Goal: Task Accomplishment & Management: Manage account settings

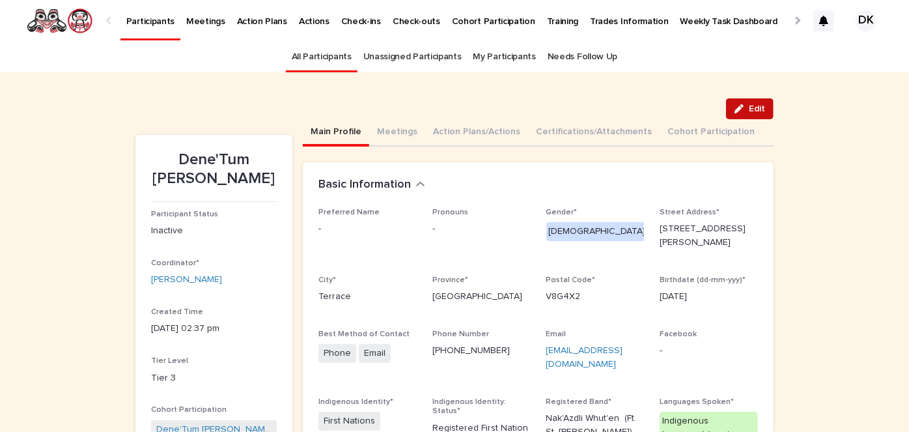
click at [757, 107] on span "Edit" at bounding box center [757, 108] width 16 height 9
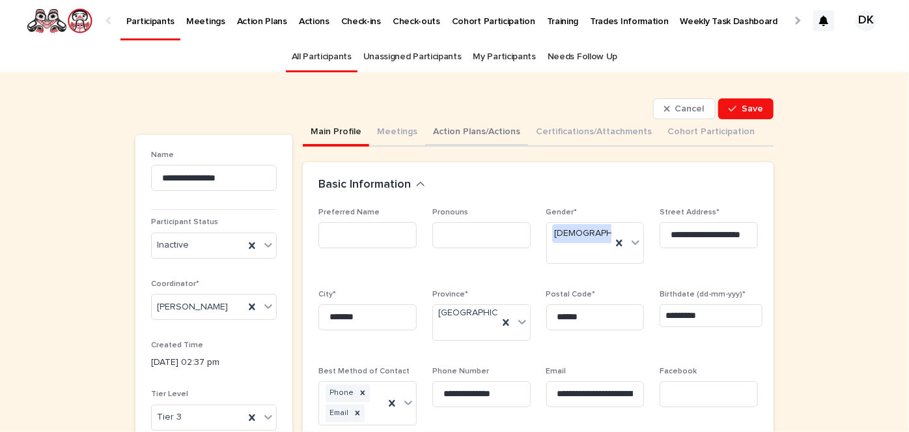
click at [451, 127] on button "Action Plans/Actions" at bounding box center [476, 132] width 103 height 27
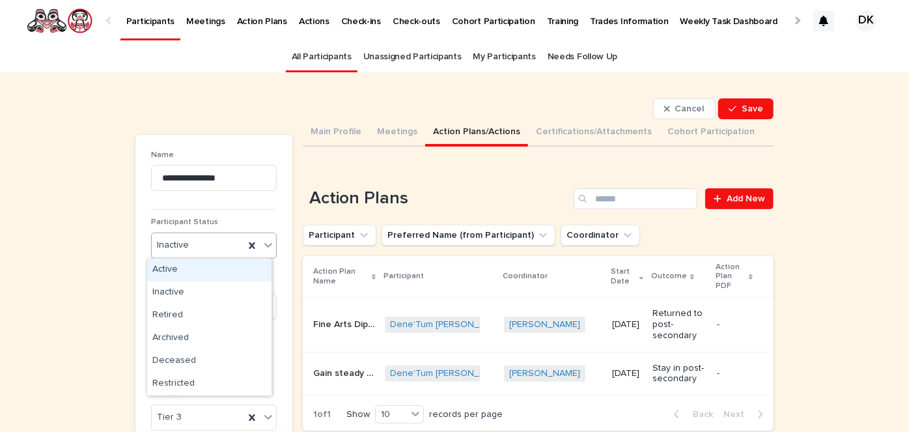
click at [264, 245] on icon at bounding box center [268, 245] width 8 height 5
click at [167, 268] on div "Active" at bounding box center [209, 270] width 124 height 23
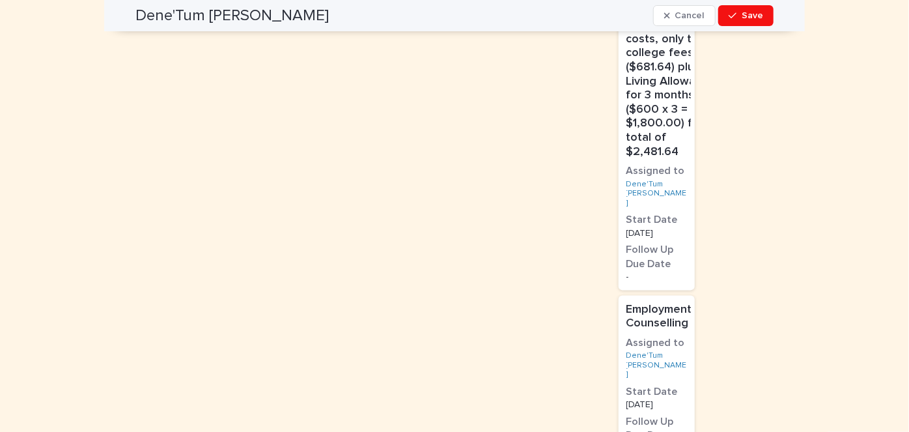
scroll to position [1125, 0]
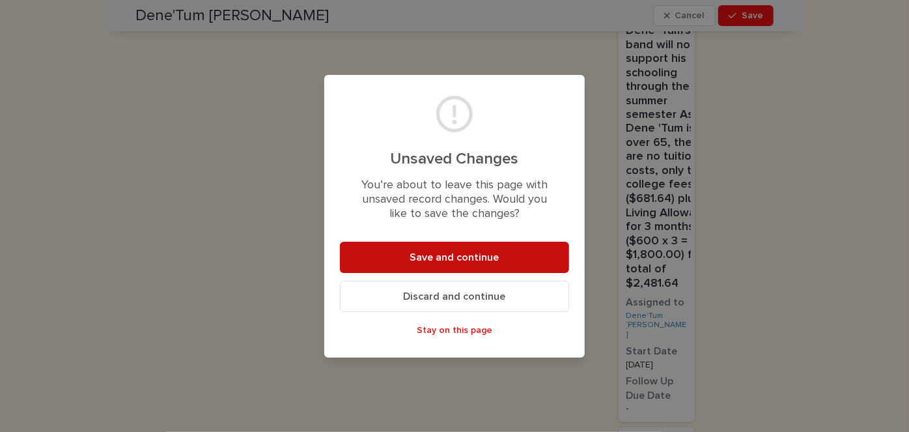
click at [423, 249] on button "Save and continue" at bounding box center [454, 257] width 229 height 31
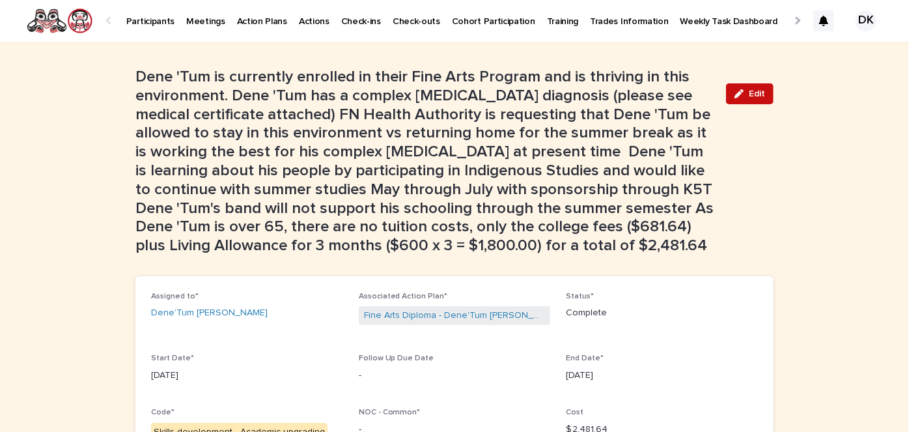
click at [755, 89] on span "Edit" at bounding box center [757, 93] width 16 height 9
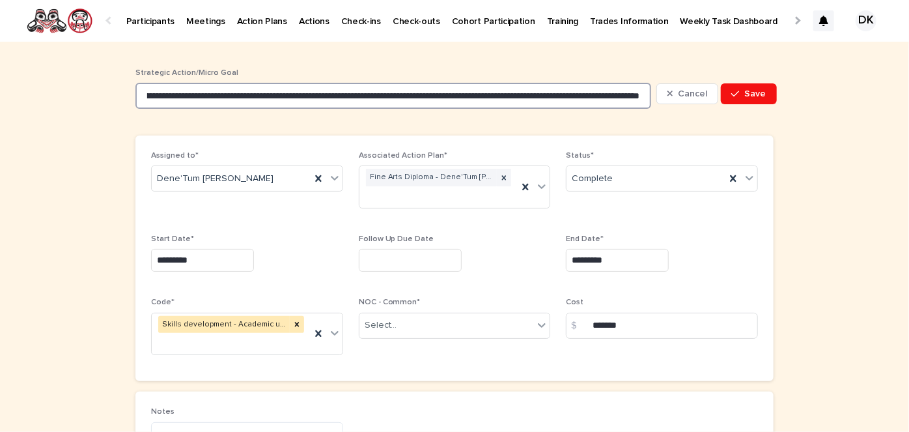
scroll to position [0, 2632]
drag, startPoint x: 137, startPoint y: 94, endPoint x: 696, endPoint y: 109, distance: 559.5
click at [696, 109] on div "**********" at bounding box center [454, 94] width 638 height 52
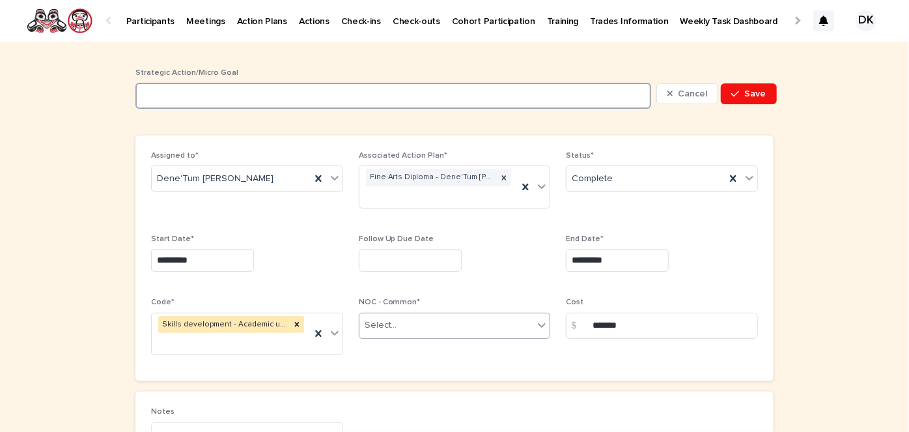
scroll to position [0, 0]
type input "*"
type input "**********"
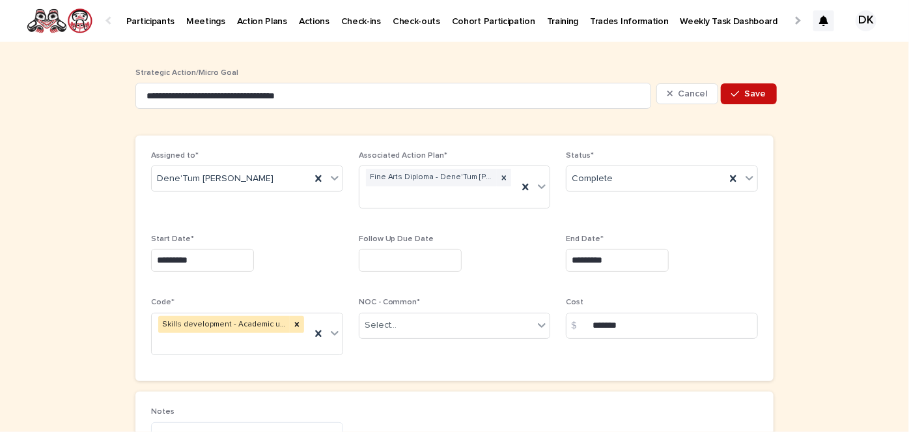
click at [750, 96] on span "Save" at bounding box center [755, 93] width 21 height 9
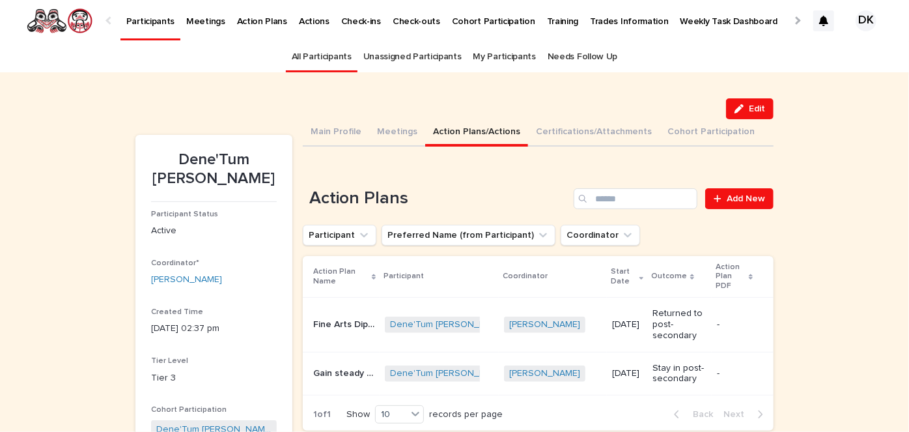
scroll to position [42, 0]
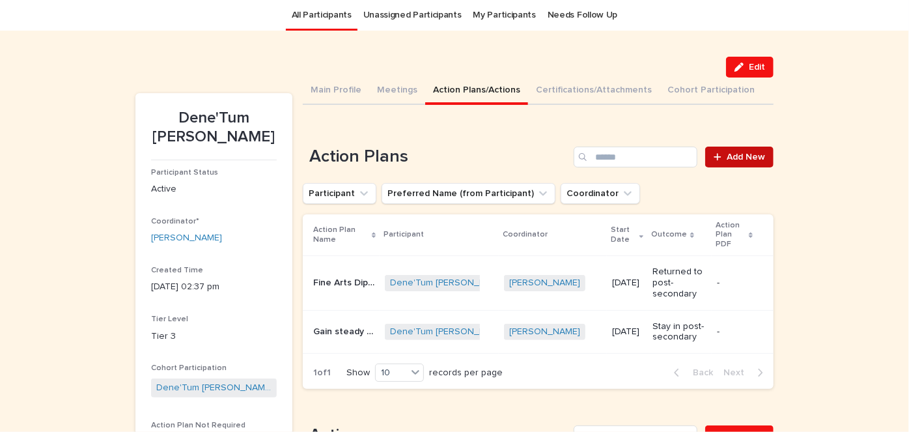
click at [742, 150] on link "Add New" at bounding box center [739, 157] width 68 height 21
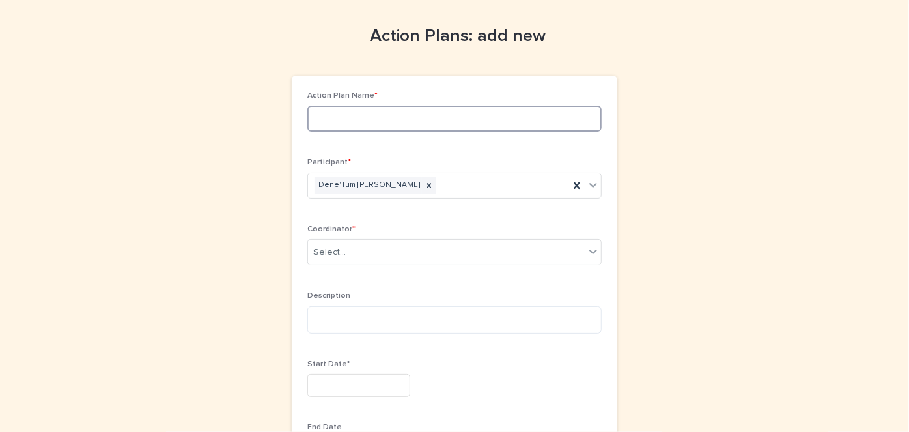
click at [317, 123] on input at bounding box center [454, 118] width 294 height 26
type input "*"
type input "**********"
click at [593, 251] on icon at bounding box center [593, 251] width 13 height 13
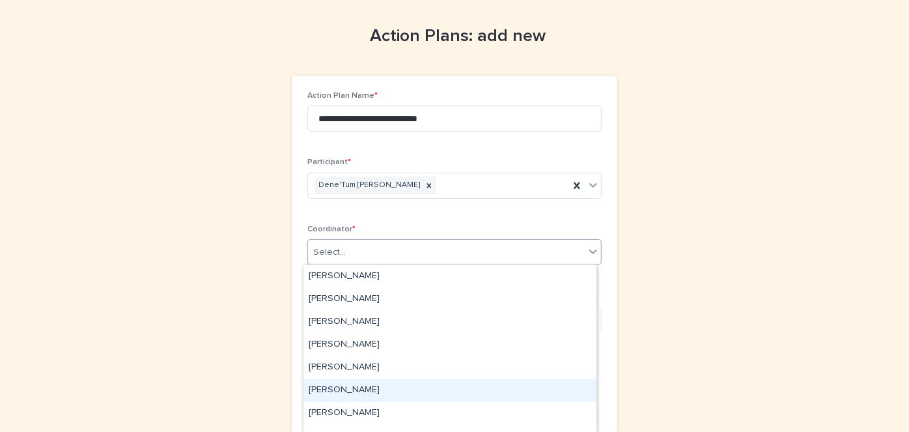
click at [367, 389] on div "[PERSON_NAME]" at bounding box center [449, 390] width 293 height 23
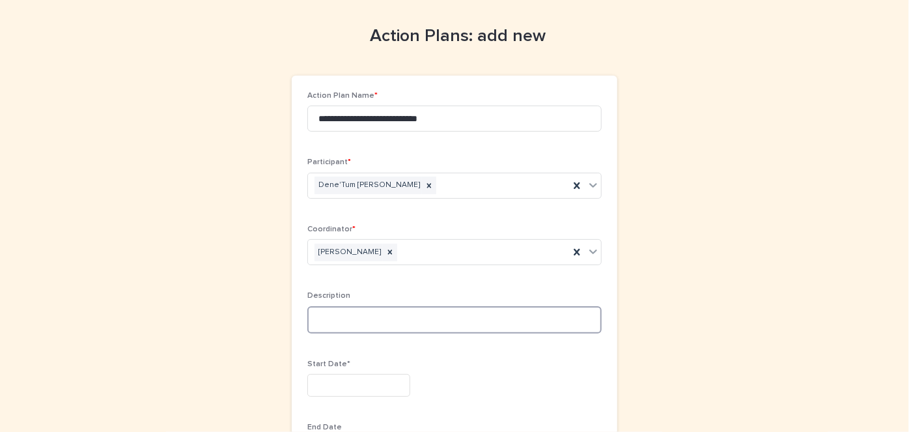
click at [307, 313] on textarea at bounding box center [454, 319] width 294 height 27
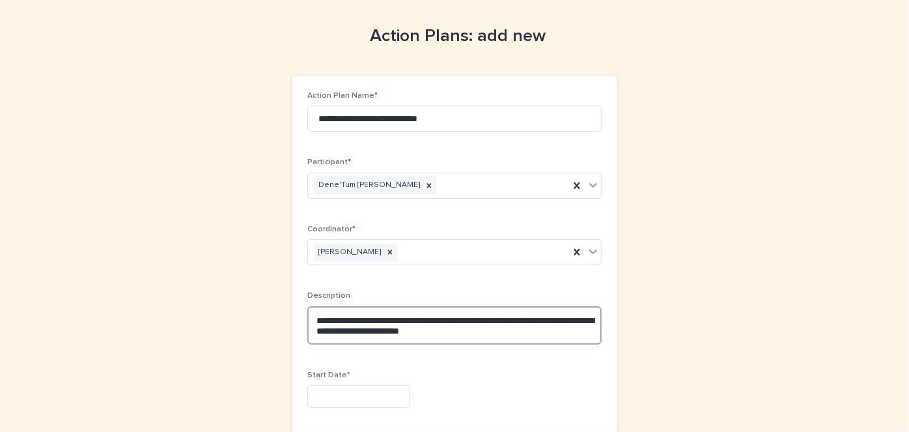
type textarea "**********"
click at [309, 387] on input "text" at bounding box center [358, 396] width 103 height 23
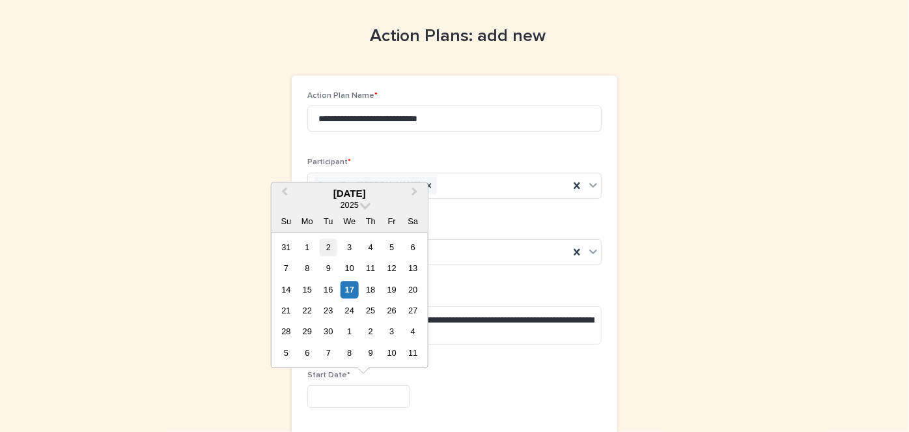
click at [329, 247] on div "2" at bounding box center [329, 247] width 18 height 18
type input "********"
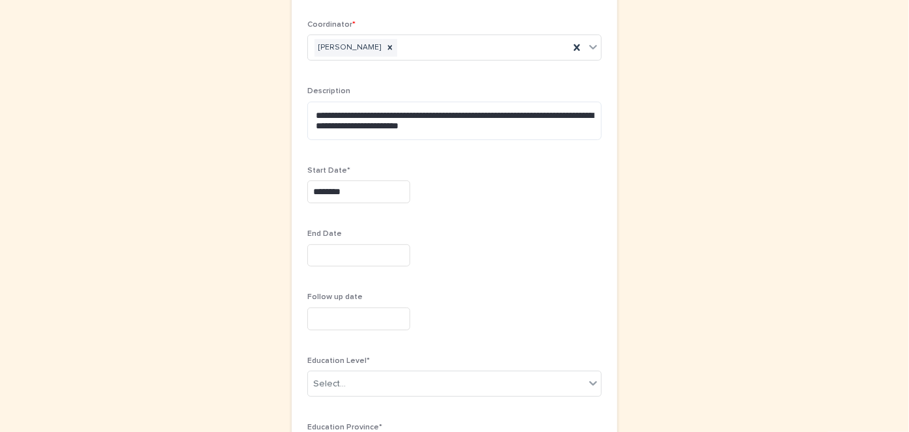
scroll to position [247, 0]
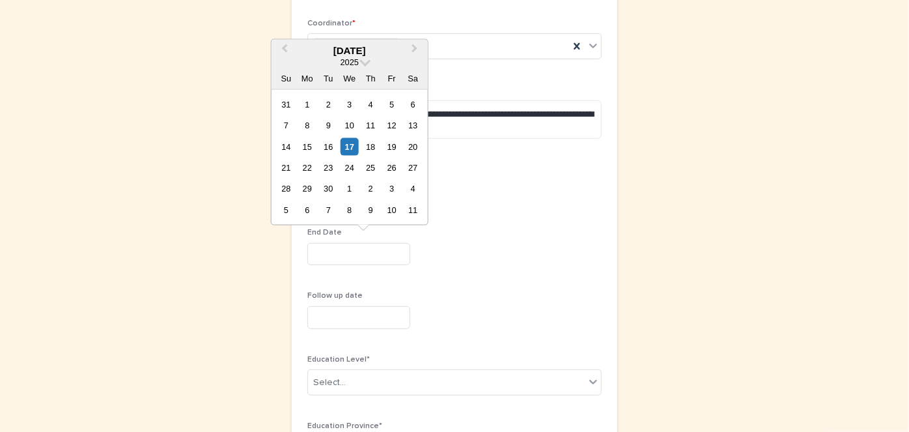
click at [313, 252] on input "text" at bounding box center [358, 254] width 103 height 23
click at [415, 46] on button "Next Month" at bounding box center [416, 50] width 21 height 21
click at [415, 47] on span "Next Month" at bounding box center [415, 51] width 0 height 18
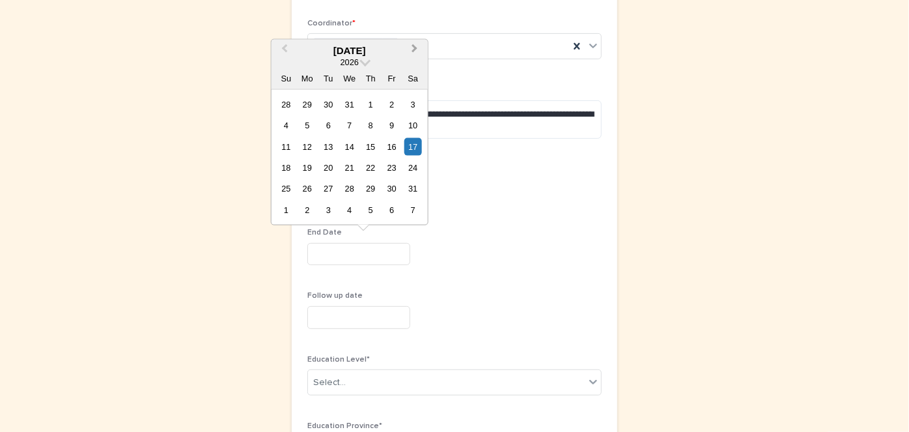
click at [415, 47] on span "Next Month" at bounding box center [415, 51] width 0 height 18
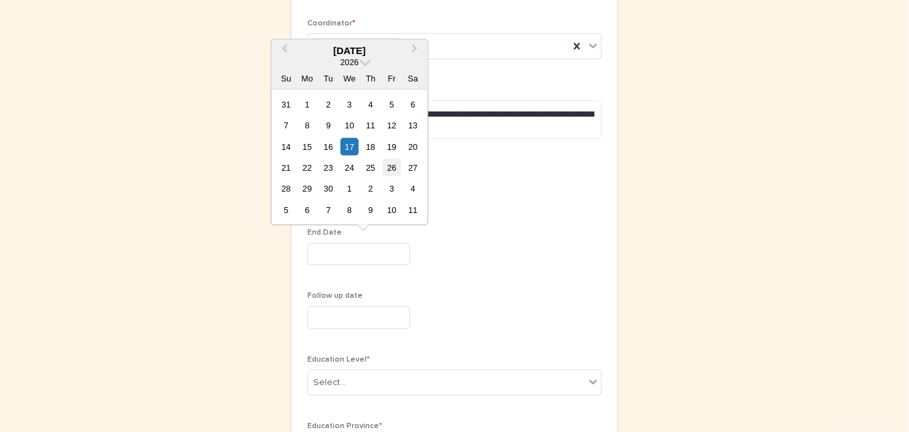
click at [393, 165] on div "26" at bounding box center [392, 168] width 18 height 18
type input "*********"
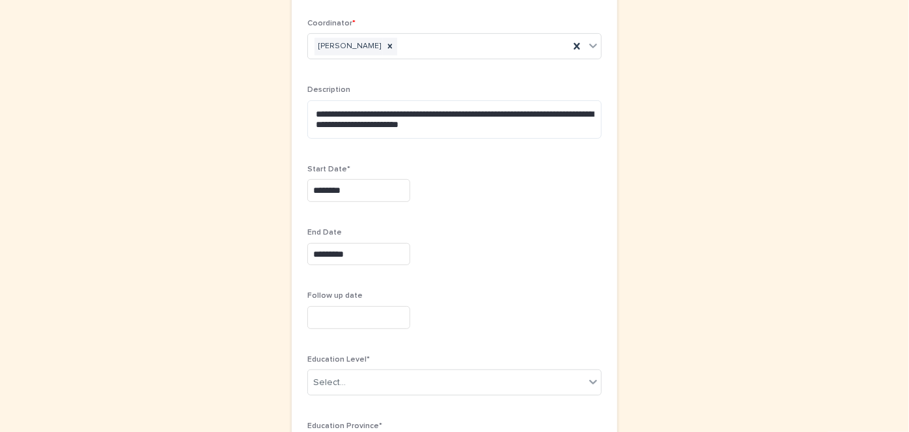
scroll to position [408, 0]
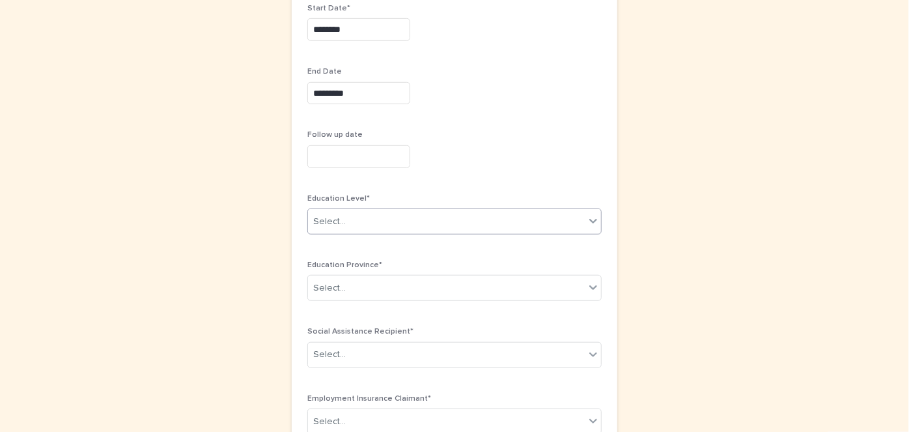
click at [593, 219] on icon at bounding box center [593, 220] width 13 height 13
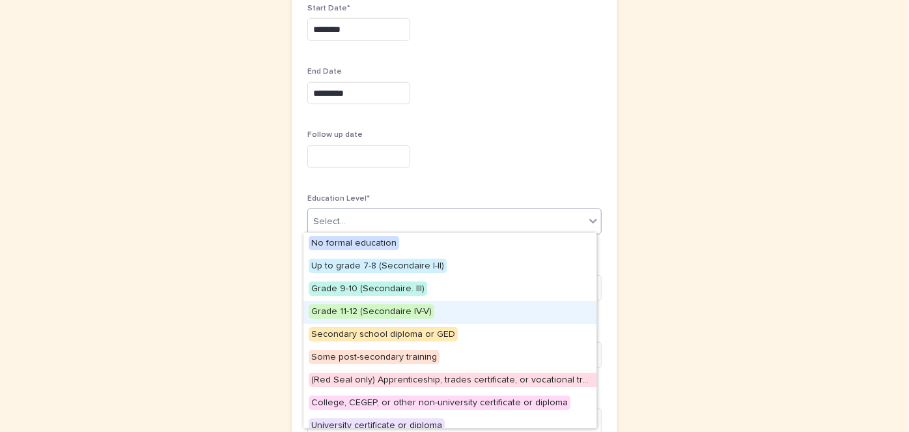
click at [402, 309] on span "Grade 11-12 (Secondaire IV-V)" at bounding box center [372, 311] width 126 height 14
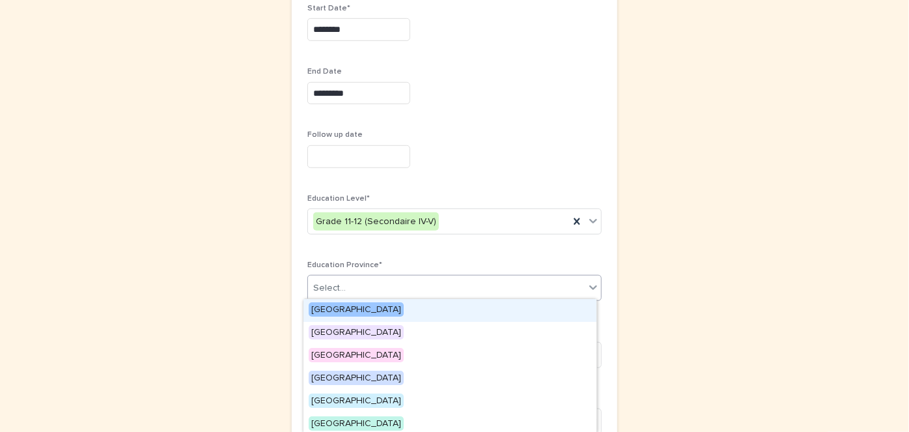
click at [588, 288] on icon at bounding box center [593, 287] width 13 height 13
click at [364, 307] on span "[GEOGRAPHIC_DATA]" at bounding box center [356, 309] width 95 height 14
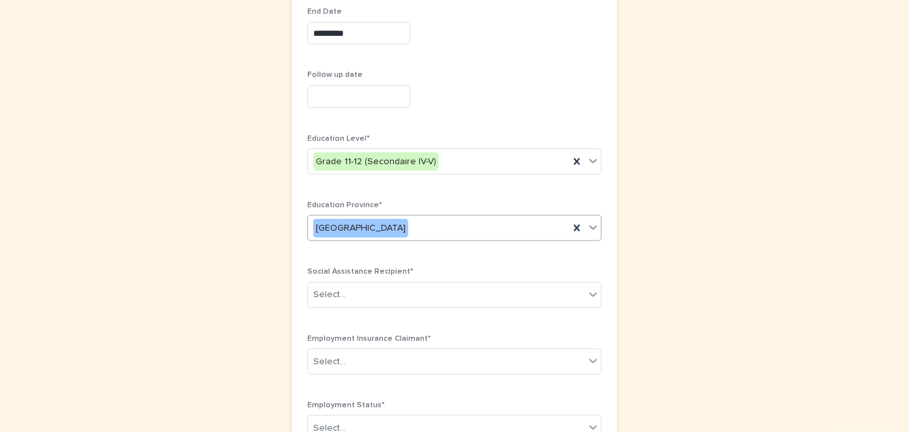
scroll to position [468, 0]
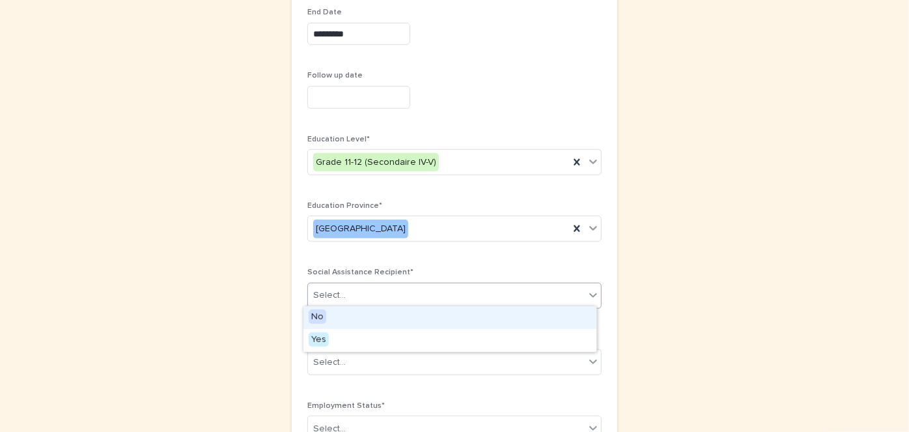
click at [587, 288] on icon at bounding box center [593, 294] width 13 height 13
click at [326, 320] on div "No" at bounding box center [449, 317] width 293 height 23
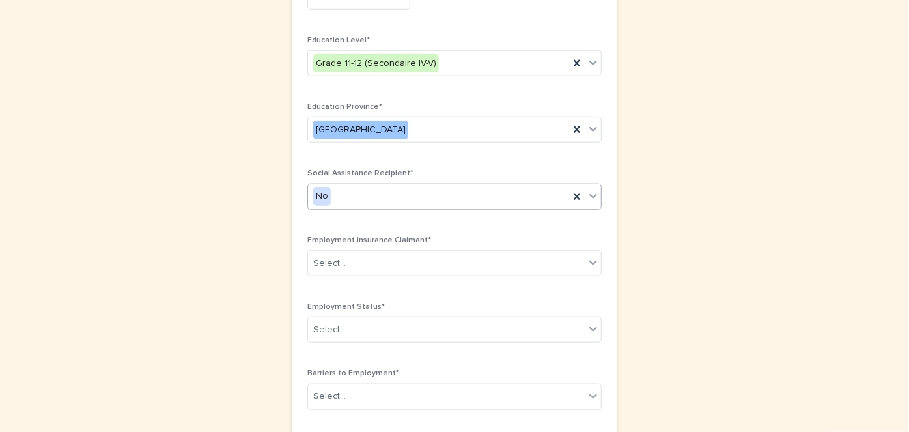
scroll to position [643, 0]
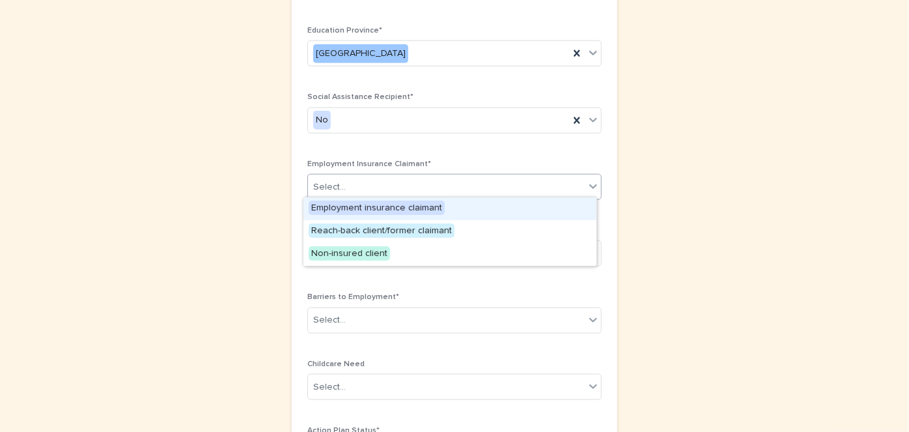
click at [589, 181] on icon at bounding box center [593, 186] width 13 height 13
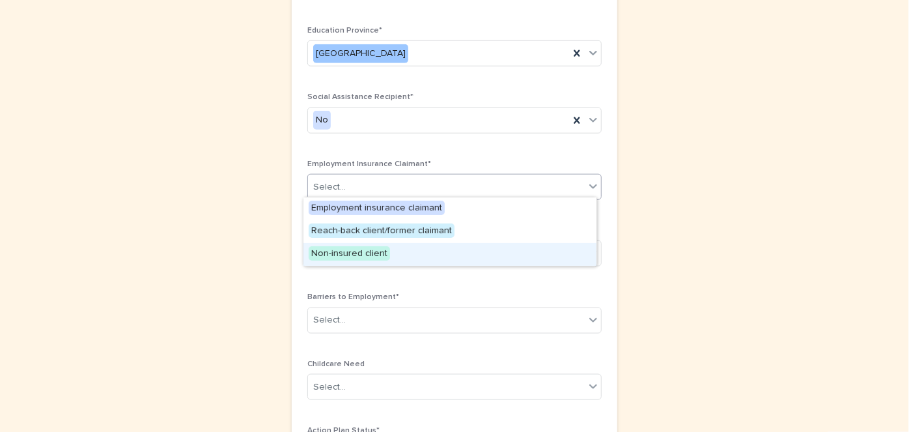
click at [379, 251] on span "Non-insured client" at bounding box center [349, 253] width 81 height 14
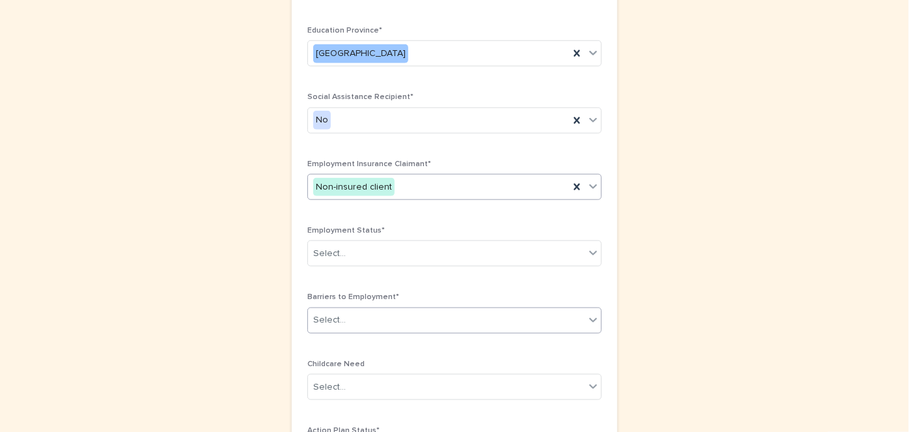
click at [591, 318] on icon at bounding box center [593, 320] width 8 height 5
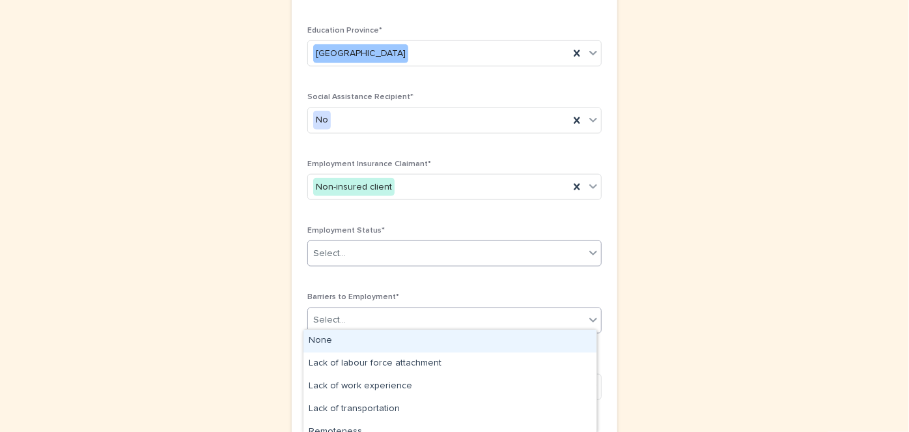
click at [587, 246] on icon at bounding box center [593, 252] width 13 height 13
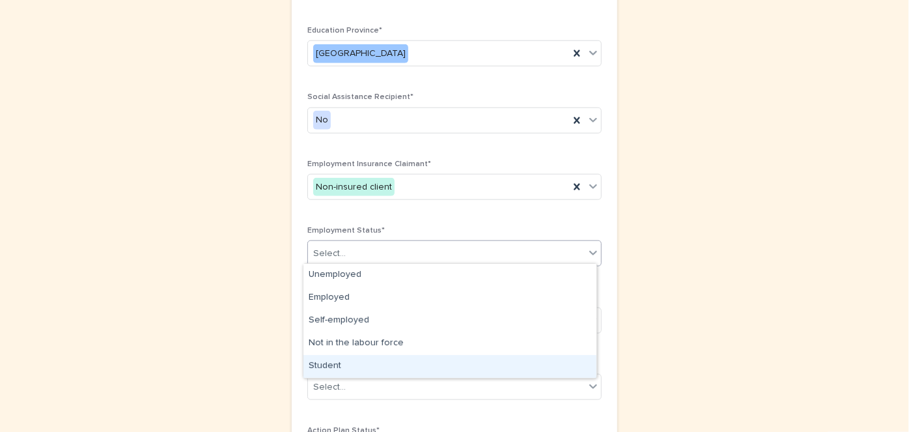
click at [331, 365] on div "Student" at bounding box center [449, 366] width 293 height 23
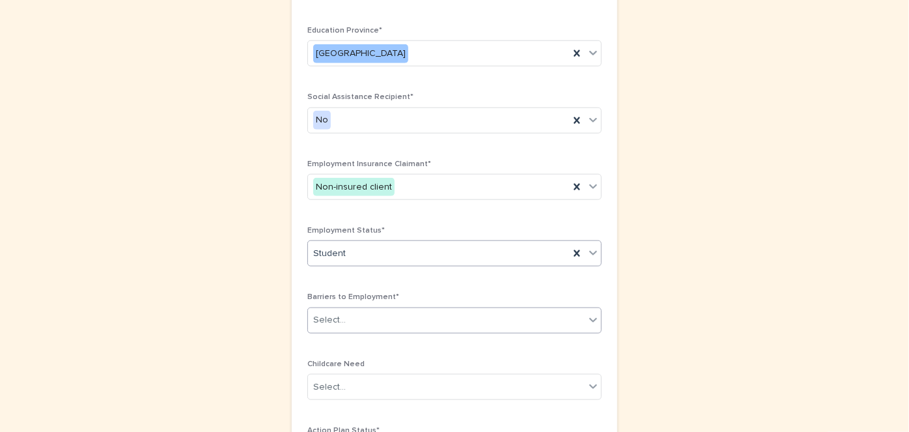
scroll to position [680, 0]
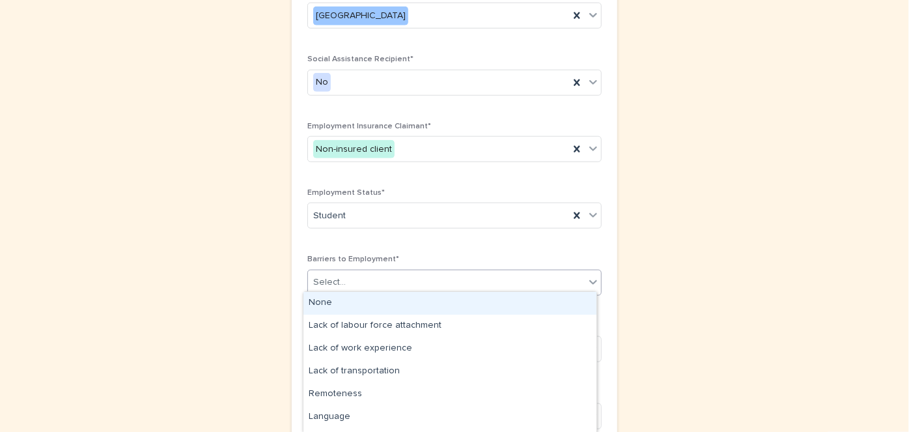
click at [587, 282] on icon at bounding box center [593, 281] width 13 height 13
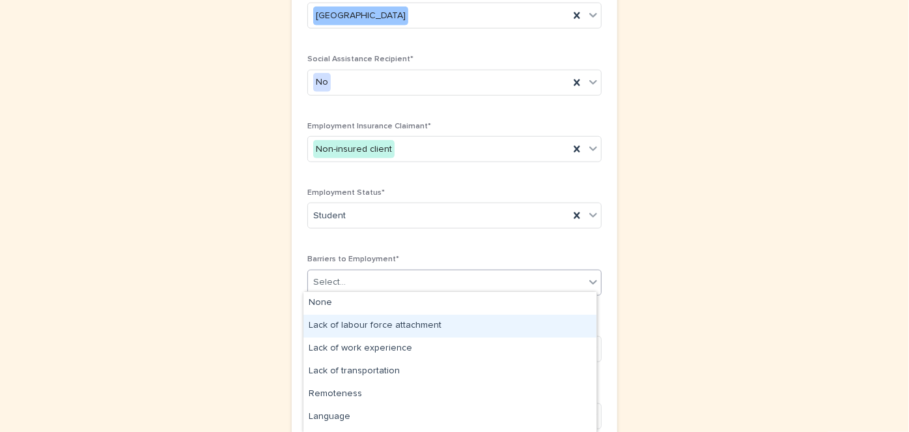
click at [410, 320] on div "Lack of labour force attachment" at bounding box center [449, 326] width 293 height 23
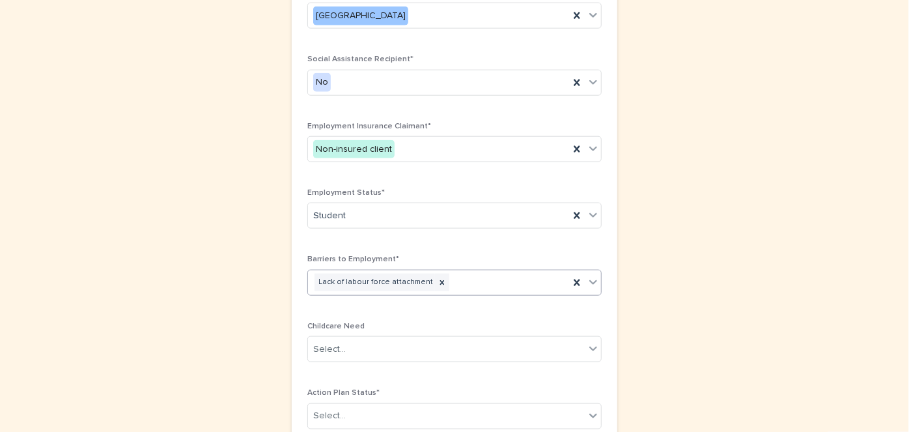
click at [589, 276] on icon at bounding box center [593, 281] width 13 height 13
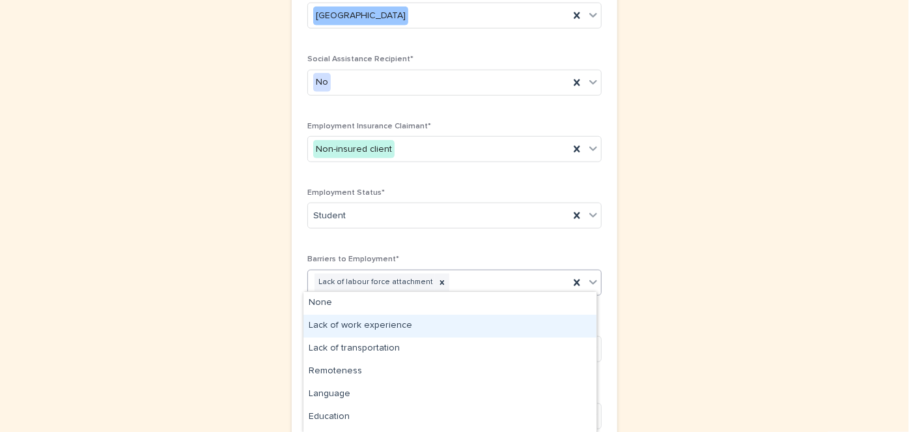
click at [375, 322] on div "Lack of work experience" at bounding box center [449, 326] width 293 height 23
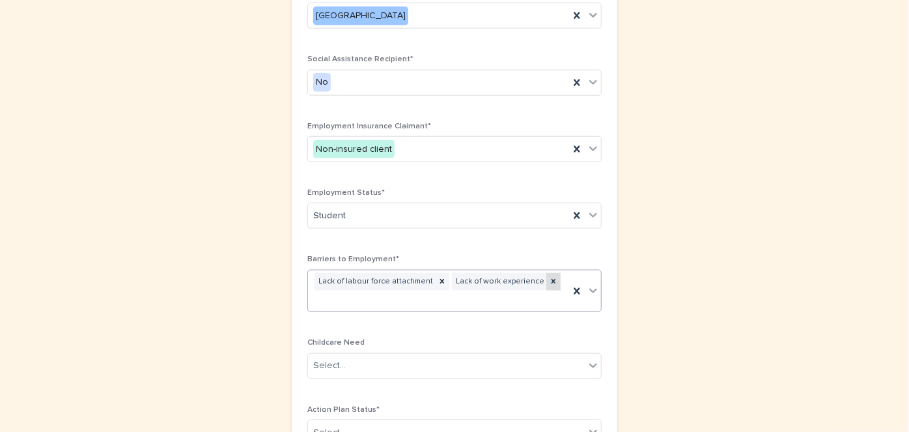
click at [549, 279] on icon at bounding box center [553, 281] width 9 height 9
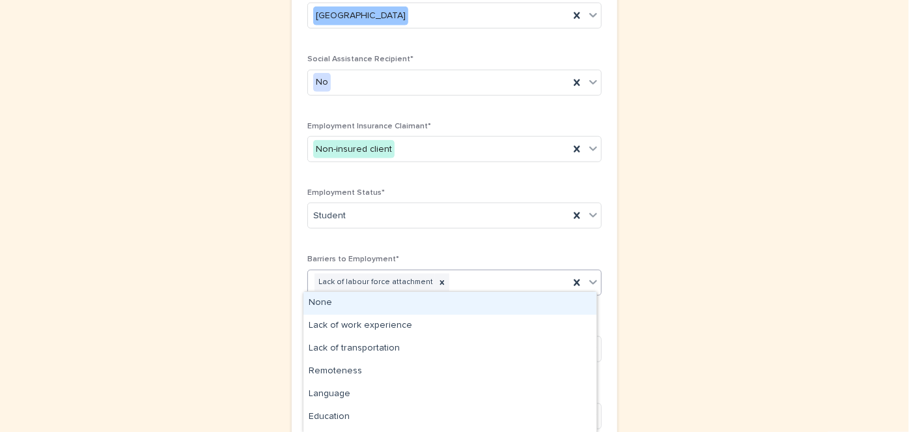
click at [589, 277] on icon at bounding box center [593, 281] width 13 height 13
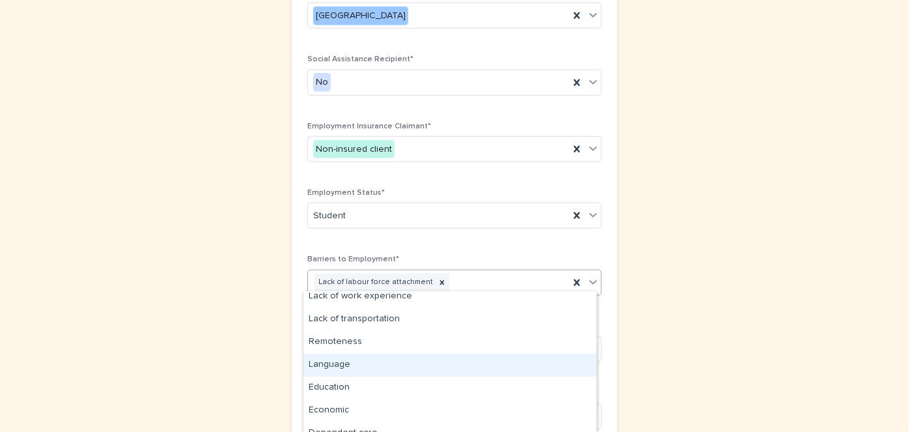
scroll to position [32, 0]
click at [451, 392] on div "Education" at bounding box center [449, 385] width 293 height 23
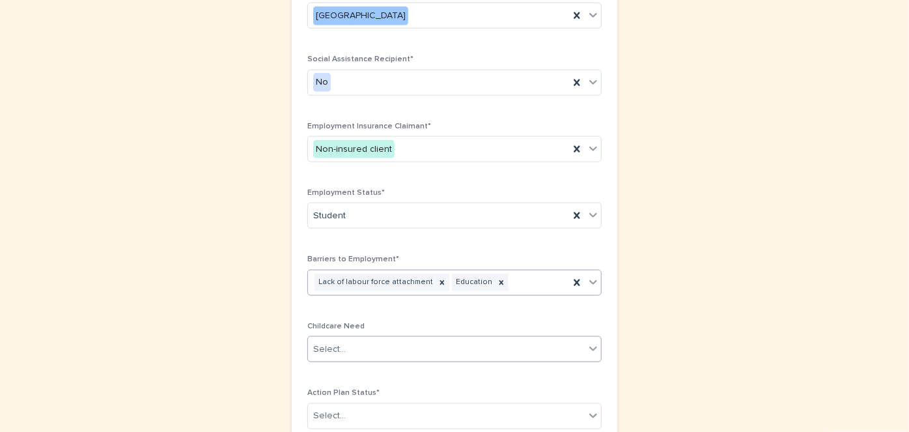
click at [587, 344] on icon at bounding box center [593, 348] width 13 height 13
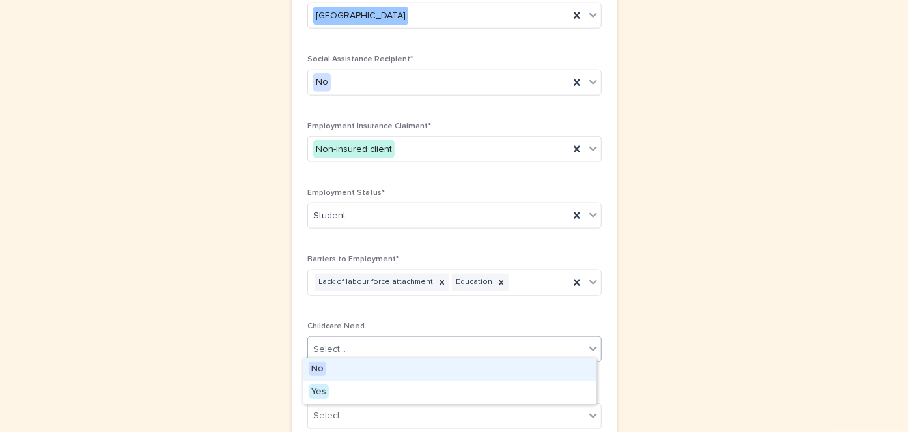
click at [318, 369] on span "No" at bounding box center [318, 368] width 18 height 14
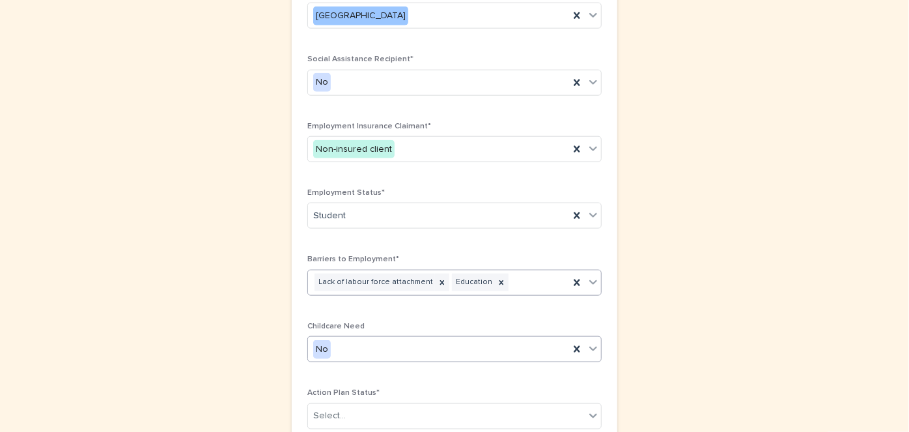
click at [587, 276] on icon at bounding box center [593, 281] width 13 height 13
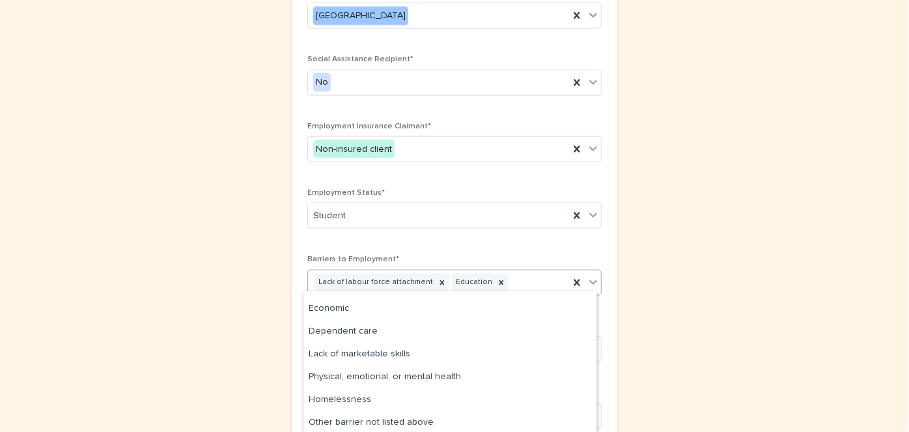
scroll to position [109, 0]
click at [370, 373] on div "Physical, emotional, or mental health" at bounding box center [449, 376] width 293 height 23
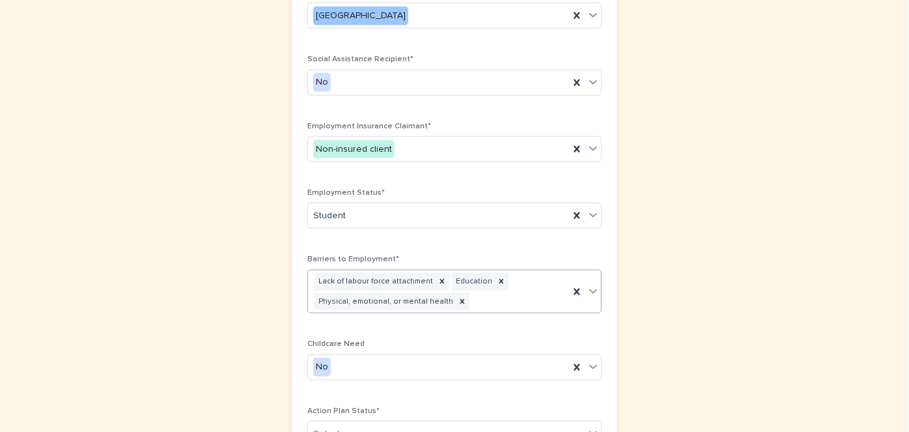
click at [587, 288] on icon at bounding box center [593, 291] width 13 height 13
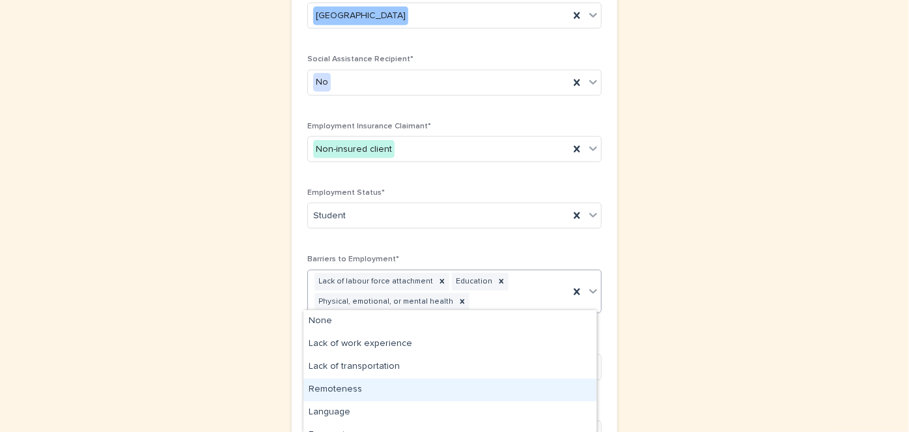
click at [317, 386] on div "Remoteness" at bounding box center [449, 389] width 293 height 23
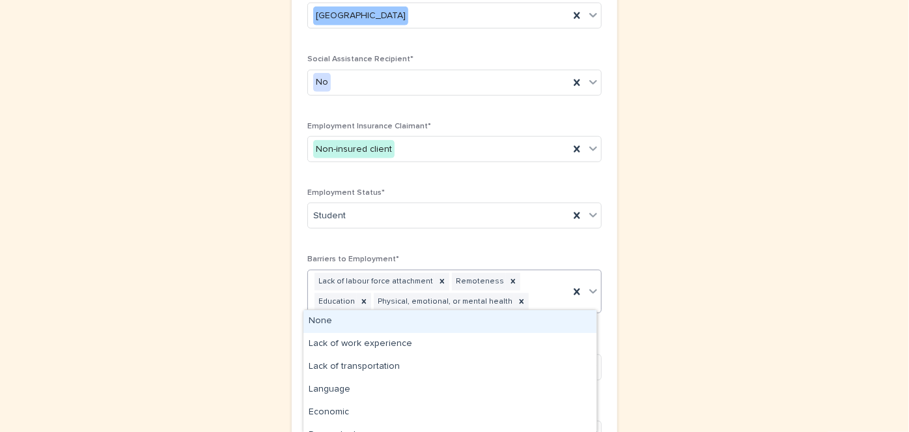
click at [589, 287] on icon at bounding box center [593, 291] width 13 height 13
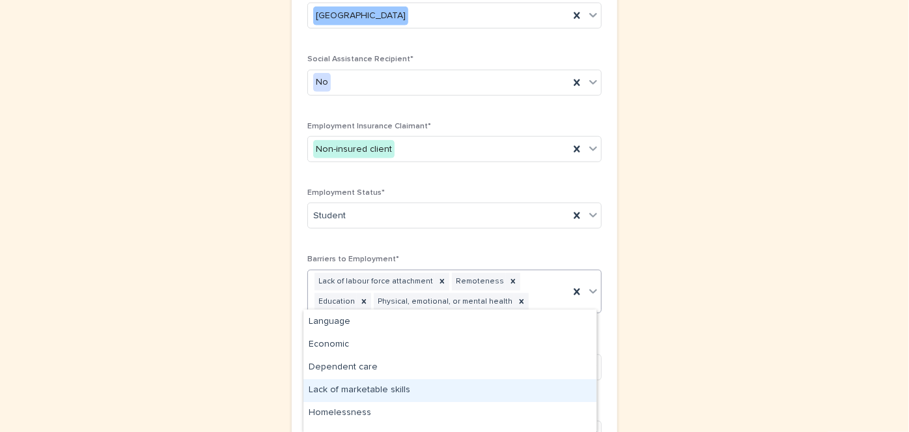
scroll to position [82, 0]
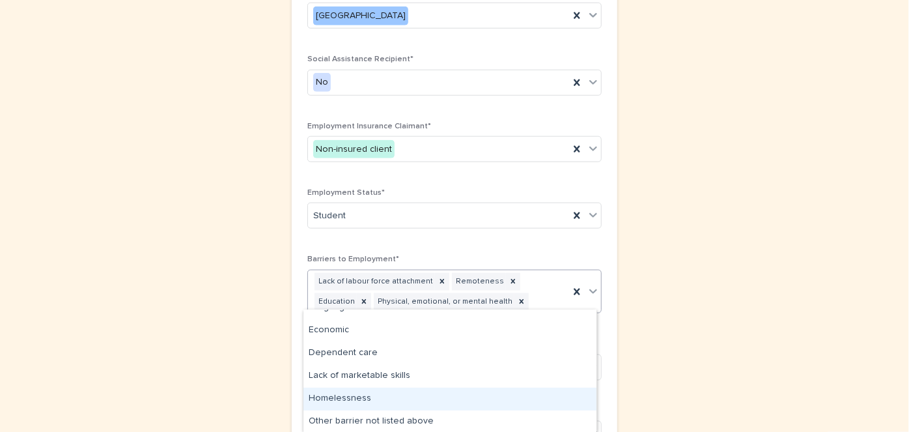
click at [342, 391] on div "Homelessness" at bounding box center [449, 398] width 293 height 23
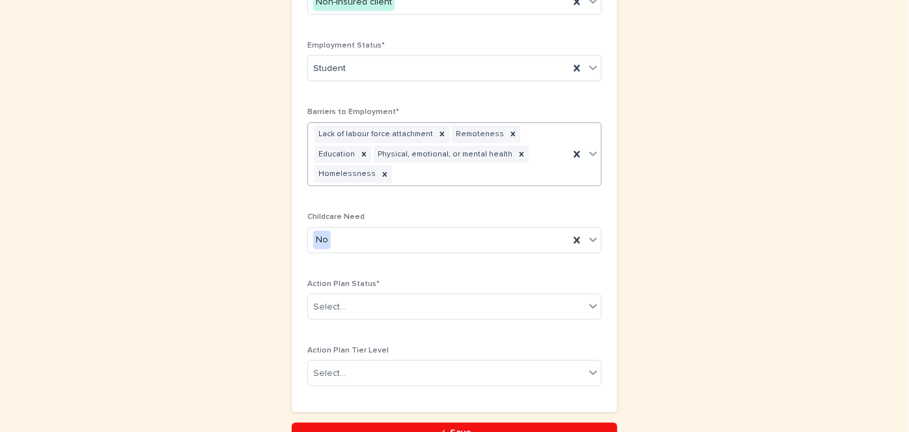
scroll to position [828, 0]
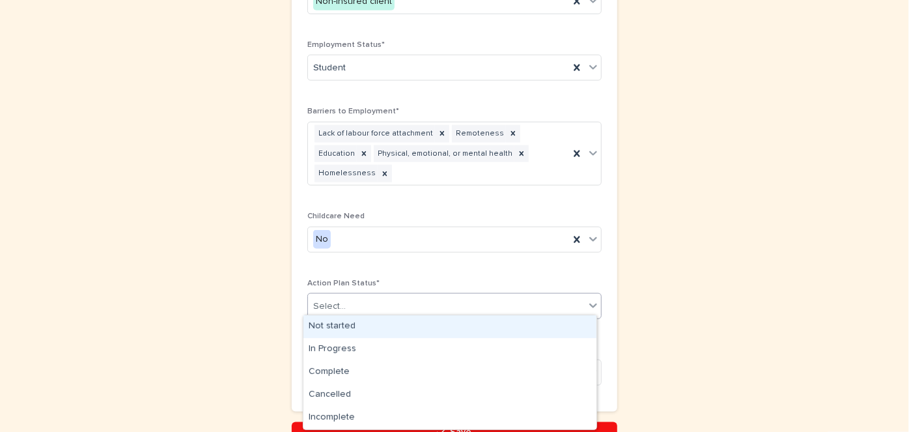
click at [589, 301] on icon at bounding box center [593, 305] width 13 height 13
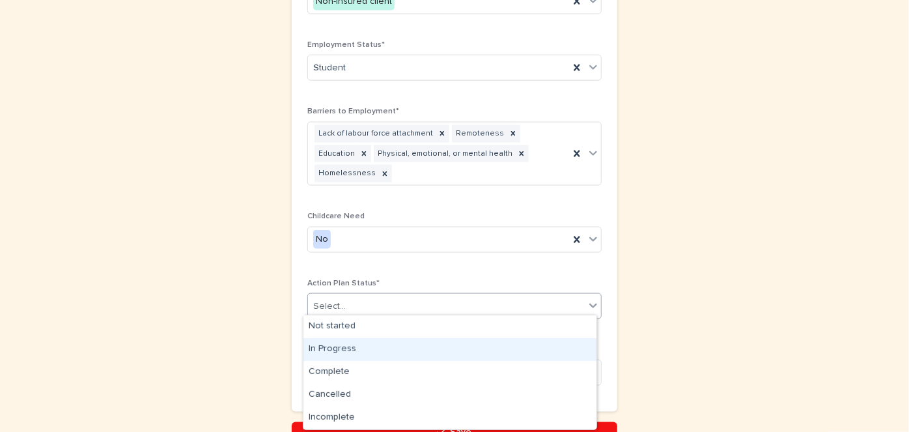
click at [337, 348] on div "In Progress" at bounding box center [449, 349] width 293 height 23
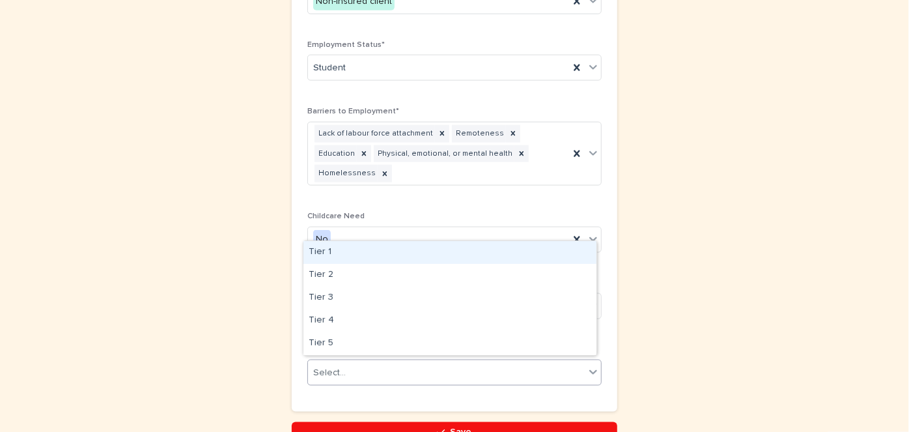
click at [590, 369] on icon at bounding box center [593, 371] width 13 height 13
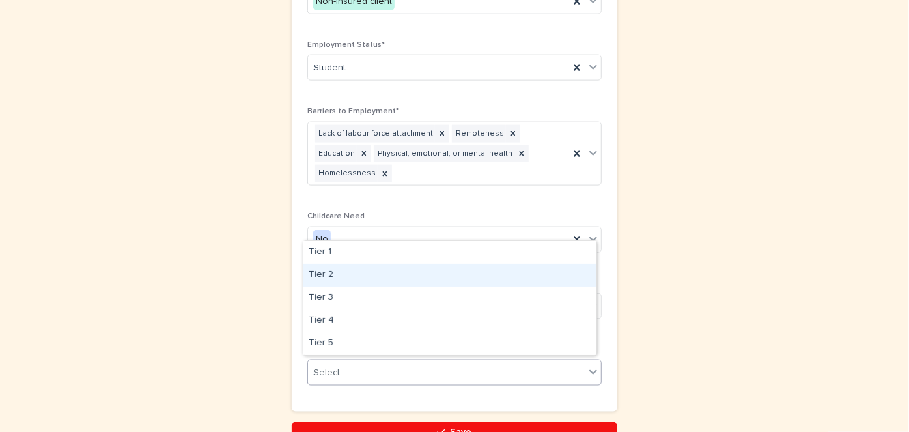
click at [323, 270] on div "Tier 2" at bounding box center [449, 275] width 293 height 23
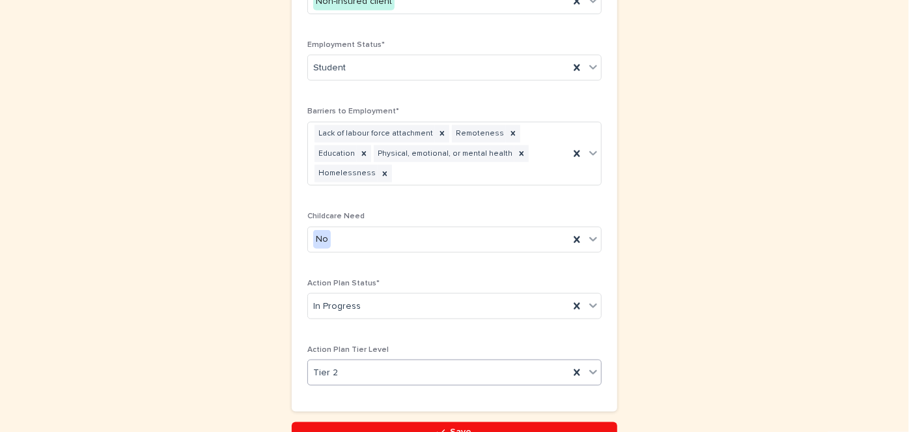
scroll to position [899, 0]
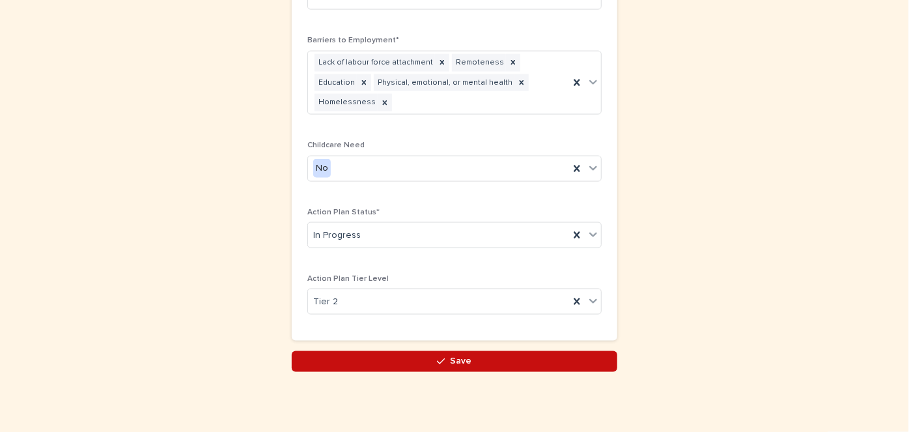
click at [462, 359] on span "Save" at bounding box center [461, 361] width 21 height 9
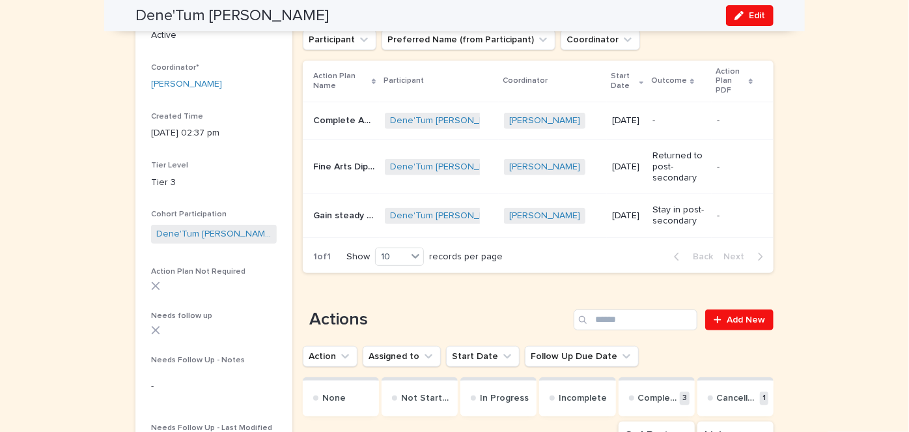
scroll to position [198, 0]
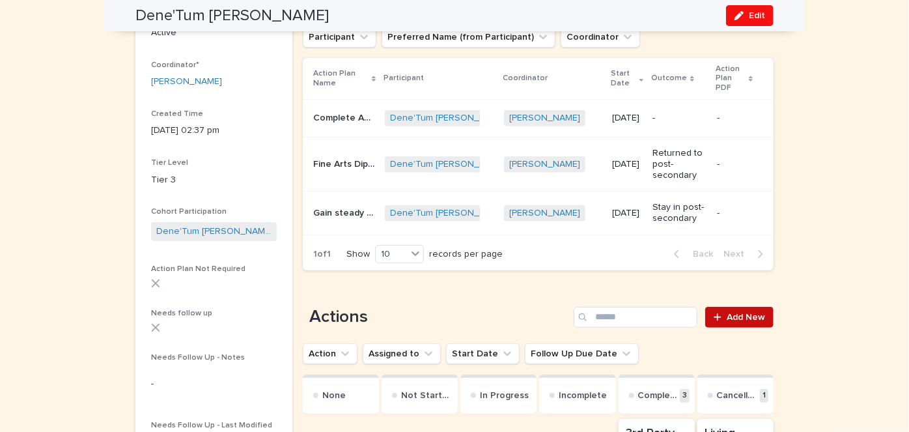
click at [733, 315] on span "Add New" at bounding box center [746, 317] width 38 height 9
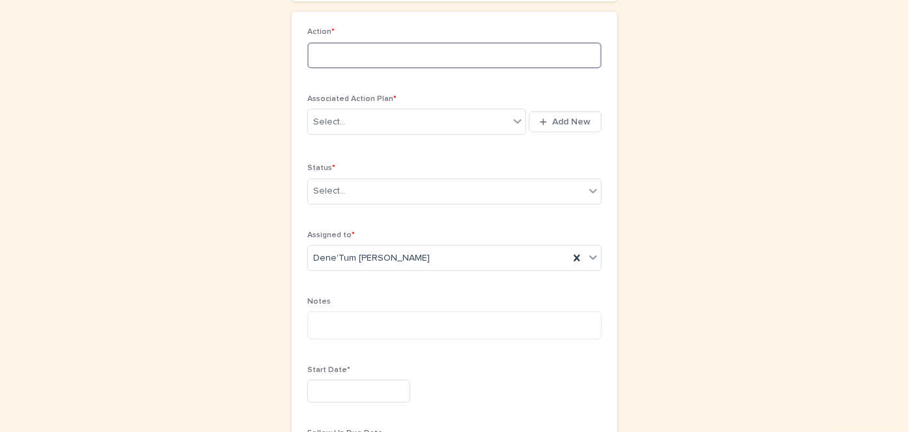
click at [315, 52] on input at bounding box center [454, 55] width 294 height 26
drag, startPoint x: 405, startPoint y: 54, endPoint x: 287, endPoint y: 50, distance: 117.9
click at [292, 50] on div "**********" at bounding box center [455, 415] width 326 height 807
type input "**********"
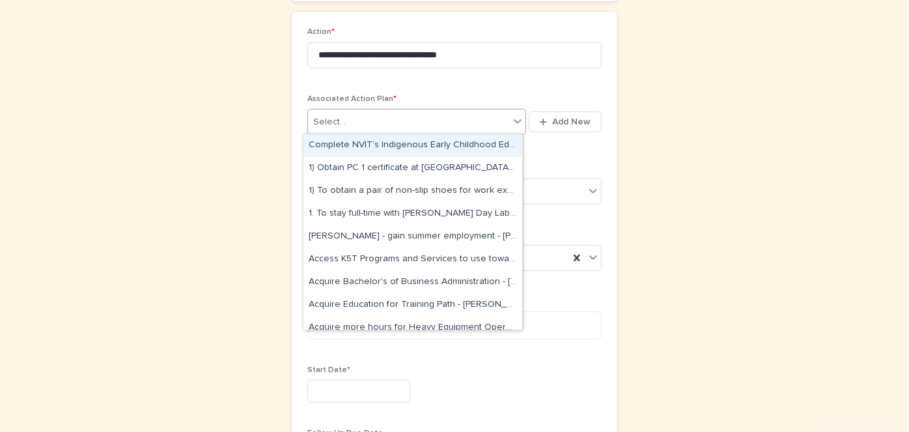
click at [516, 119] on icon at bounding box center [518, 121] width 8 height 5
type input "****"
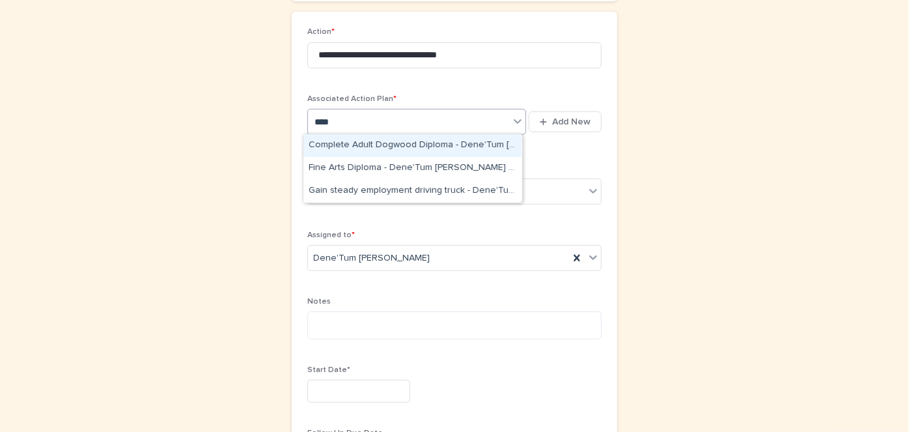
click at [393, 141] on div "Complete Adult Dogwood Diploma - Dene'Tum [PERSON_NAME] - [DATE]" at bounding box center [412, 145] width 218 height 23
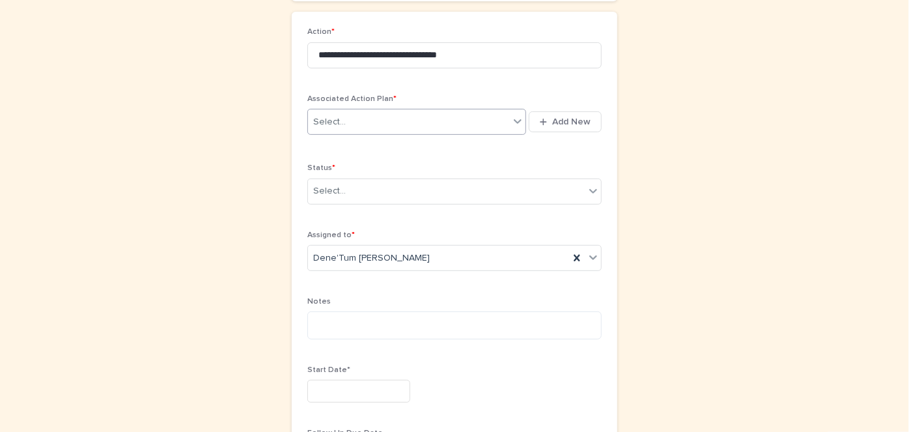
scroll to position [217, 0]
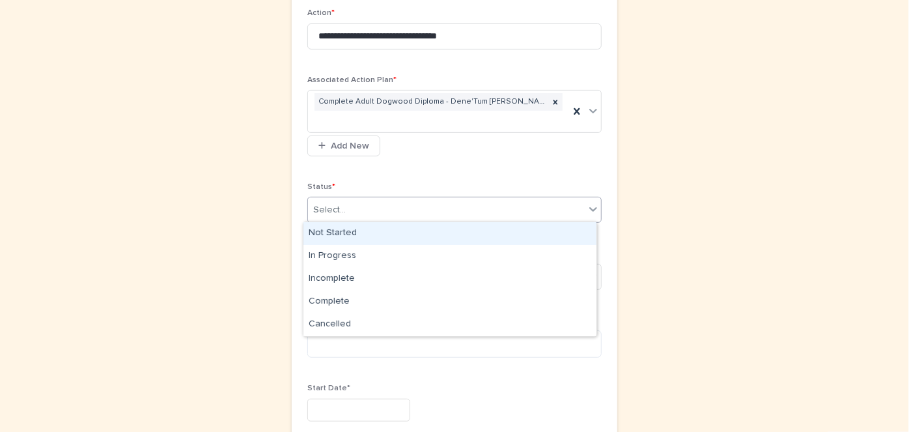
click at [592, 208] on icon at bounding box center [593, 209] width 13 height 13
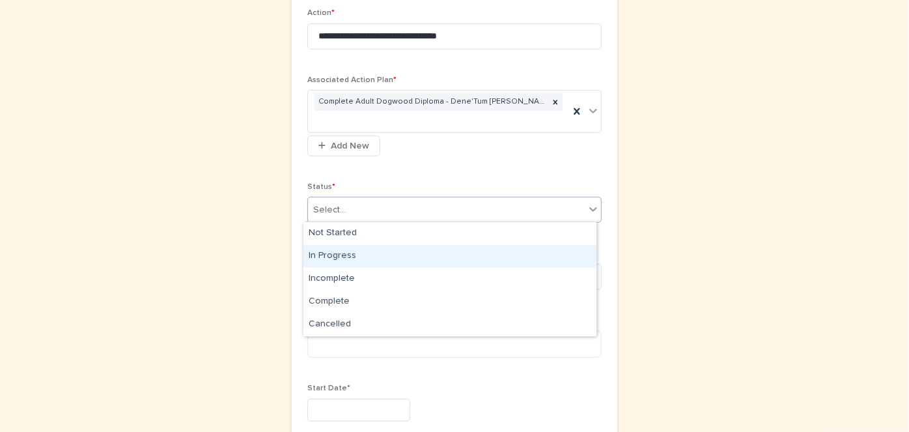
click at [341, 252] on div "In Progress" at bounding box center [449, 256] width 293 height 23
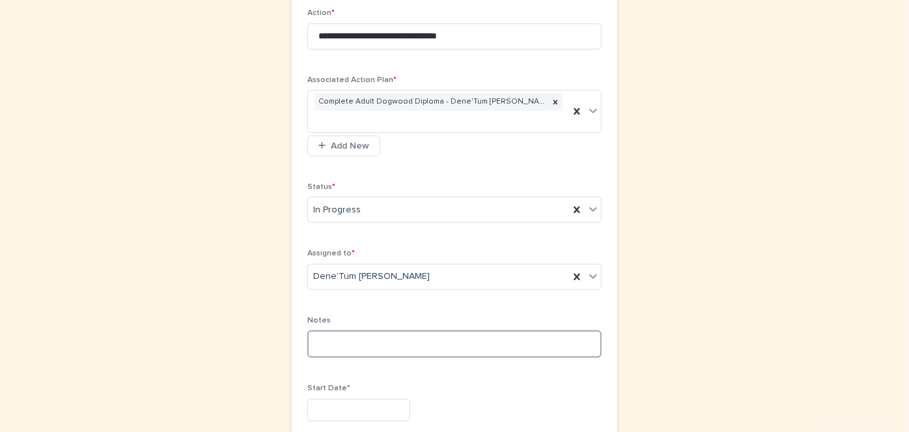
click at [314, 339] on textarea at bounding box center [454, 343] width 294 height 27
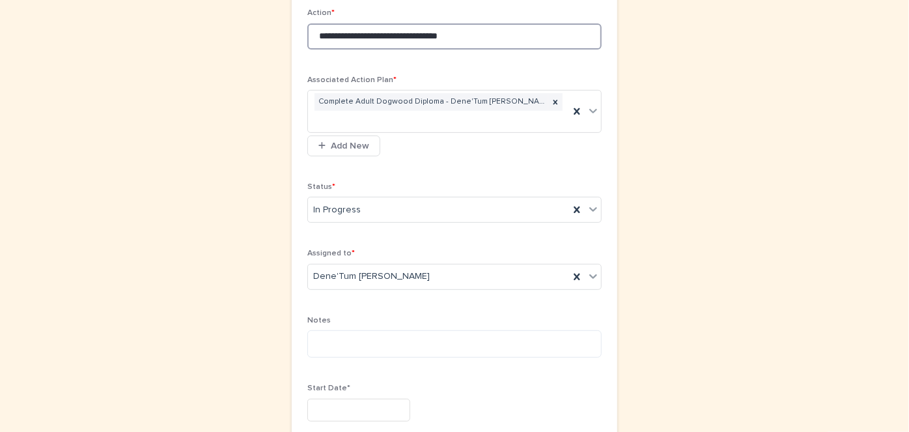
drag, startPoint x: 382, startPoint y: 33, endPoint x: 283, endPoint y: 31, distance: 99.0
click at [283, 31] on div "**********" at bounding box center [454, 347] width 638 height 1044
click at [365, 27] on input "**********" at bounding box center [454, 36] width 294 height 26
type input "**********"
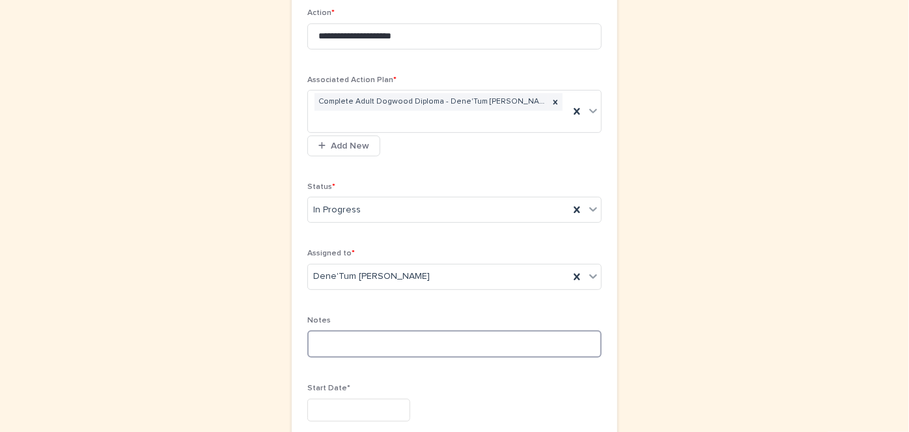
click at [309, 338] on textarea at bounding box center [454, 343] width 294 height 27
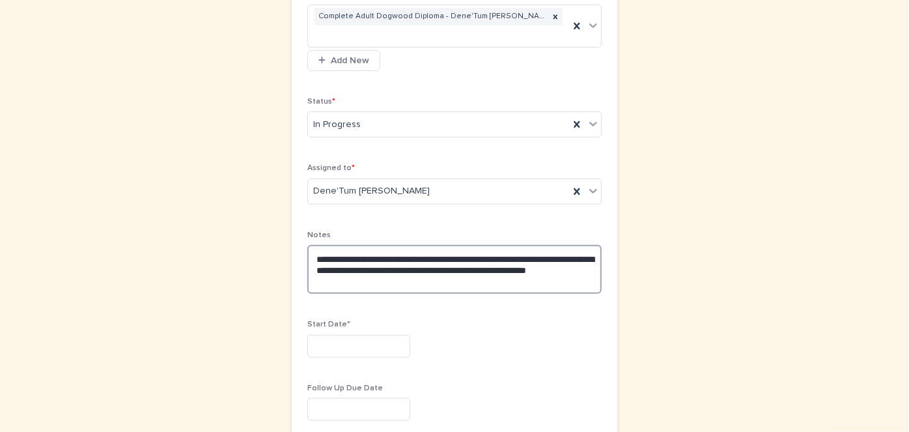
scroll to position [303, 0]
type textarea "**********"
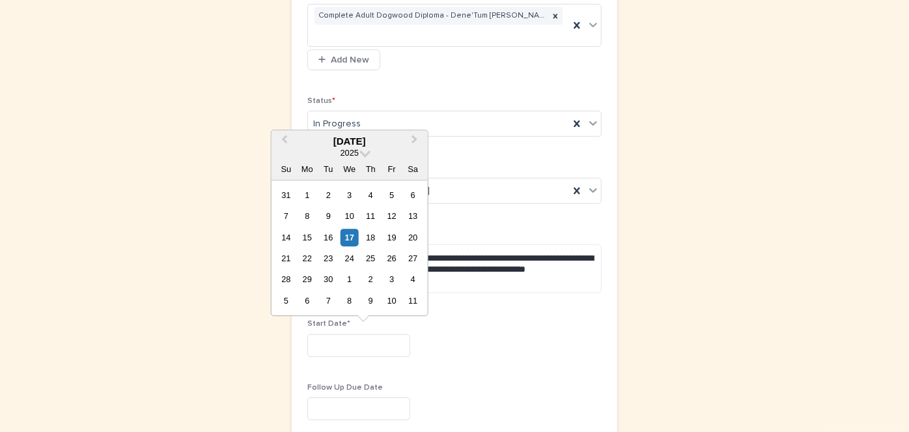
click at [321, 343] on input "text" at bounding box center [358, 345] width 103 height 23
click at [326, 194] on div "2" at bounding box center [329, 195] width 18 height 18
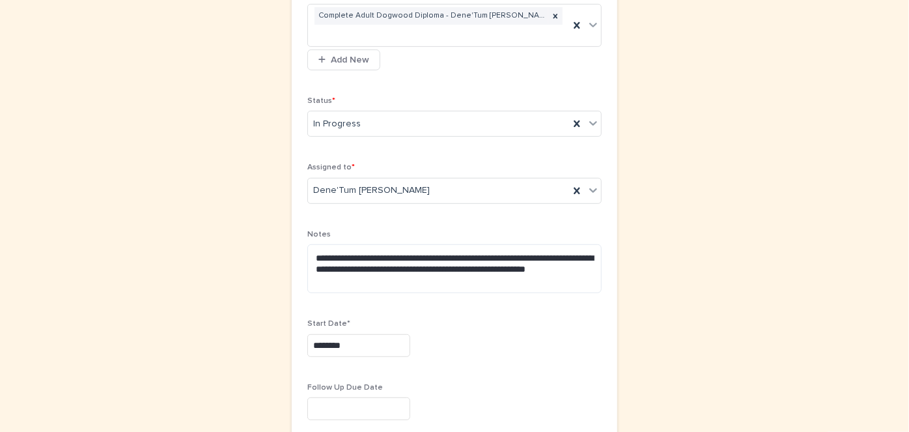
type input "********"
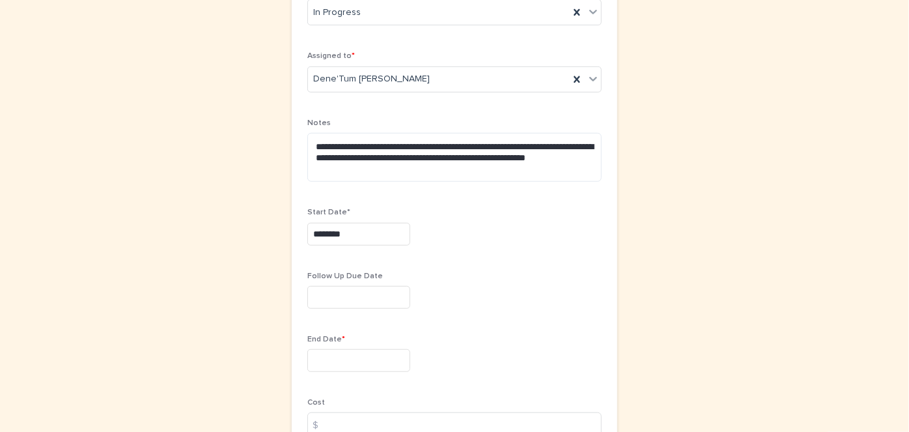
scroll to position [415, 0]
click at [311, 354] on input "text" at bounding box center [358, 359] width 103 height 23
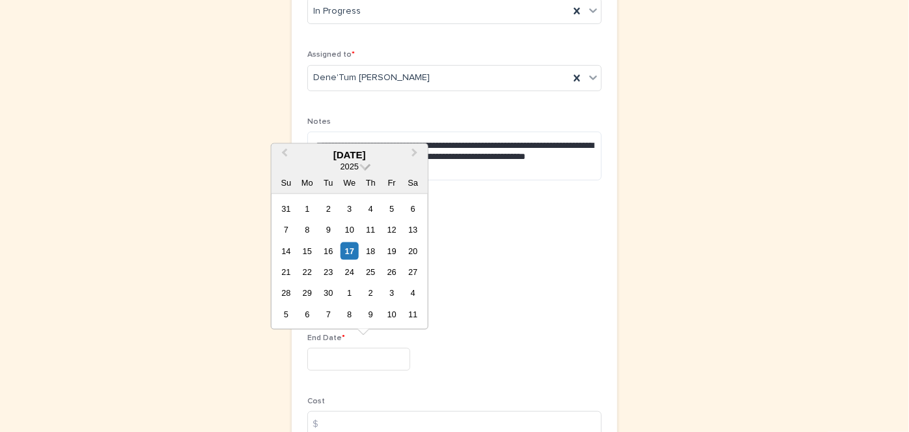
click at [364, 165] on span at bounding box center [365, 165] width 11 height 11
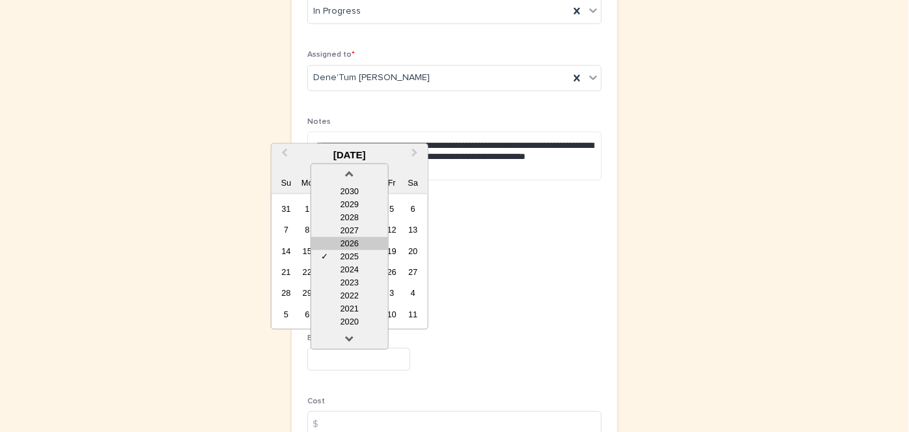
click at [354, 239] on div "2026" at bounding box center [349, 242] width 77 height 13
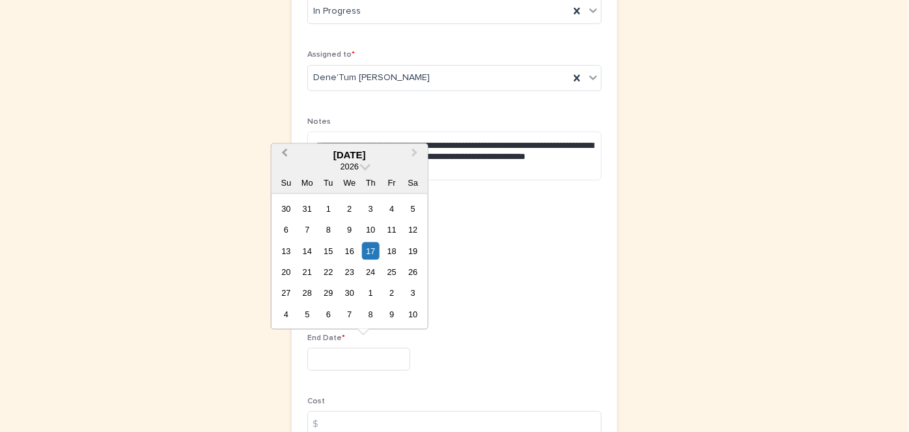
click at [285, 151] on span "Previous Month" at bounding box center [285, 155] width 0 height 18
click at [415, 151] on span "Next Month" at bounding box center [415, 155] width 0 height 18
click at [392, 287] on div "28" at bounding box center [392, 293] width 18 height 18
type input "*********"
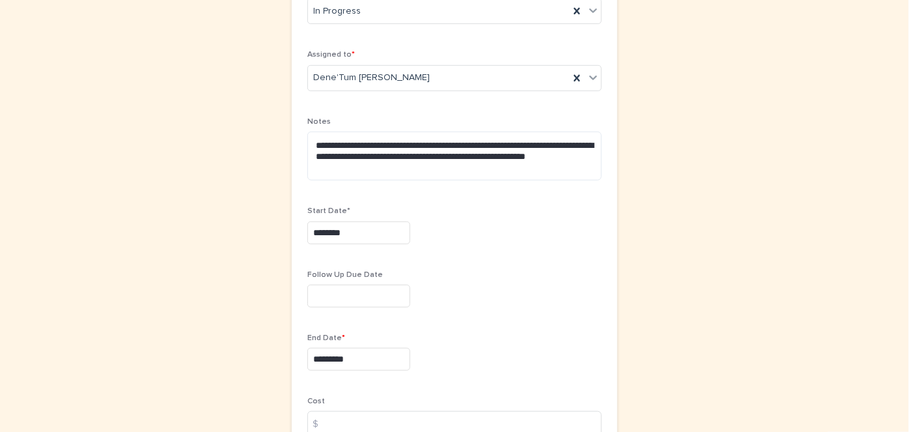
scroll to position [543, 0]
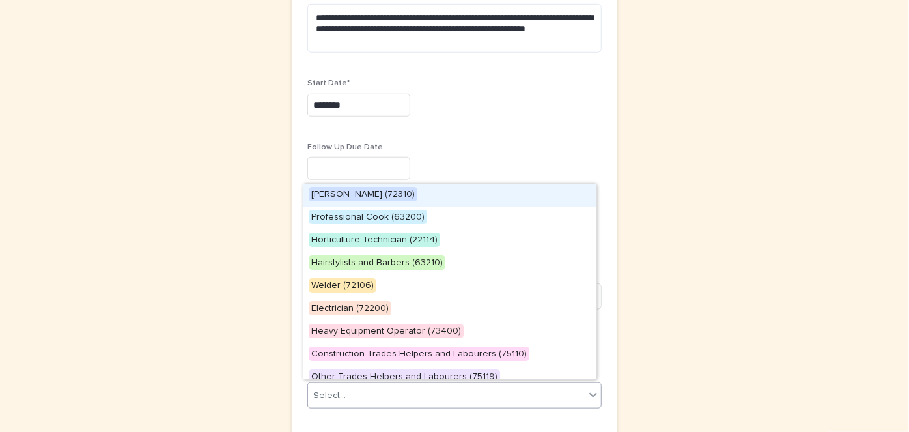
click at [589, 393] on icon at bounding box center [593, 395] width 8 height 5
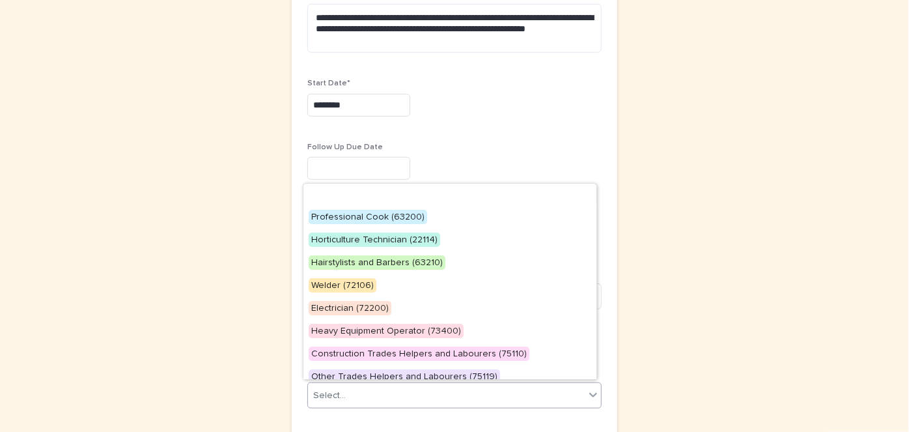
scroll to position [55, 0]
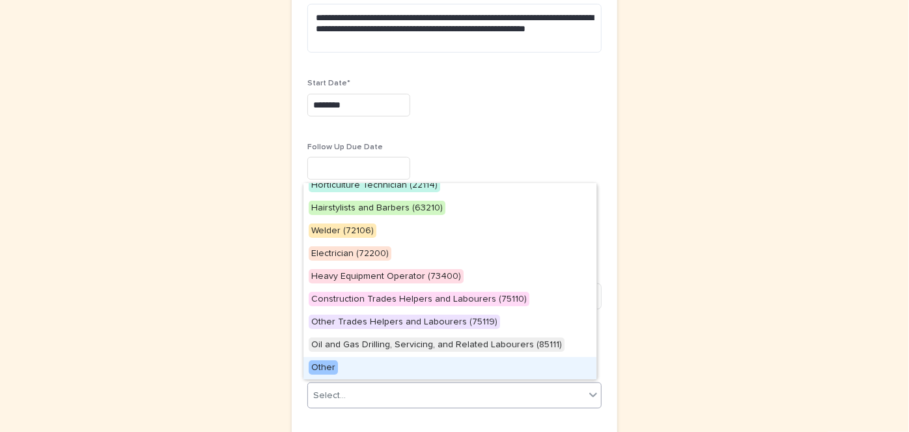
click at [324, 363] on span "Other" at bounding box center [323, 367] width 29 height 14
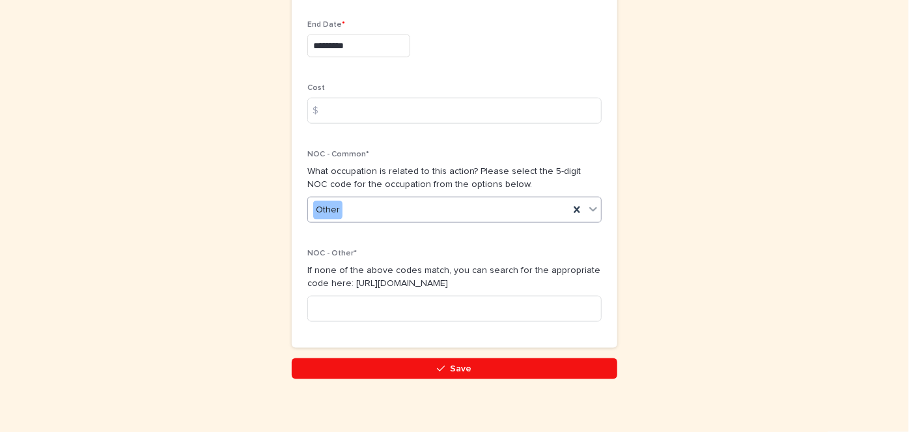
scroll to position [733, 0]
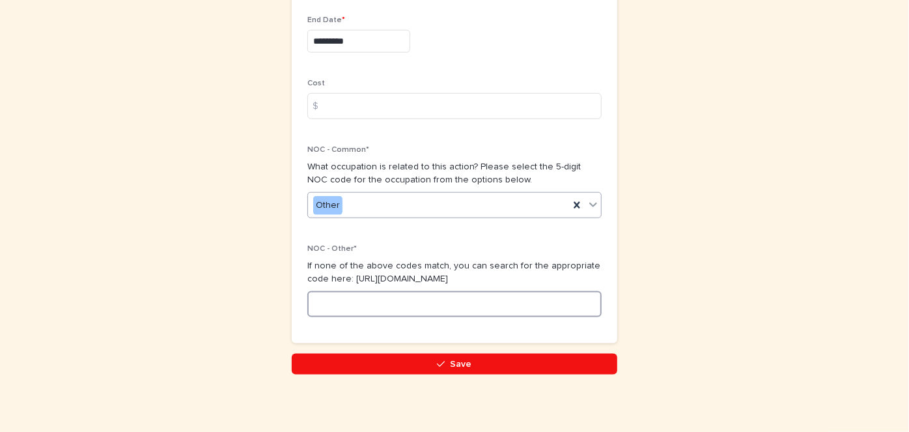
click at [320, 306] on input at bounding box center [454, 304] width 294 height 26
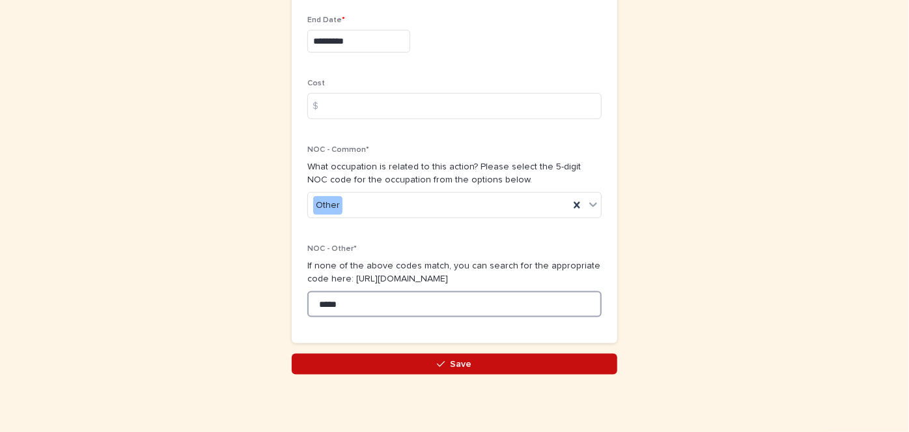
type input "*****"
click at [481, 362] on button "Save" at bounding box center [455, 364] width 326 height 21
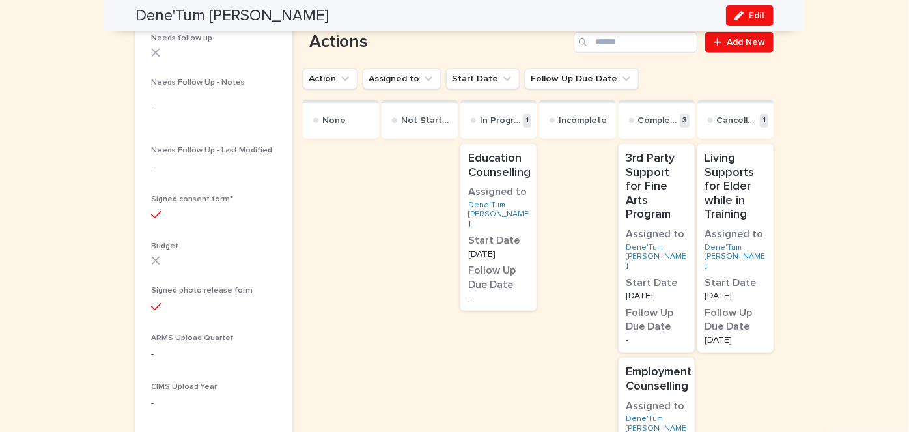
scroll to position [473, 0]
drag, startPoint x: 481, startPoint y: 362, endPoint x: 485, endPoint y: 437, distance: 75.0
click at [485, 431] on html "Participants Meetings Action Plans Actions Check-ins Check-outs Cohort Particip…" at bounding box center [454, 216] width 909 height 432
click at [758, 15] on span "Edit" at bounding box center [757, 15] width 16 height 9
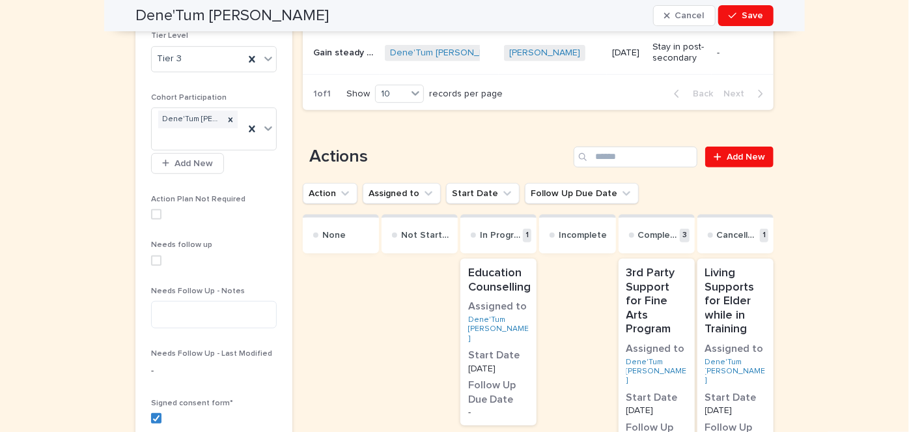
scroll to position [357, 0]
click at [729, 155] on span "Add New" at bounding box center [746, 157] width 38 height 9
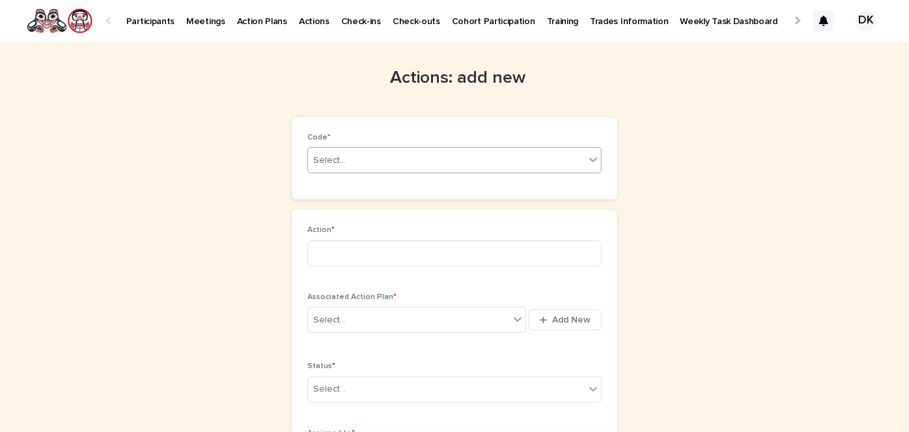
click at [590, 161] on icon at bounding box center [593, 159] width 13 height 13
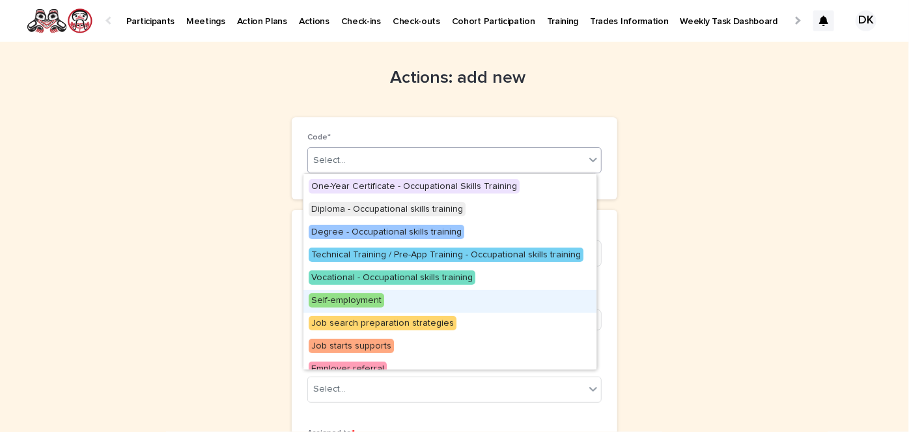
scroll to position [260, 0]
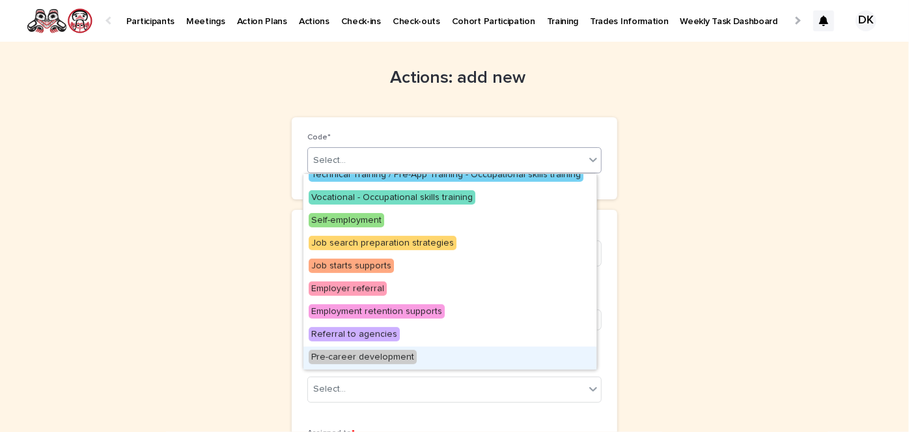
click at [387, 354] on span "Pre-career development" at bounding box center [363, 357] width 108 height 14
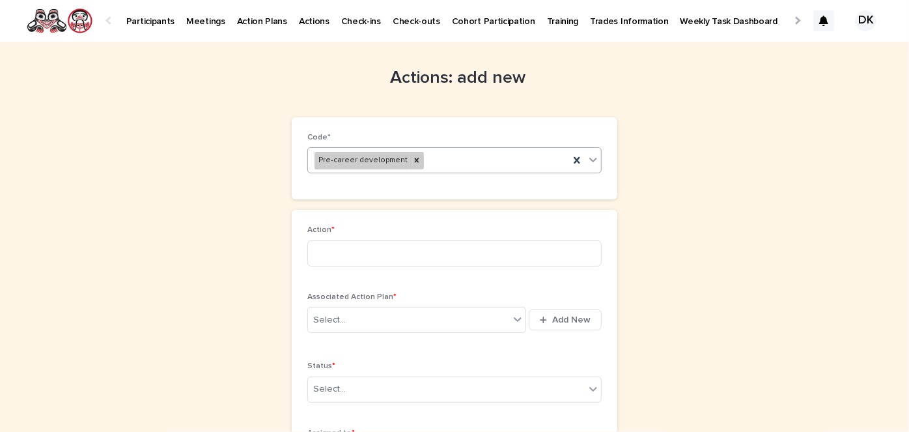
click at [591, 159] on icon at bounding box center [593, 160] width 8 height 5
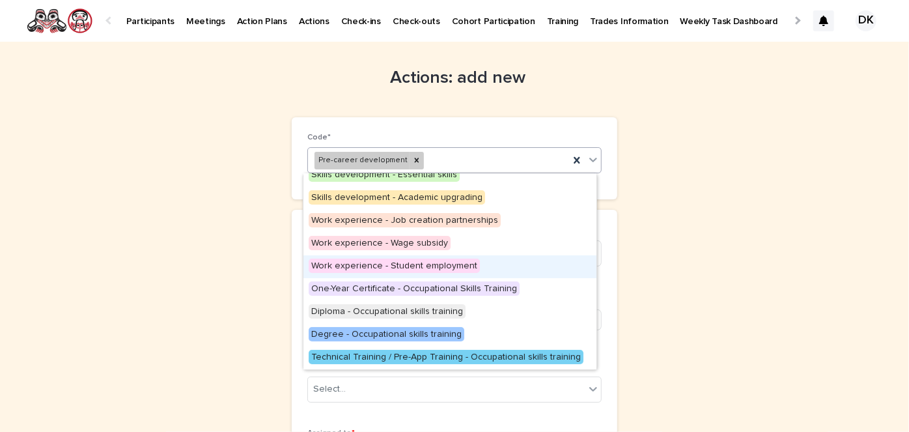
scroll to position [74, 0]
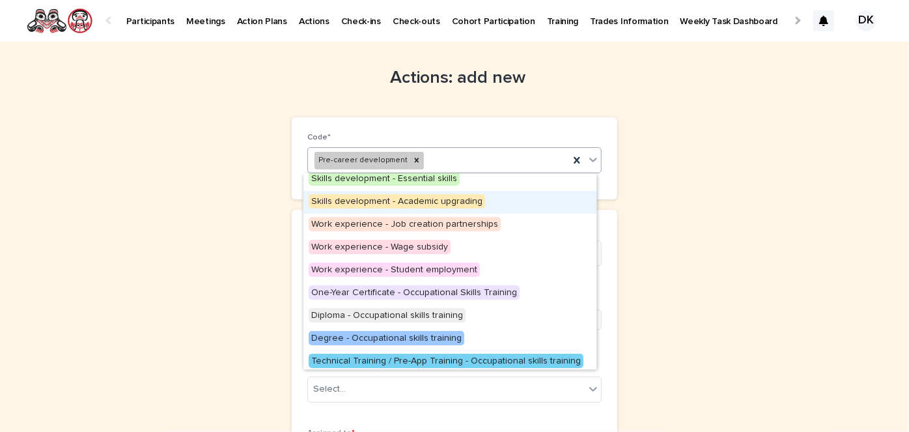
click at [467, 194] on span "Skills development - Academic upgrading" at bounding box center [397, 201] width 176 height 14
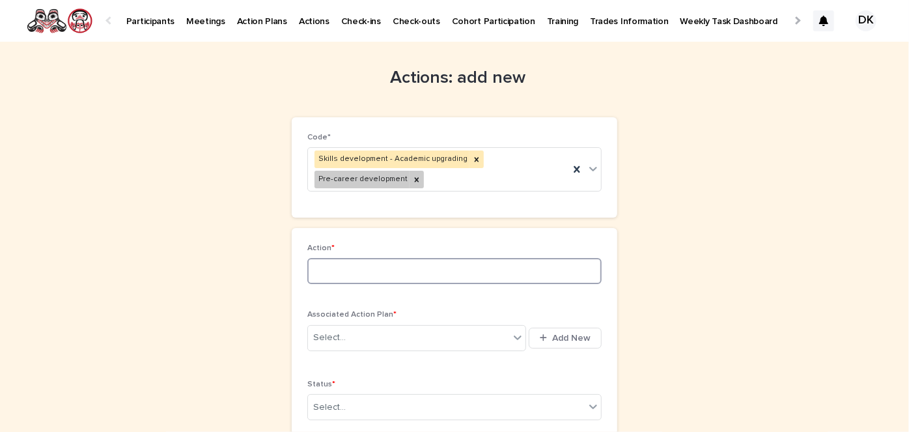
click at [311, 268] on input at bounding box center [454, 271] width 294 height 26
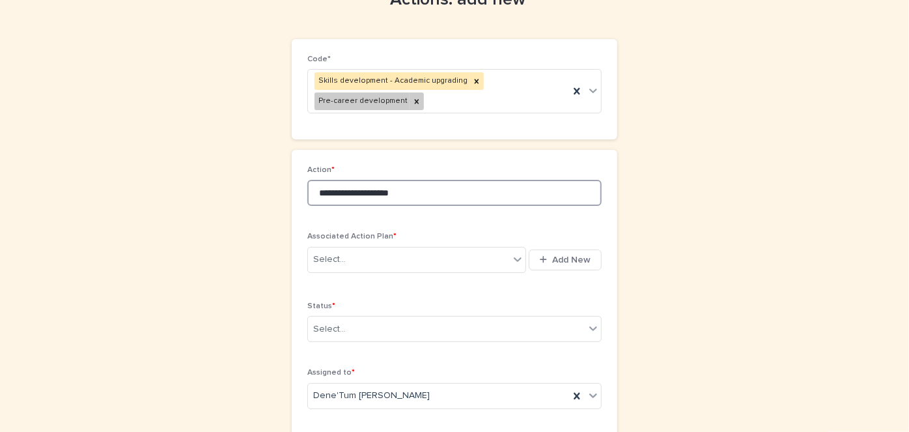
scroll to position [79, 0]
type input "**********"
click at [594, 325] on icon at bounding box center [593, 326] width 13 height 13
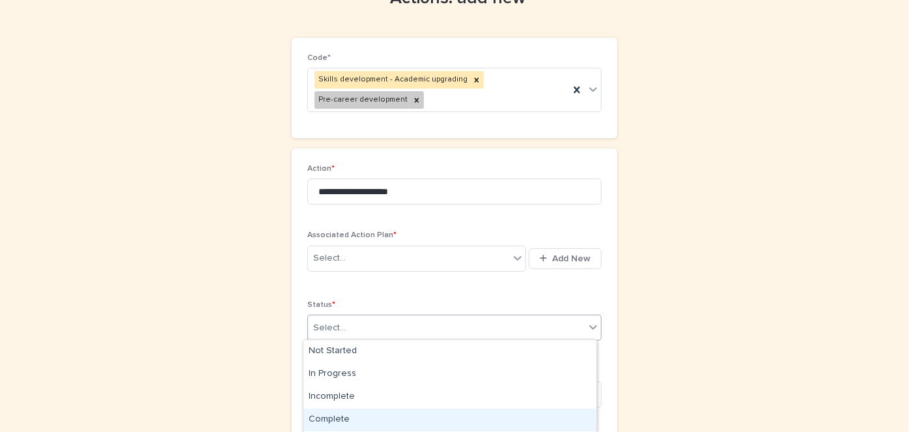
click at [325, 414] on div "Complete" at bounding box center [449, 419] width 293 height 23
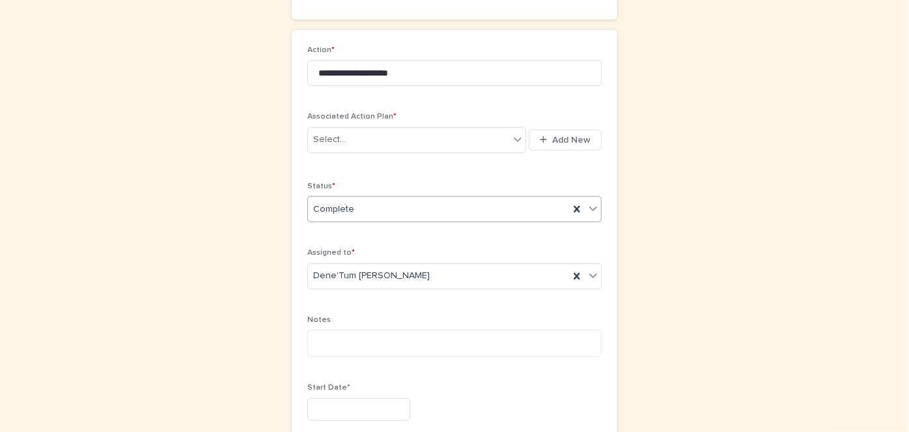
scroll to position [198, 0]
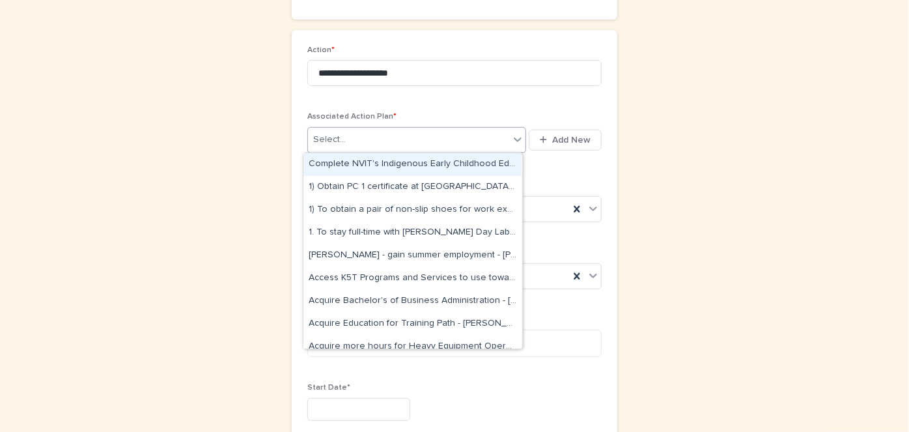
click at [514, 135] on icon at bounding box center [517, 139] width 13 height 13
type input "****"
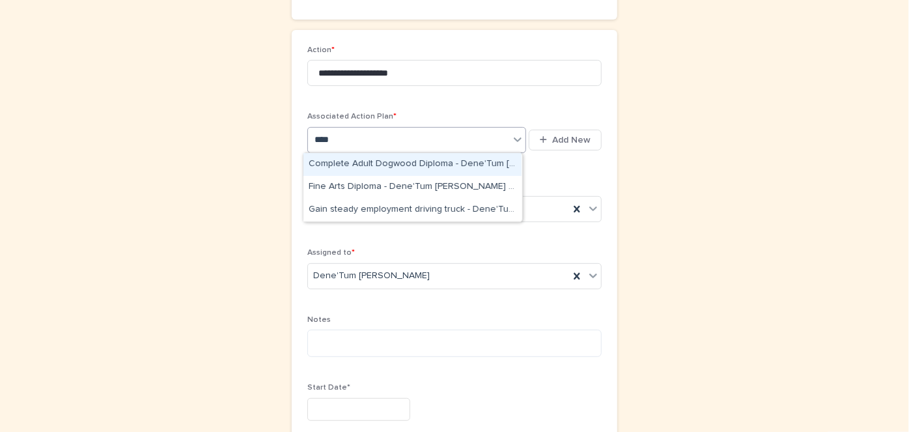
click at [433, 159] on div "Complete Adult Dogwood Diploma - Dene'Tum [PERSON_NAME] - [DATE]" at bounding box center [412, 164] width 218 height 23
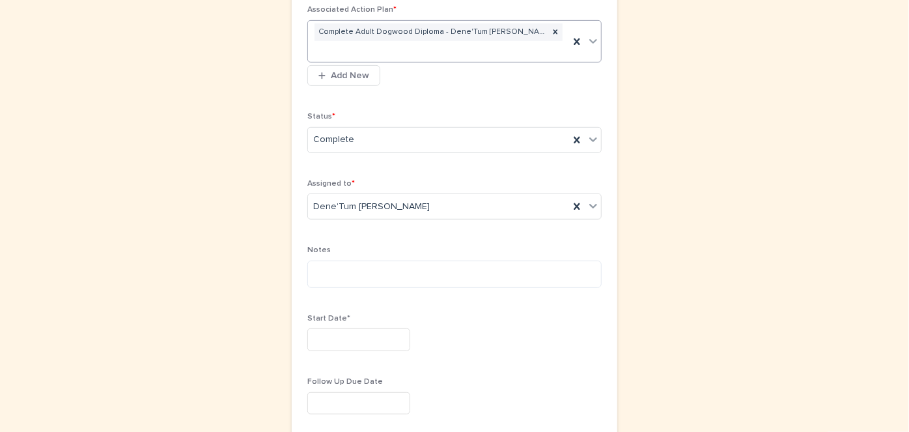
scroll to position [309, 0]
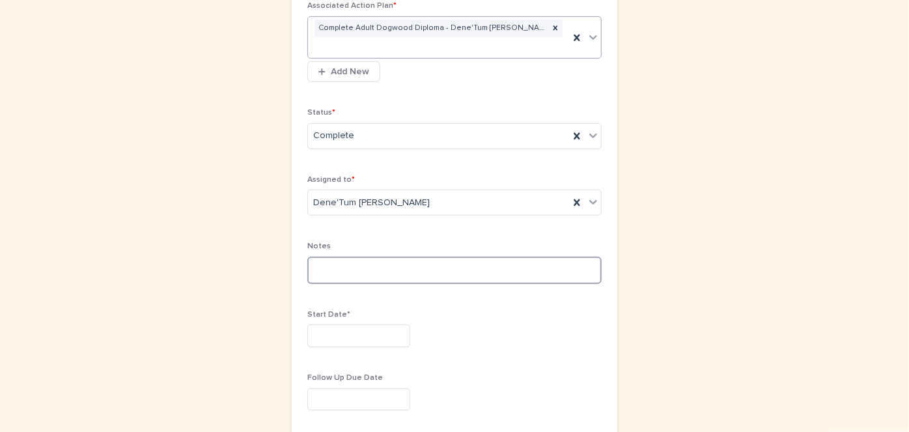
click at [318, 273] on textarea at bounding box center [454, 270] width 294 height 27
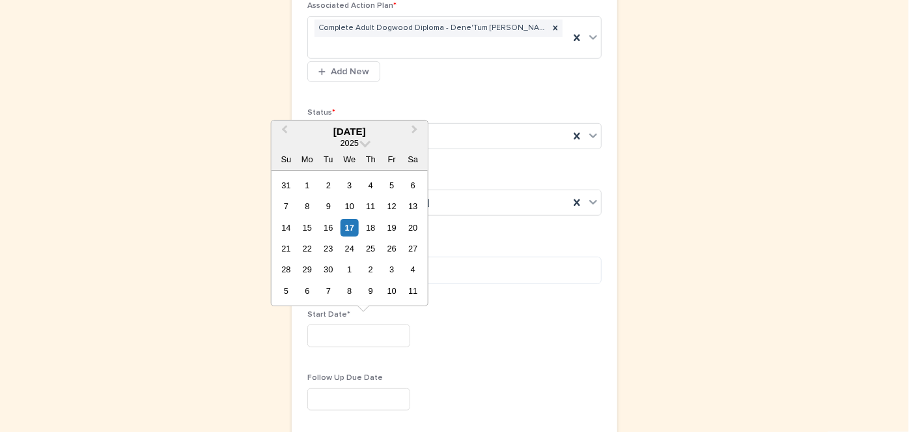
click at [307, 330] on input "text" at bounding box center [358, 335] width 103 height 23
click at [352, 229] on div "17" at bounding box center [350, 228] width 18 height 18
type input "*********"
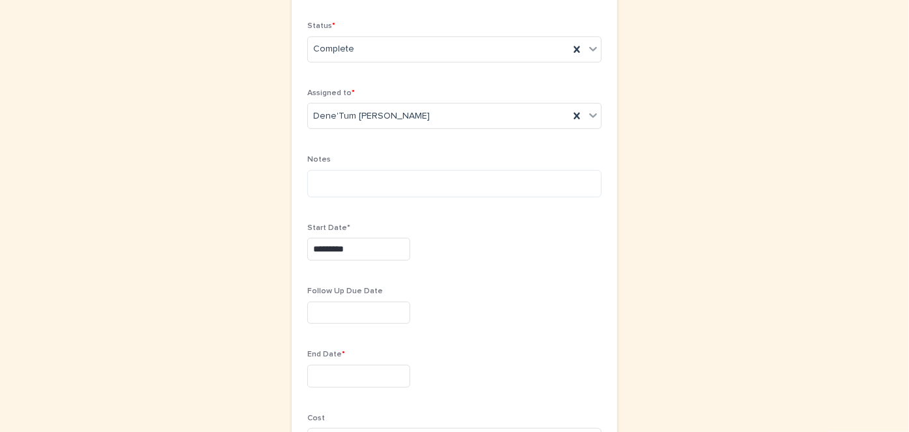
scroll to position [396, 0]
click at [313, 369] on input "text" at bounding box center [358, 375] width 103 height 23
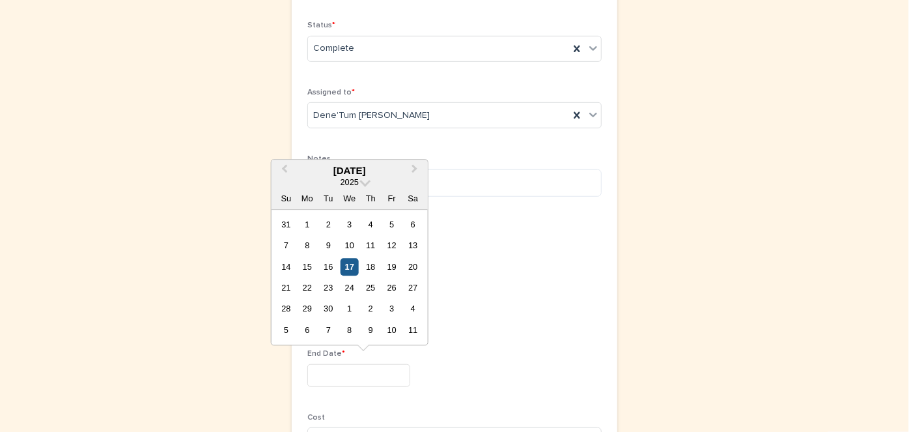
click at [347, 268] on div "17" at bounding box center [350, 267] width 18 height 18
type input "*********"
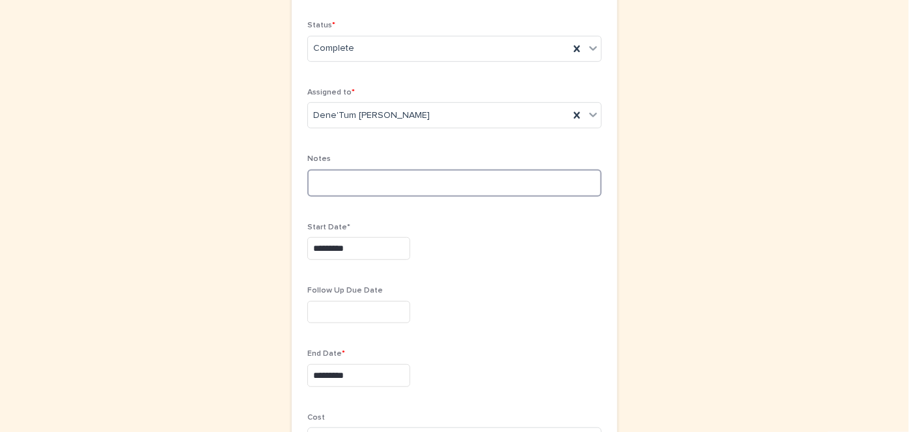
click at [307, 169] on textarea at bounding box center [454, 182] width 294 height 27
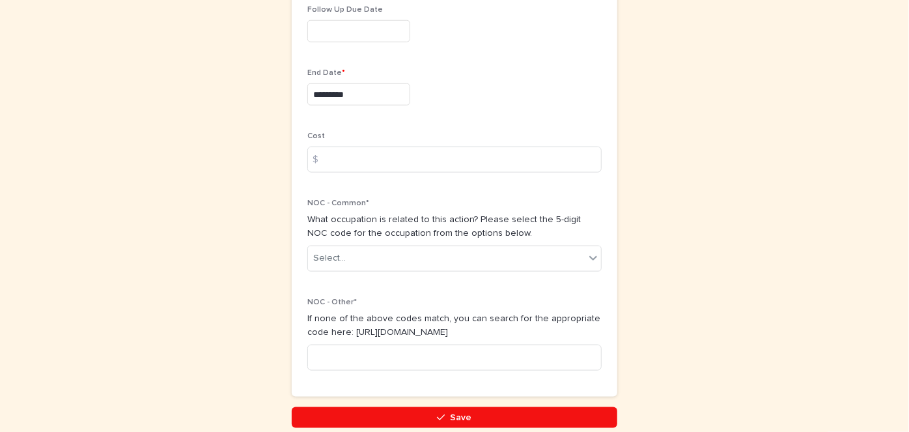
scroll to position [756, 0]
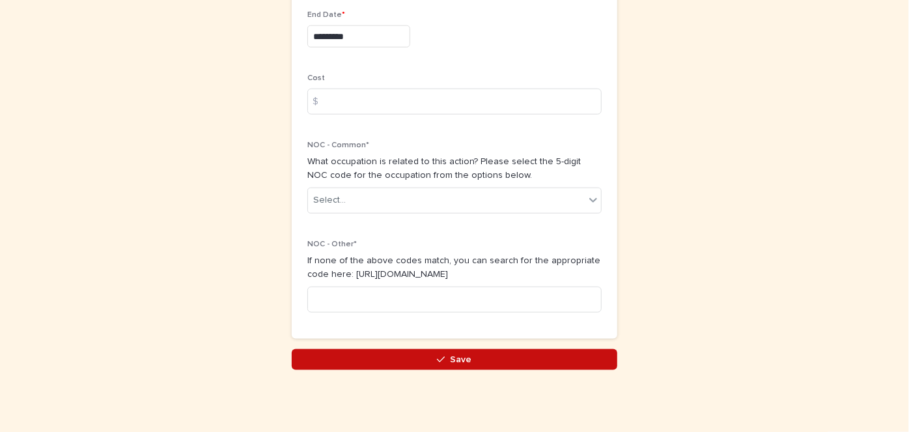
type textarea "**********"
click at [458, 355] on span "Save" at bounding box center [461, 359] width 21 height 9
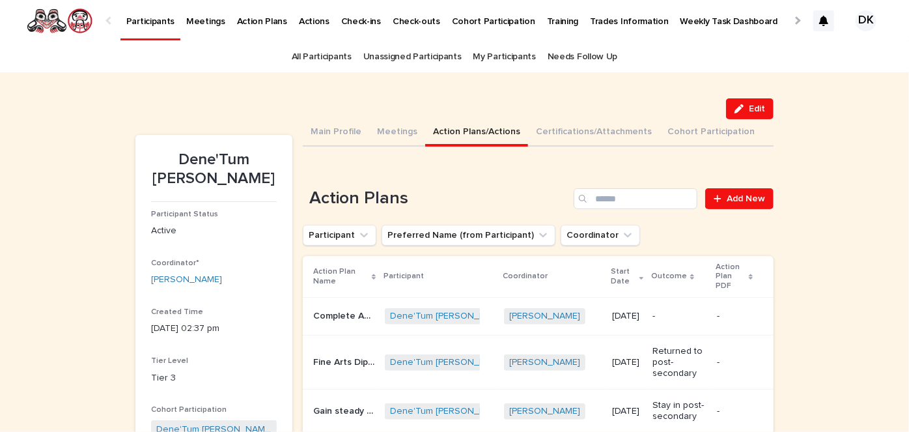
click at [152, 18] on p "Participants" at bounding box center [150, 13] width 48 height 27
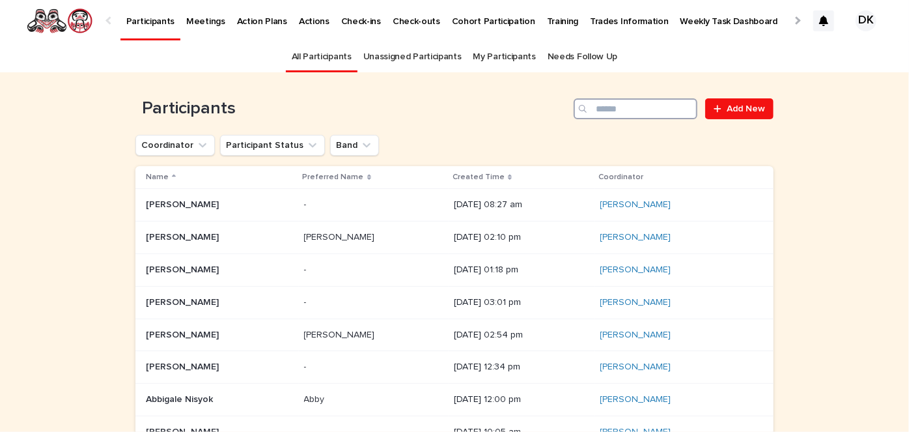
click at [602, 104] on input "Search" at bounding box center [636, 108] width 124 height 21
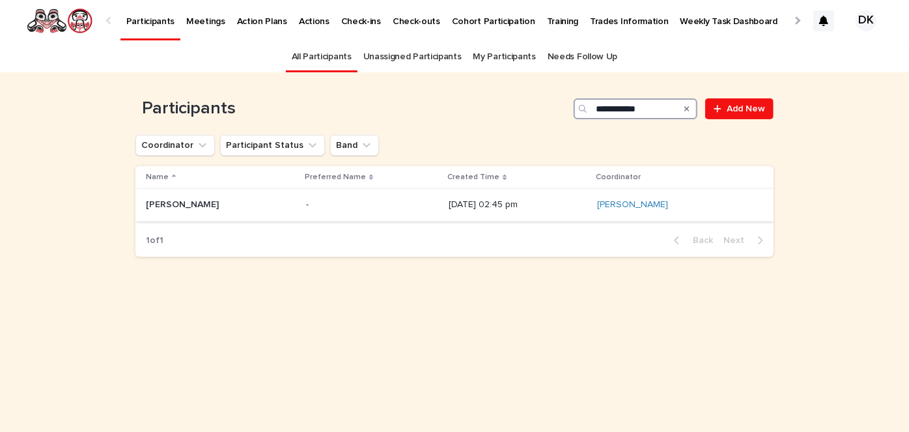
type input "**********"
click at [152, 198] on p "[PERSON_NAME]" at bounding box center [184, 204] width 76 height 14
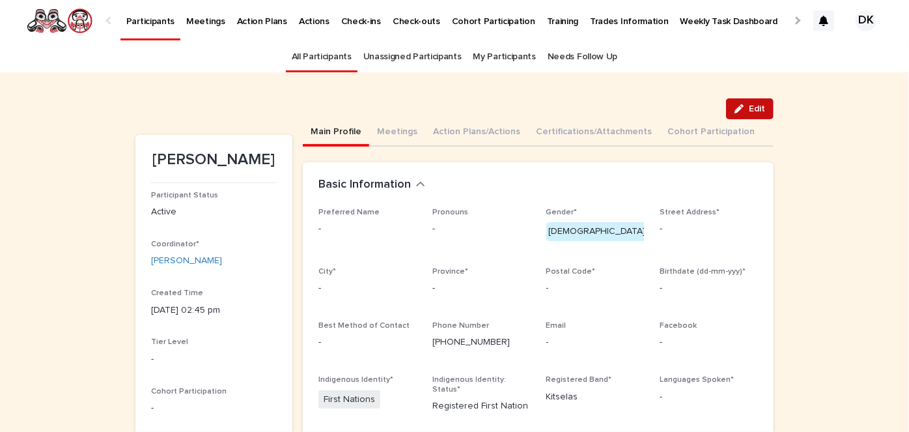
click at [749, 102] on button "Edit" at bounding box center [750, 108] width 48 height 21
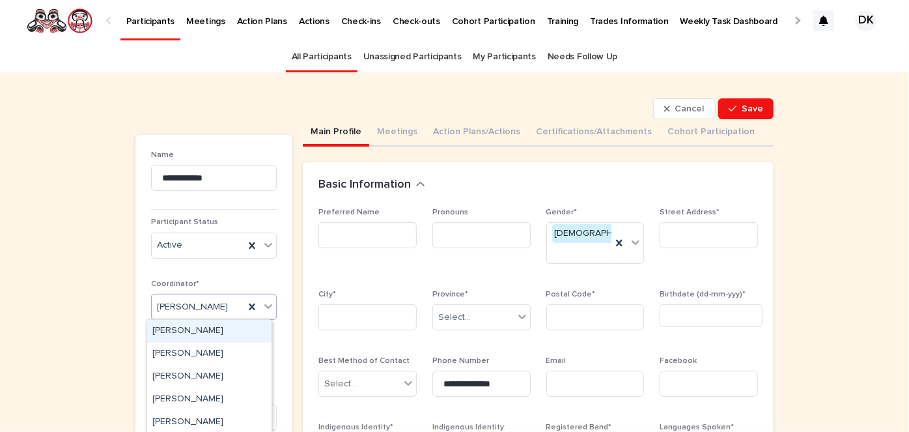
click at [264, 305] on icon at bounding box center [268, 306] width 13 height 13
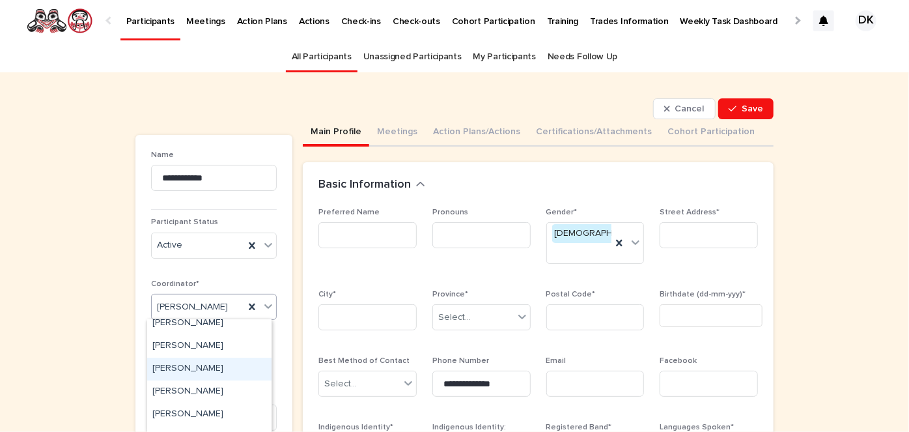
scroll to position [76, 0]
click at [196, 390] on div "[PERSON_NAME]" at bounding box center [209, 392] width 124 height 23
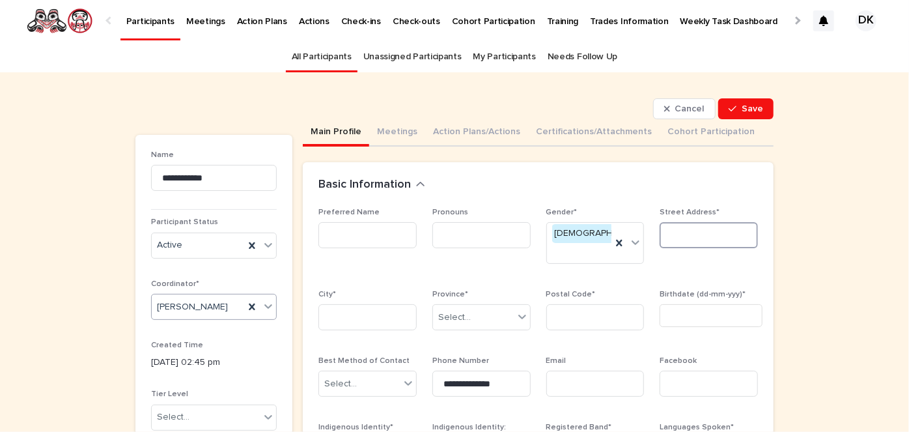
click at [693, 242] on input at bounding box center [709, 235] width 98 height 26
type input "**********"
click at [337, 304] on input at bounding box center [367, 317] width 98 height 26
type input "*******"
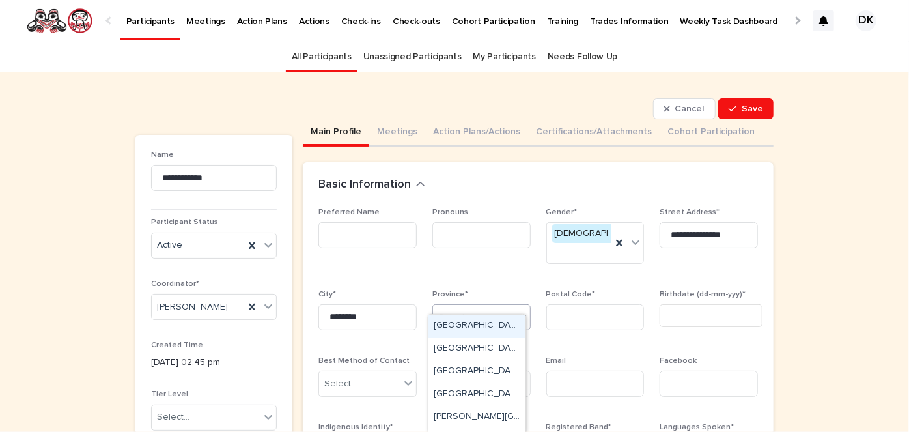
click at [516, 310] on icon at bounding box center [522, 316] width 13 height 13
click at [454, 348] on div "[GEOGRAPHIC_DATA]" at bounding box center [476, 348] width 97 height 23
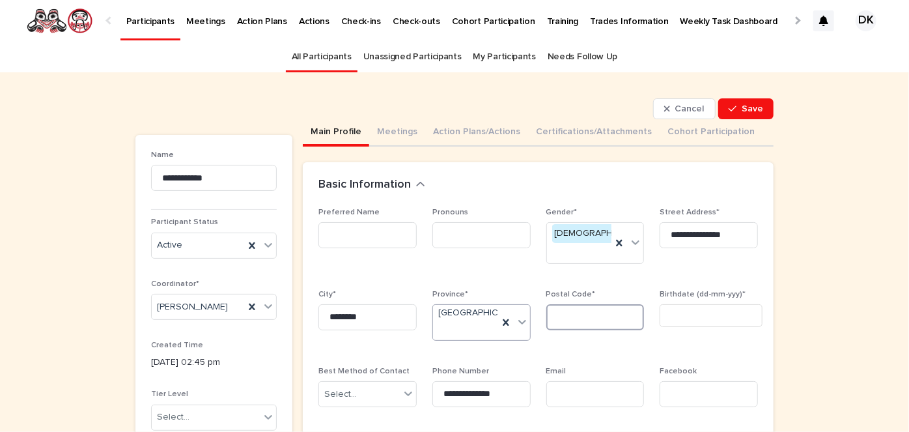
click at [556, 304] on input at bounding box center [595, 317] width 98 height 26
type input "*******"
click at [682, 304] on input "text" at bounding box center [711, 315] width 103 height 23
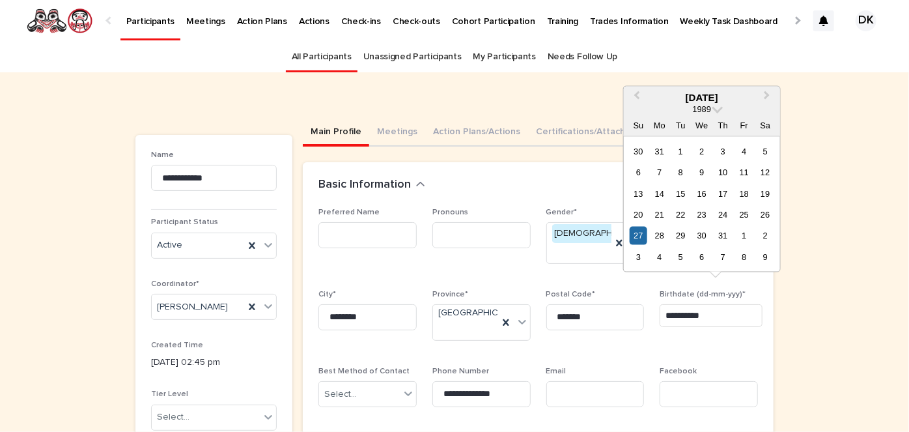
click at [703, 304] on input "**********" at bounding box center [711, 315] width 103 height 23
click at [699, 304] on input "**********" at bounding box center [711, 315] width 103 height 23
click at [637, 233] on div "27" at bounding box center [639, 236] width 18 height 18
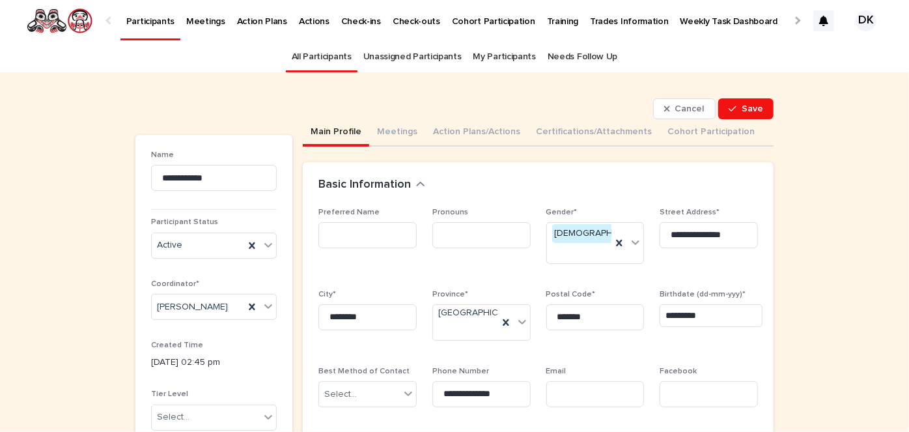
type input "*********"
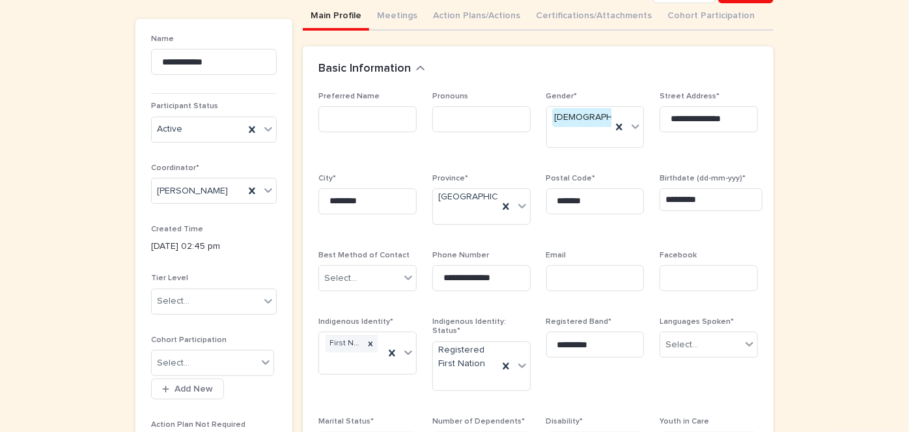
scroll to position [116, 0]
click at [406, 275] on icon at bounding box center [408, 277] width 8 height 5
click at [337, 293] on div "Phone" at bounding box center [363, 299] width 97 height 23
click at [553, 270] on input at bounding box center [595, 278] width 98 height 26
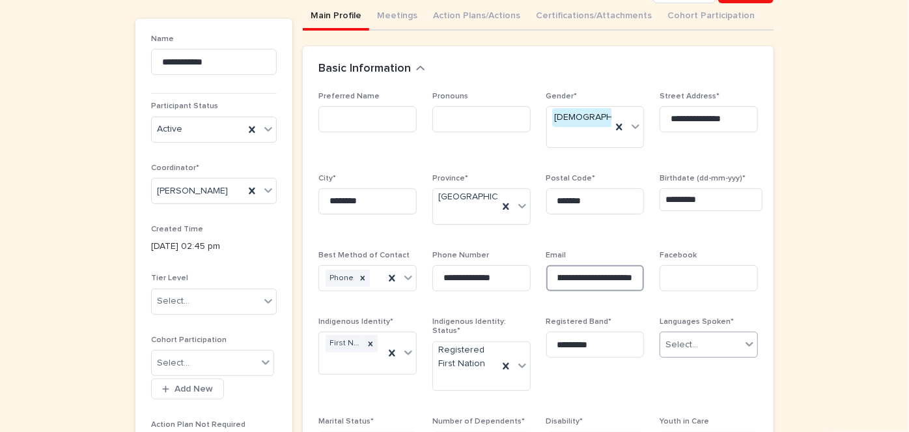
type input "**********"
click at [745, 337] on icon at bounding box center [749, 343] width 13 height 13
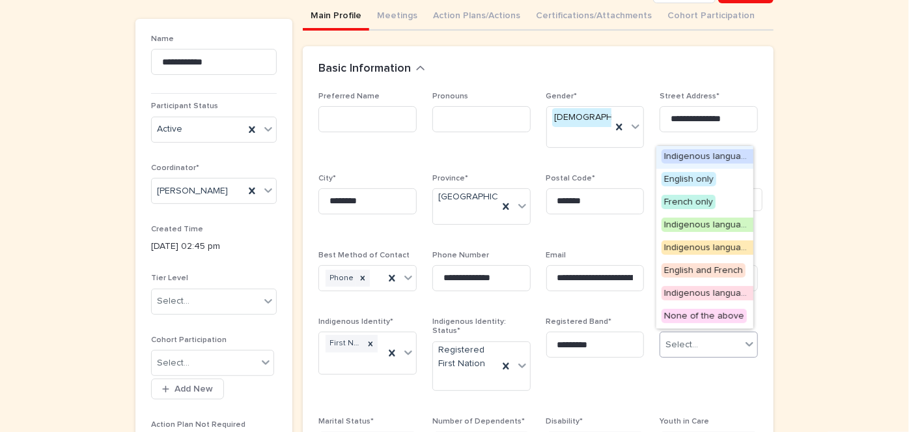
click at [694, 154] on span "Indigenous language(s) only" at bounding box center [723, 156] width 123 height 14
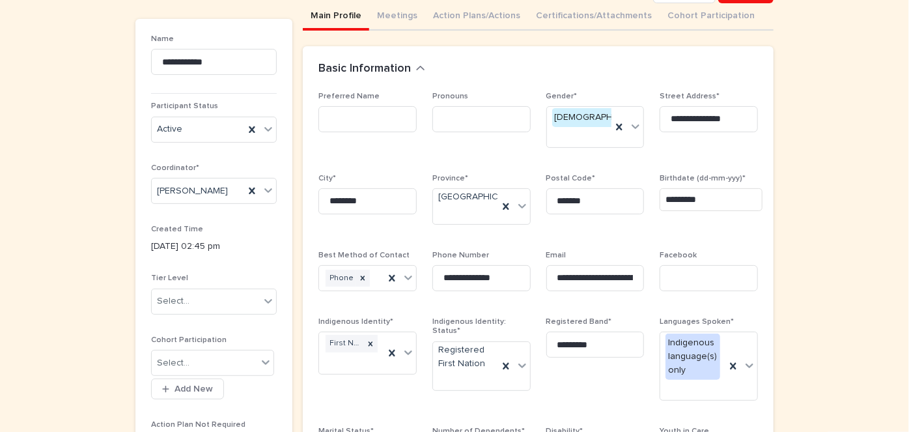
click at [583, 377] on span "Registered Band* ********" at bounding box center [595, 364] width 98 height 94
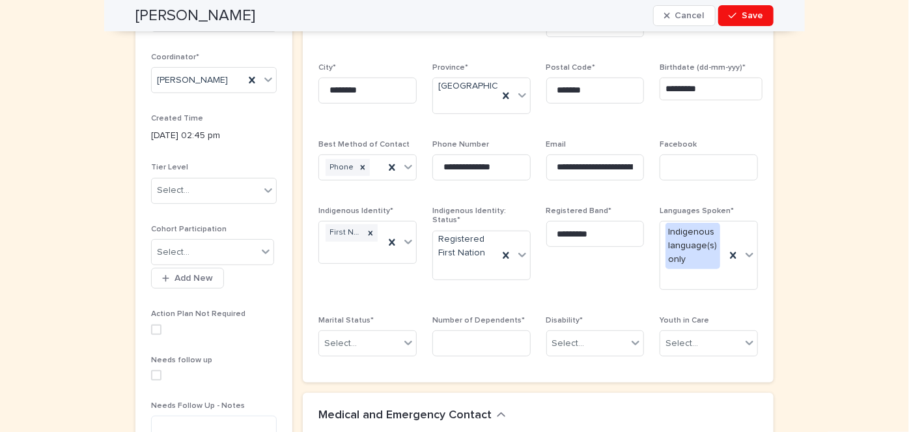
scroll to position [253, 0]
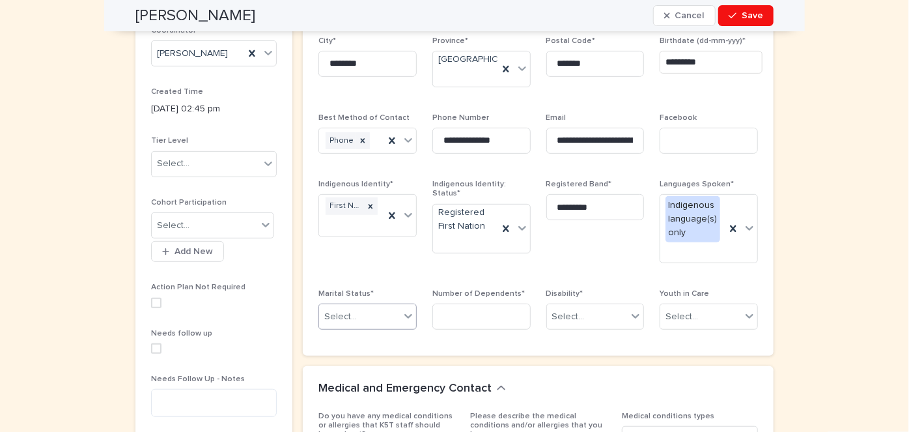
click at [404, 311] on icon at bounding box center [408, 315] width 13 height 13
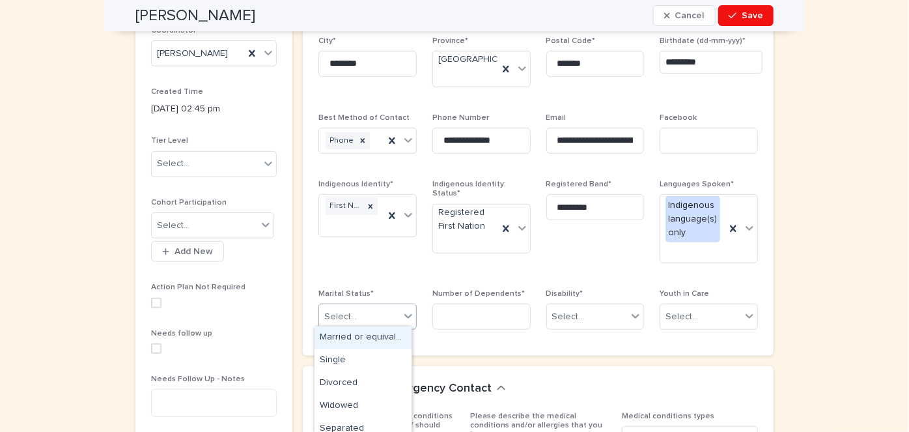
click at [335, 335] on div "Married or equivalent" at bounding box center [363, 337] width 97 height 23
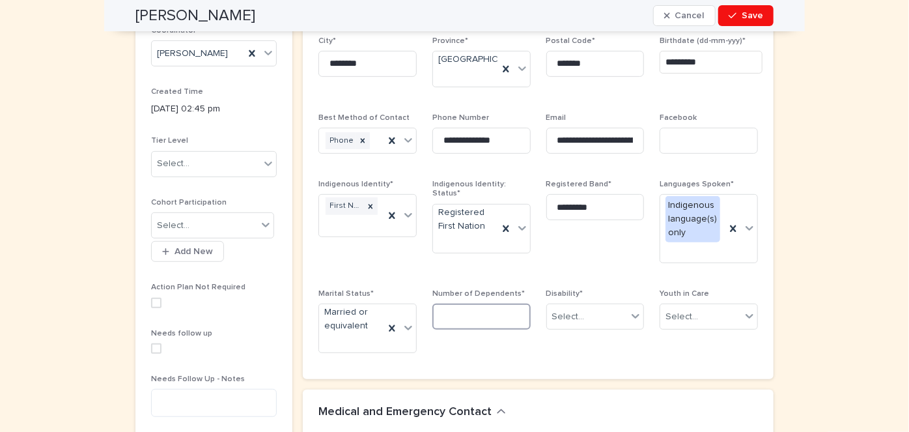
click at [459, 311] on input at bounding box center [481, 316] width 98 height 26
type input "*"
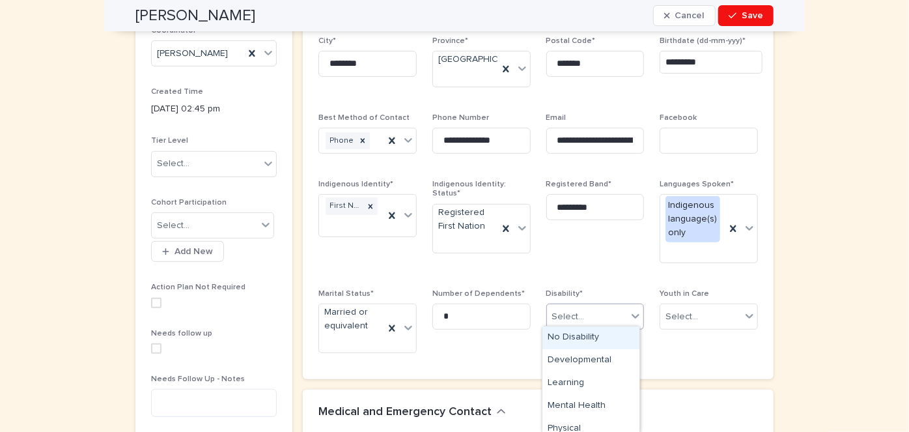
click at [632, 311] on icon at bounding box center [635, 315] width 13 height 13
click at [575, 333] on div "No Disability" at bounding box center [590, 337] width 97 height 23
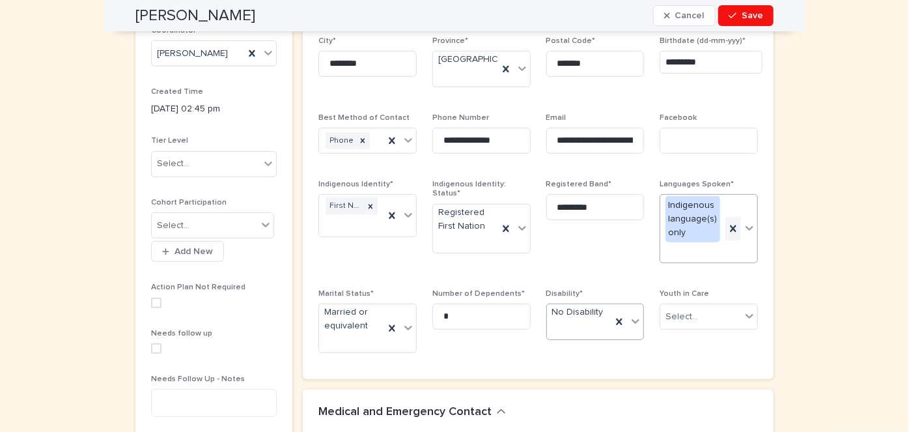
click at [731, 222] on icon at bounding box center [733, 228] width 13 height 13
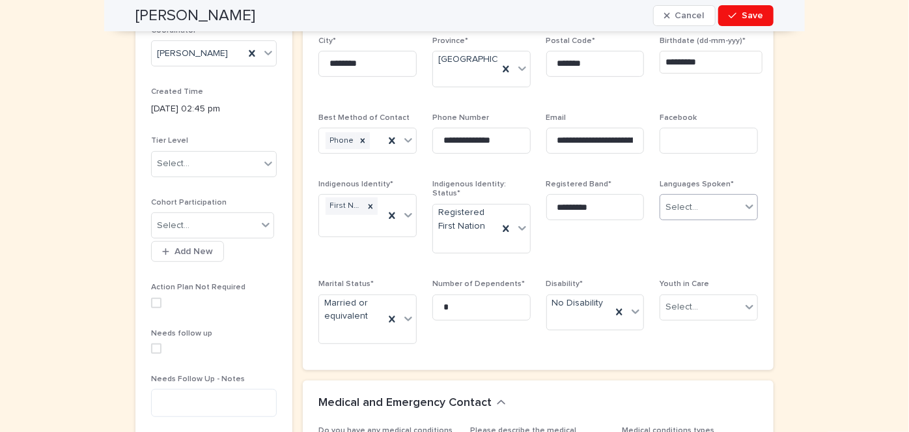
click at [743, 201] on icon at bounding box center [749, 206] width 13 height 13
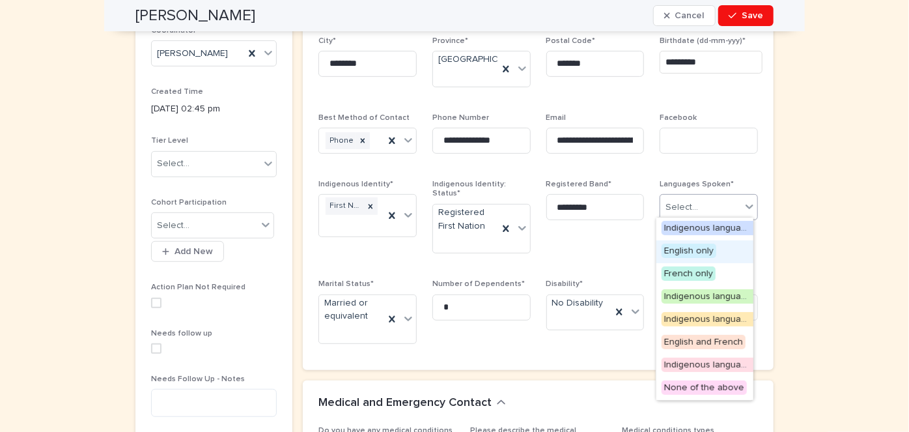
click at [678, 248] on span "English only" at bounding box center [689, 251] width 55 height 14
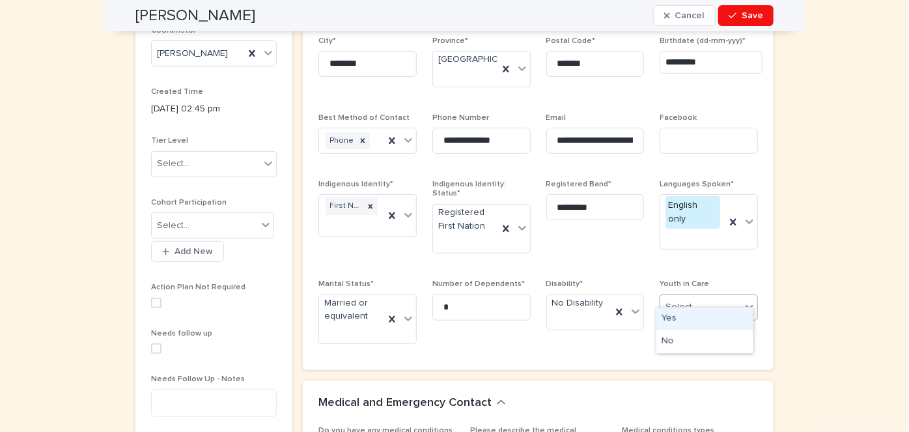
click at [746, 305] on icon at bounding box center [750, 307] width 8 height 5
click at [664, 335] on div "No" at bounding box center [704, 341] width 97 height 23
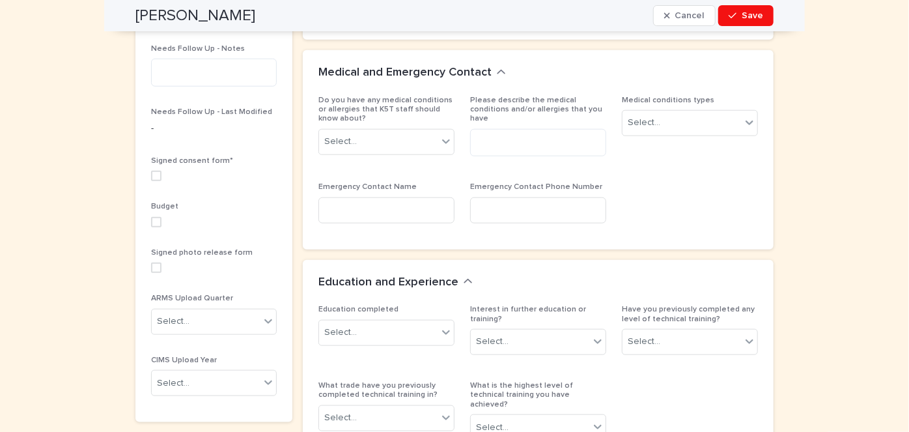
scroll to position [584, 0]
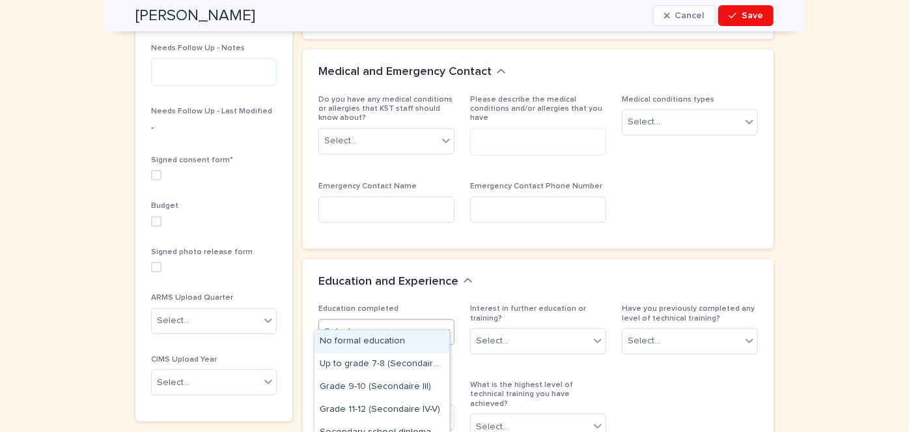
click at [440, 325] on icon at bounding box center [446, 331] width 13 height 13
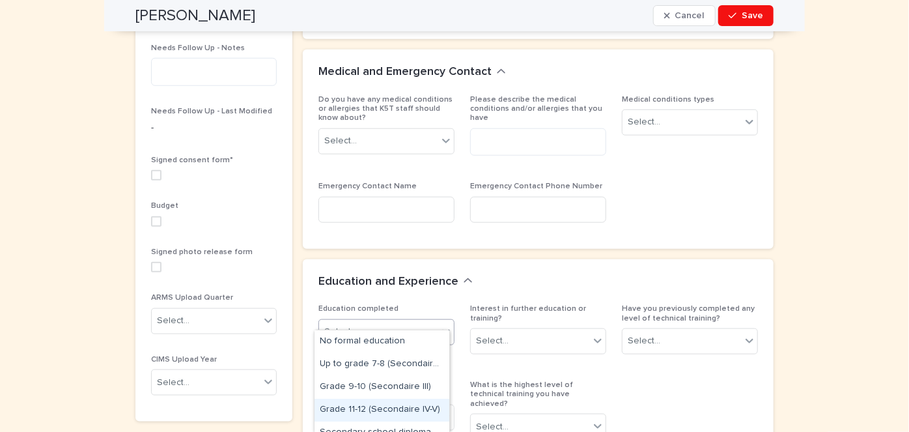
click at [367, 405] on div "Grade 11-12 (Secondaire IV-V)" at bounding box center [382, 409] width 135 height 23
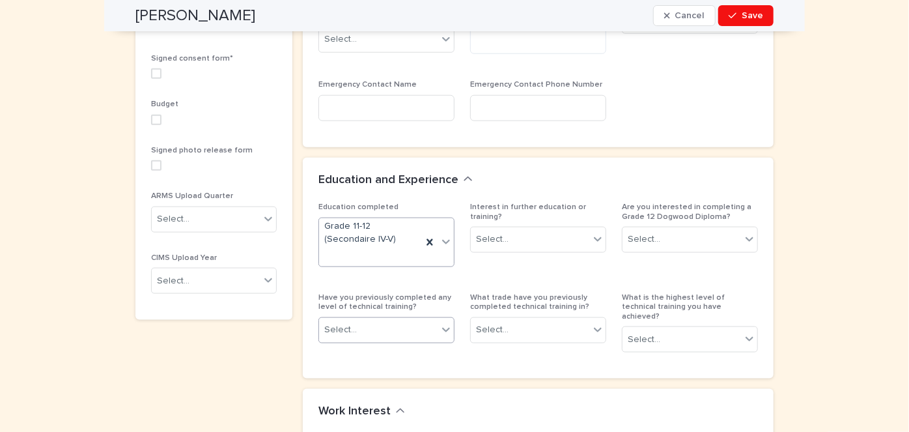
scroll to position [690, 0]
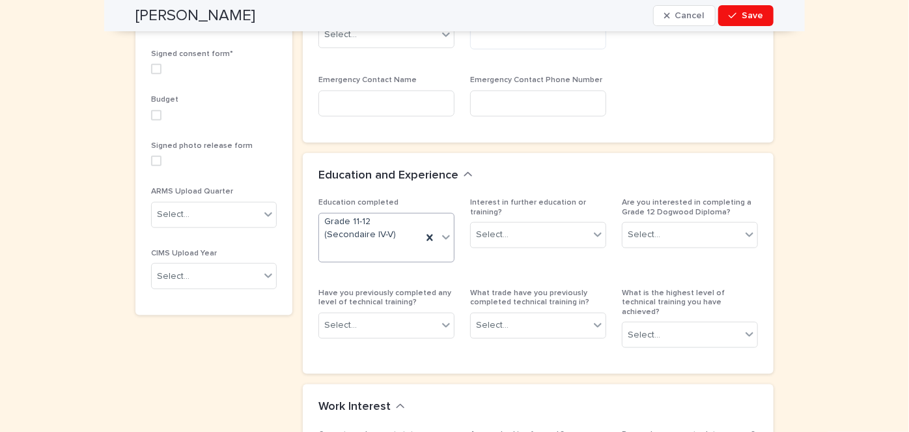
click at [441, 231] on icon at bounding box center [446, 237] width 13 height 13
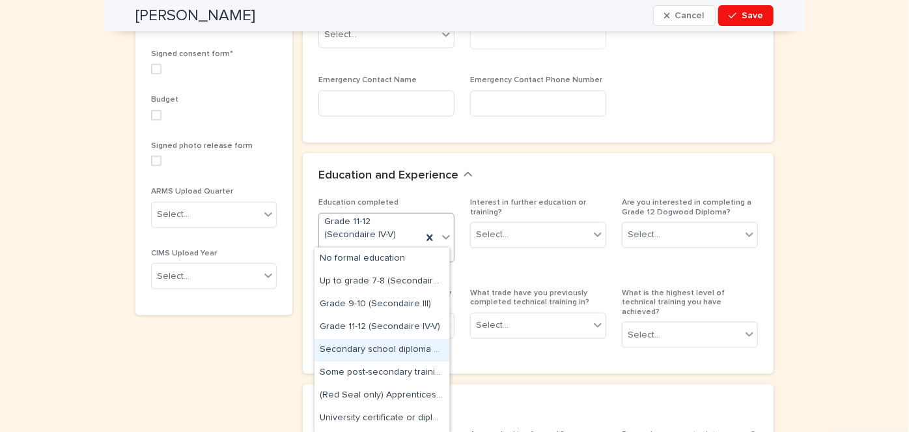
click at [345, 348] on div "Secondary school diploma or GED" at bounding box center [382, 350] width 135 height 23
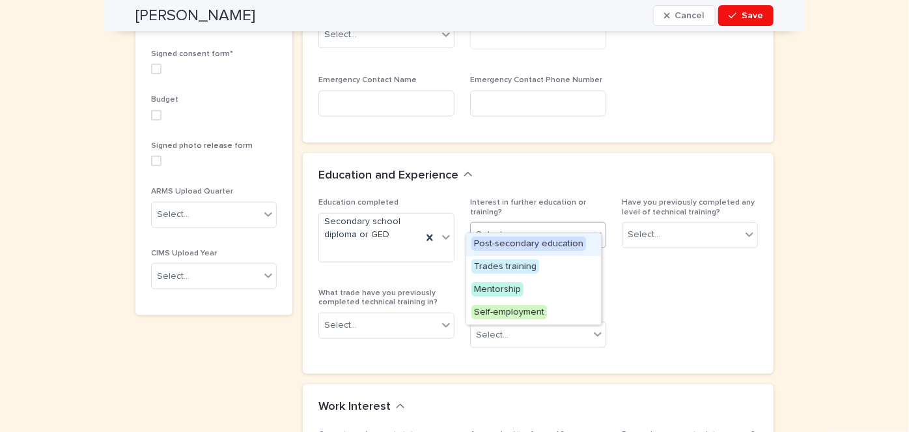
click at [595, 228] on icon at bounding box center [597, 234] width 13 height 13
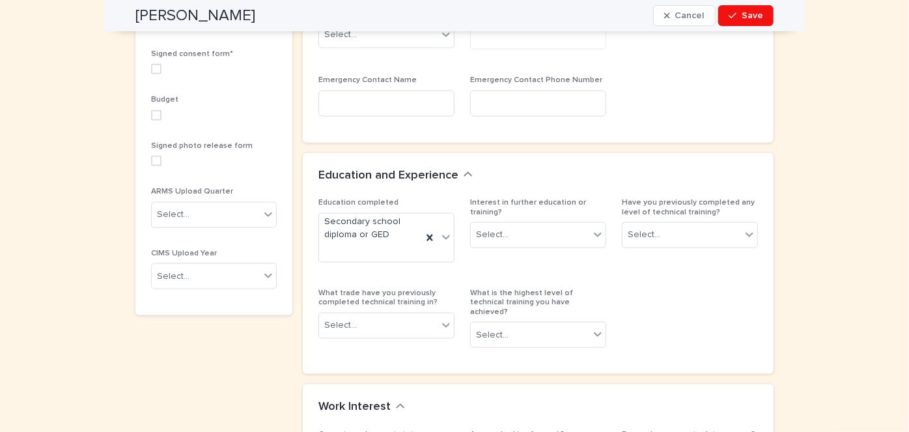
click at [690, 287] on div "Education completed Secondary school diploma or GED Interest in further educati…" at bounding box center [538, 278] width 440 height 160
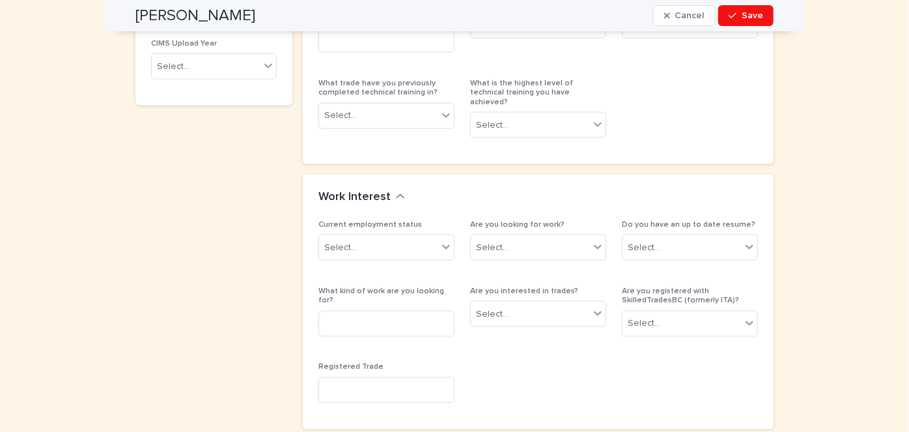
scroll to position [904, 0]
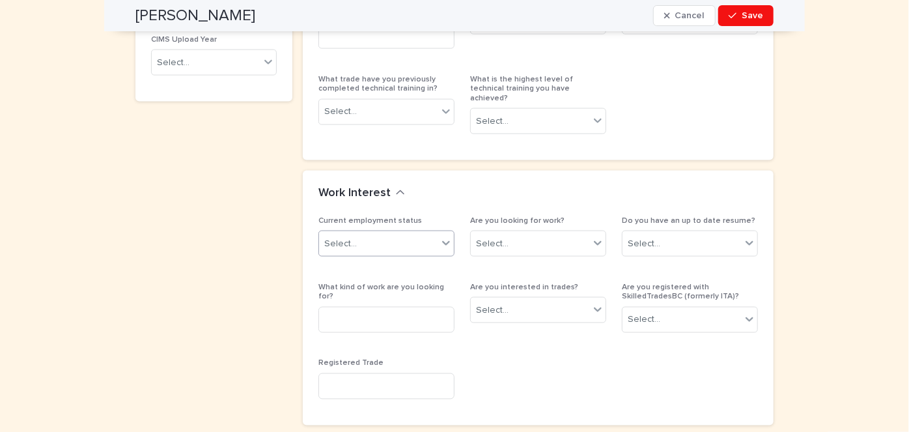
click at [443, 236] on icon at bounding box center [446, 242] width 13 height 13
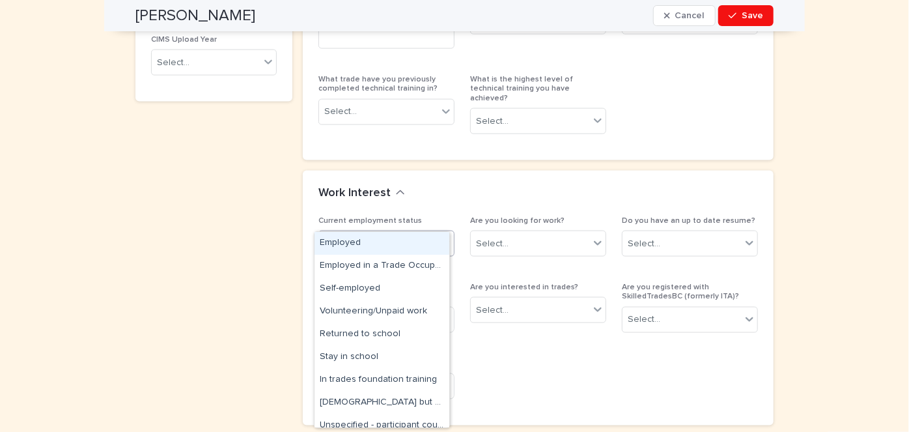
click at [342, 239] on div "Employed" at bounding box center [382, 243] width 135 height 23
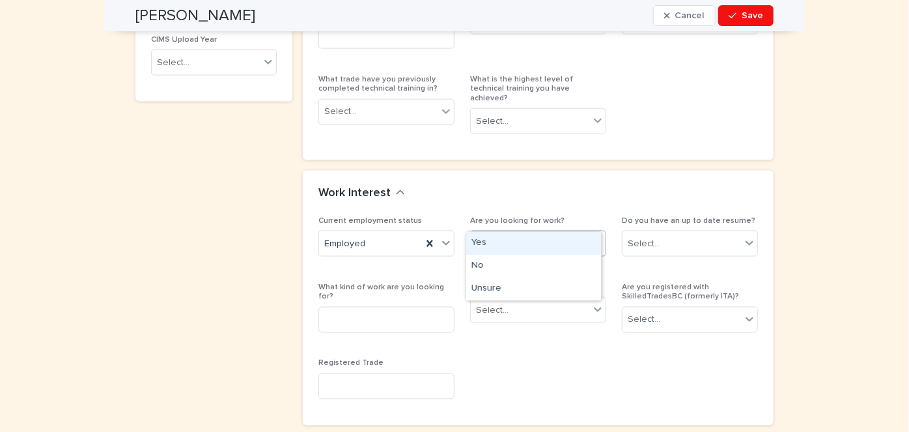
click at [594, 236] on icon at bounding box center [597, 242] width 13 height 13
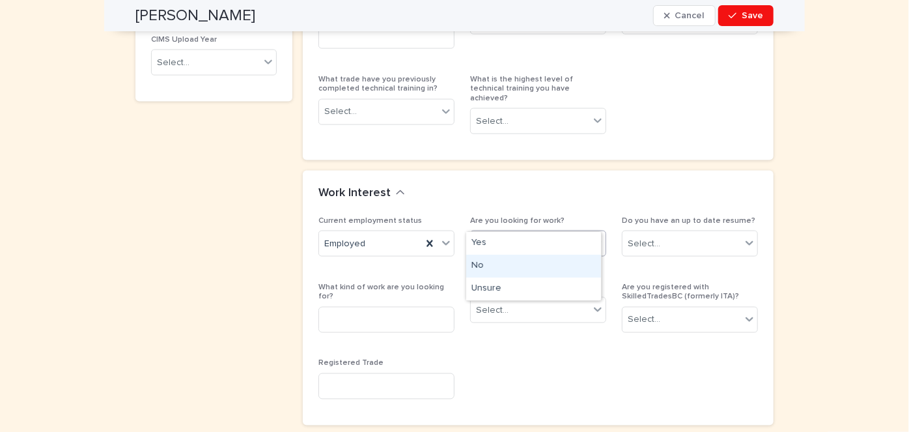
click at [479, 262] on div "No" at bounding box center [533, 266] width 135 height 23
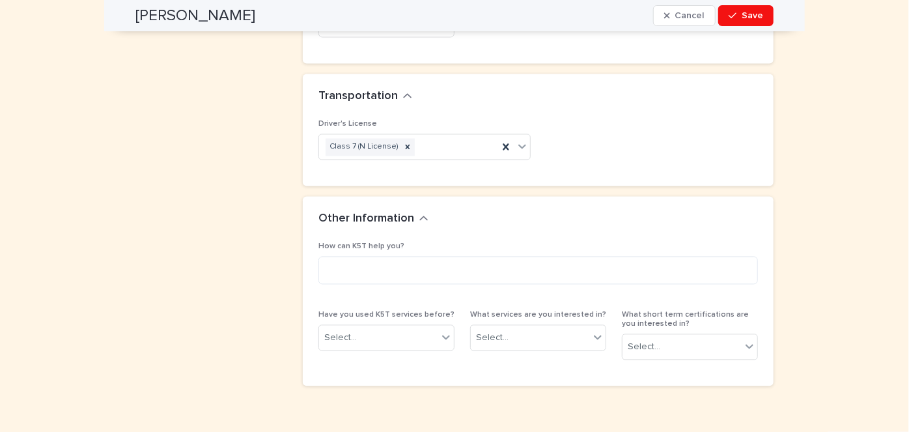
scroll to position [1269, 0]
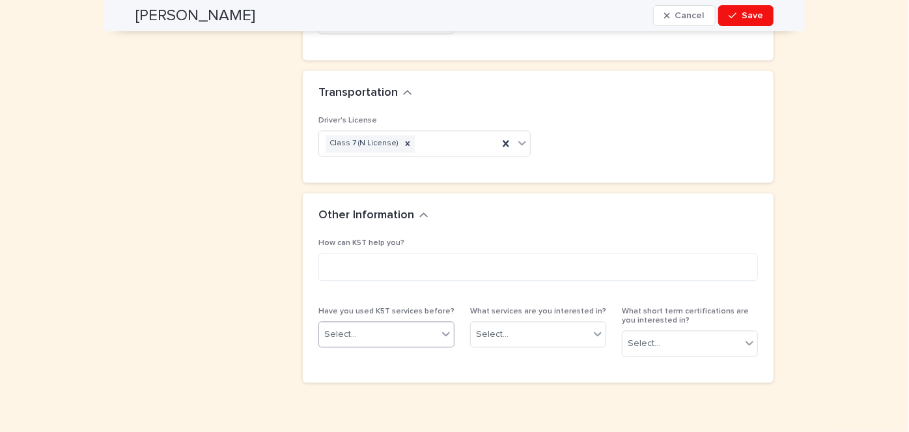
click at [443, 327] on icon at bounding box center [446, 333] width 13 height 13
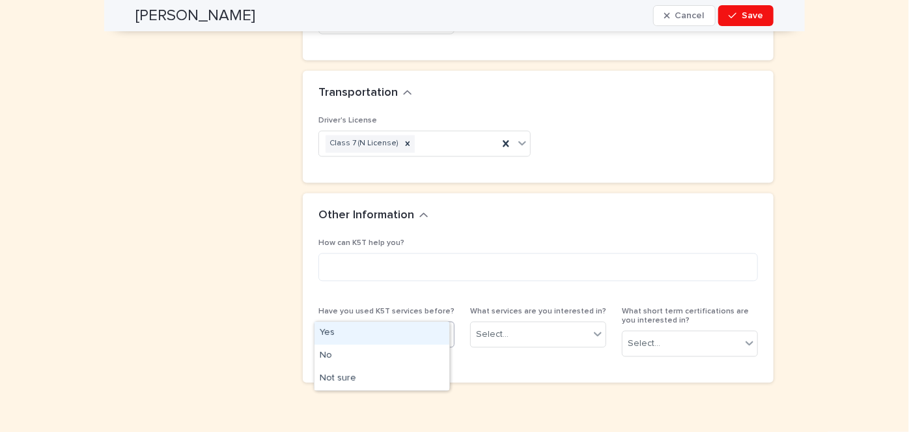
click at [352, 325] on div "Yes" at bounding box center [382, 333] width 135 height 23
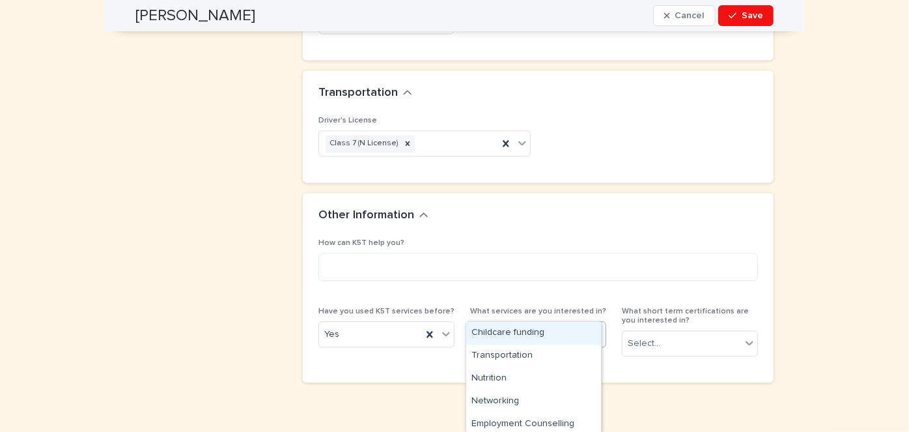
click at [597, 327] on icon at bounding box center [597, 333] width 13 height 13
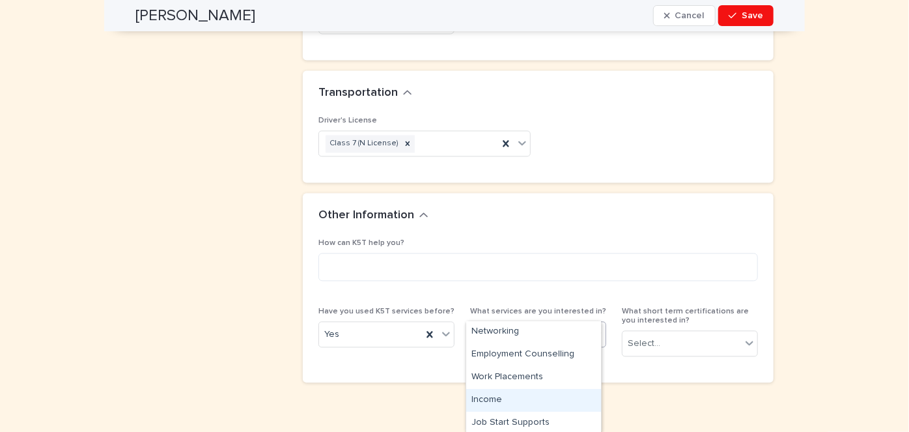
scroll to position [0, 0]
click at [495, 396] on div "Networking" at bounding box center [533, 401] width 135 height 23
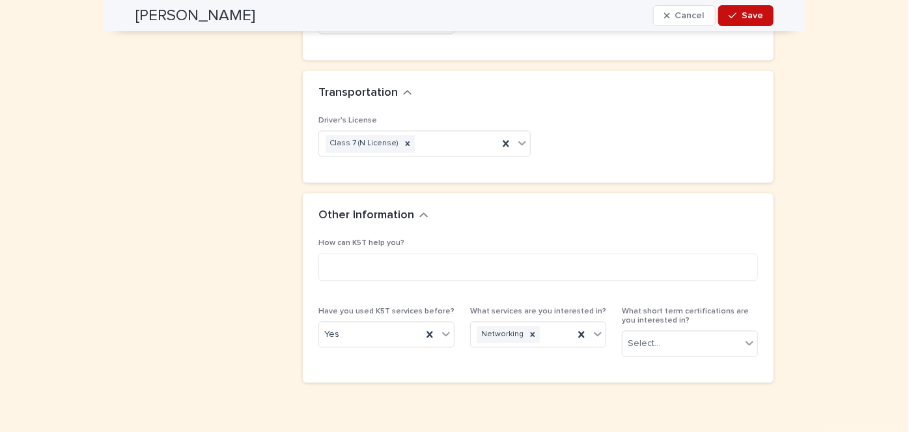
click at [751, 14] on span "Save" at bounding box center [752, 15] width 21 height 9
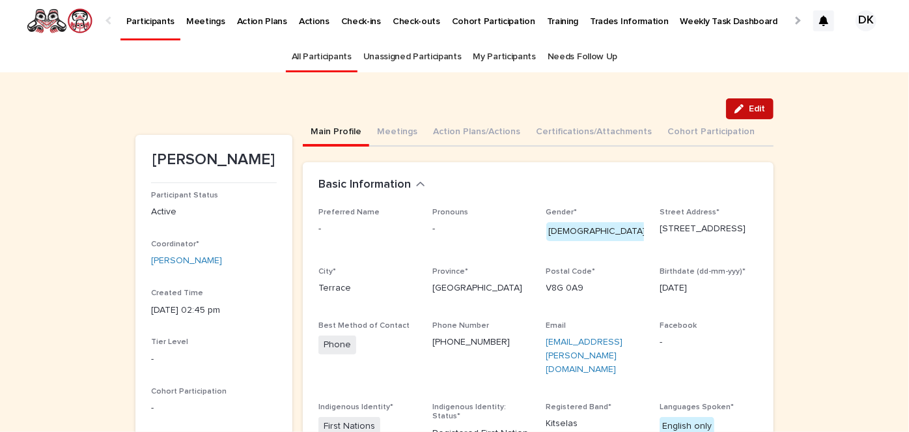
click at [749, 104] on span "Edit" at bounding box center [757, 108] width 16 height 9
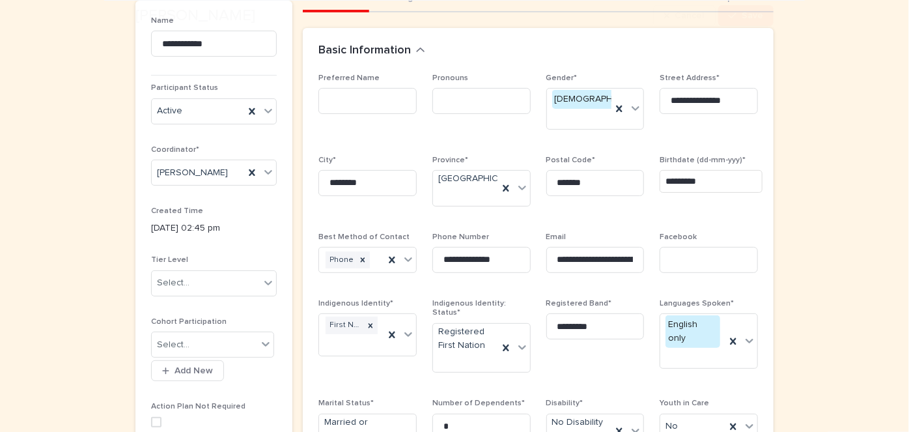
scroll to position [135, 0]
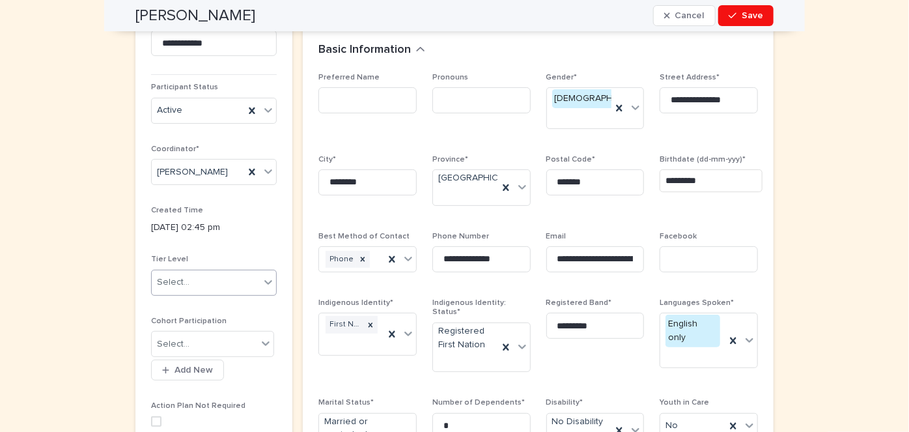
click at [262, 283] on icon at bounding box center [268, 281] width 13 height 13
click at [155, 348] on div "Tier 3" at bounding box center [209, 352] width 124 height 23
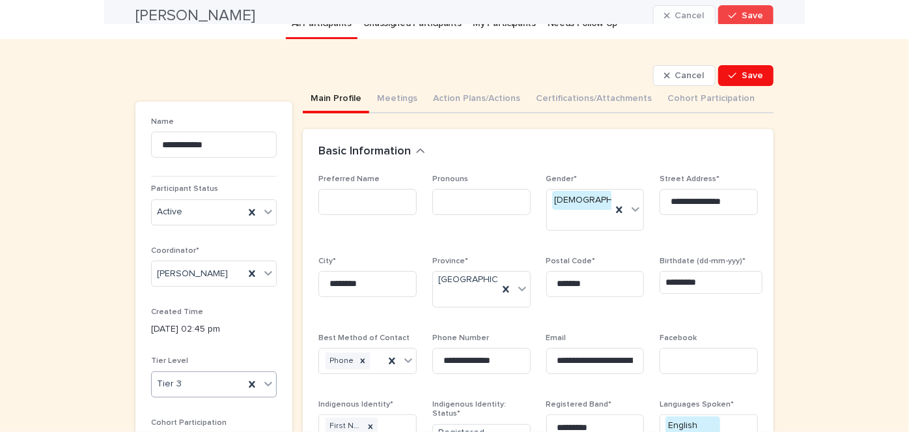
scroll to position [0, 0]
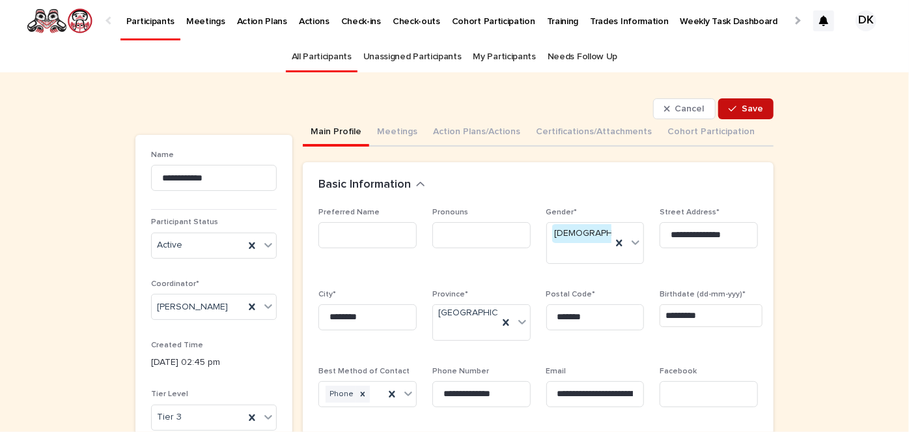
click at [746, 108] on span "Save" at bounding box center [752, 108] width 21 height 9
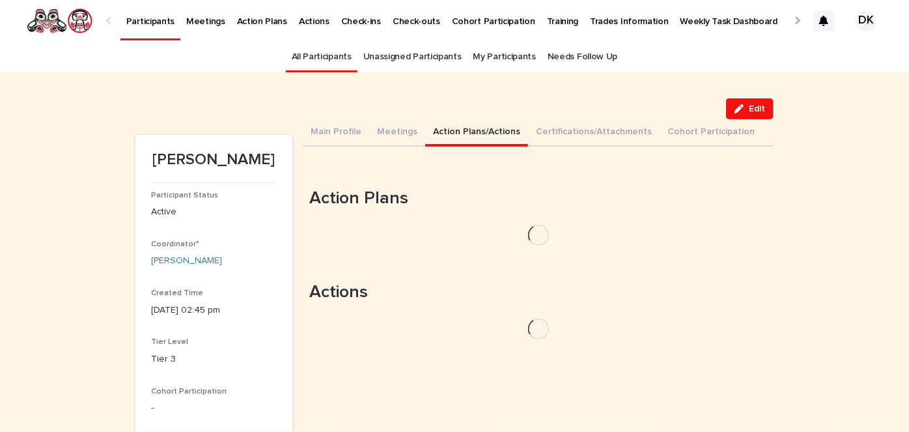
click at [432, 130] on button "Action Plans/Actions" at bounding box center [476, 132] width 103 height 27
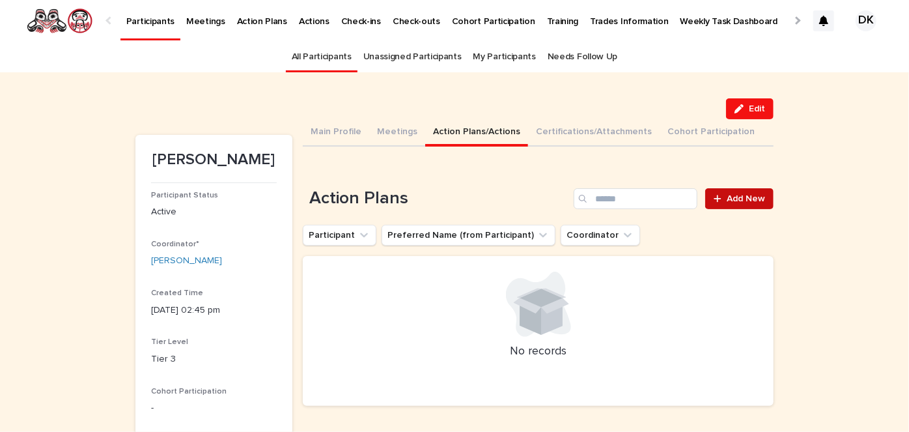
click at [751, 192] on link "Add New" at bounding box center [739, 198] width 68 height 21
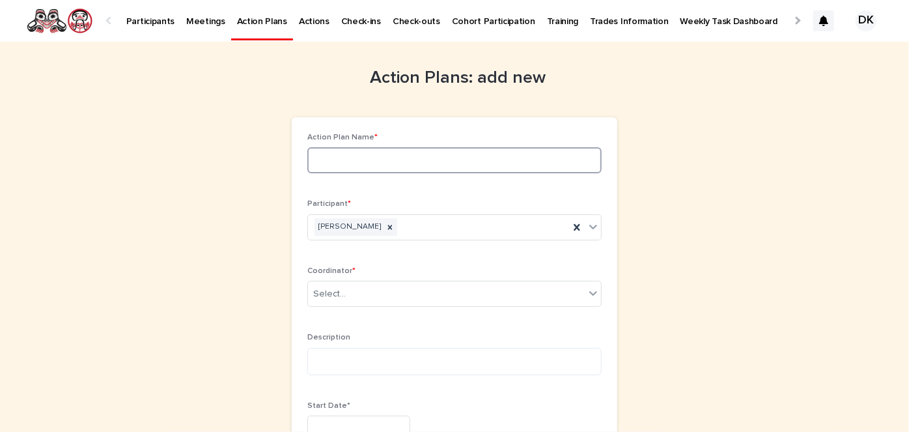
click at [318, 159] on input at bounding box center [454, 160] width 294 height 26
click at [324, 163] on input "*" at bounding box center [454, 160] width 294 height 26
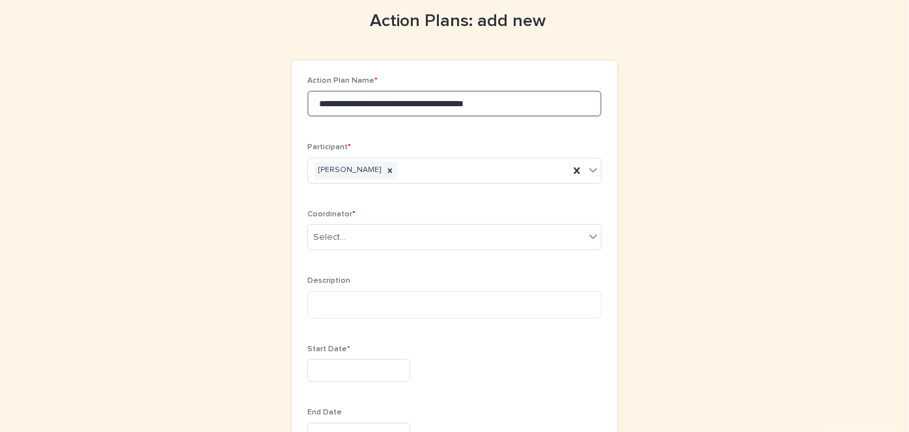
scroll to position [59, 0]
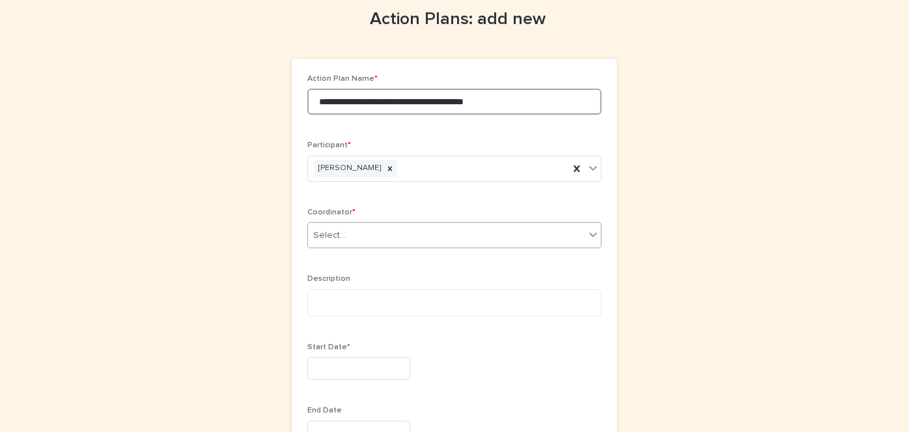
type input "**********"
click at [589, 234] on icon at bounding box center [593, 234] width 8 height 5
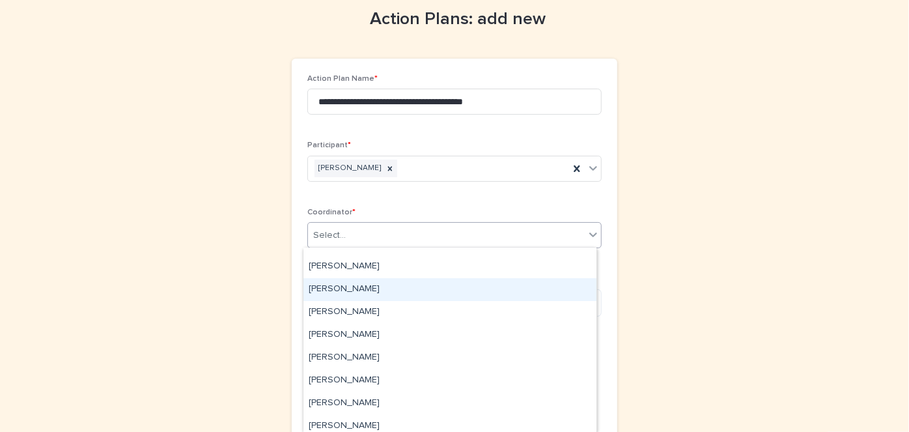
scroll to position [66, 0]
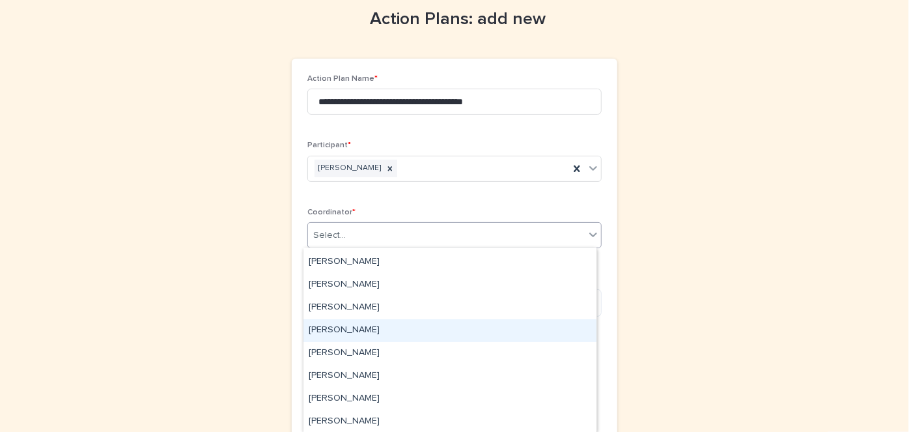
click at [347, 326] on div "[PERSON_NAME]" at bounding box center [449, 330] width 293 height 23
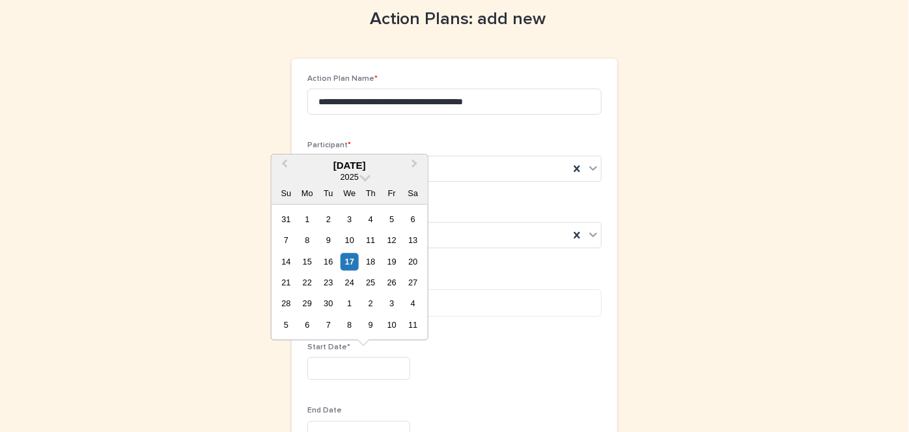
click at [309, 369] on input "text" at bounding box center [358, 368] width 103 height 23
click at [334, 280] on div "23" at bounding box center [329, 282] width 18 height 18
type input "*********"
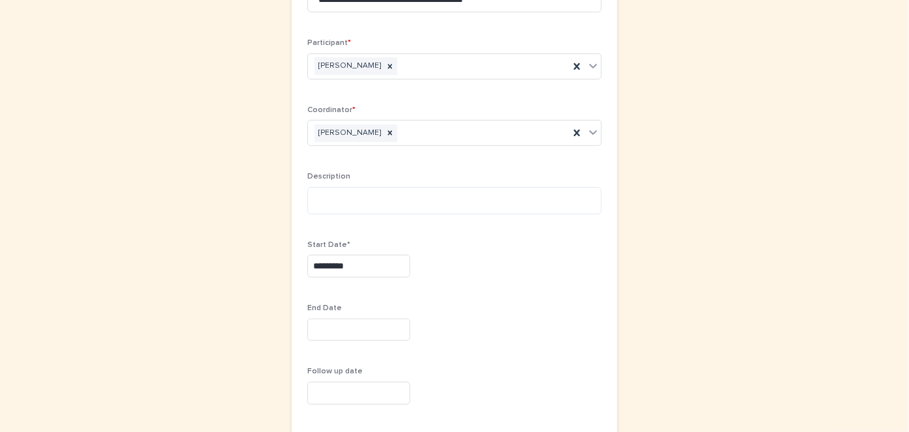
scroll to position [162, 0]
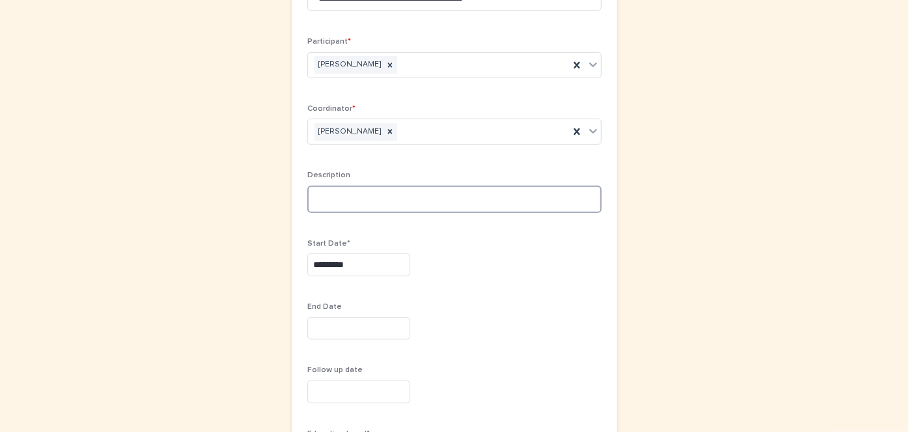
click at [314, 195] on textarea at bounding box center [454, 199] width 294 height 27
type textarea "*"
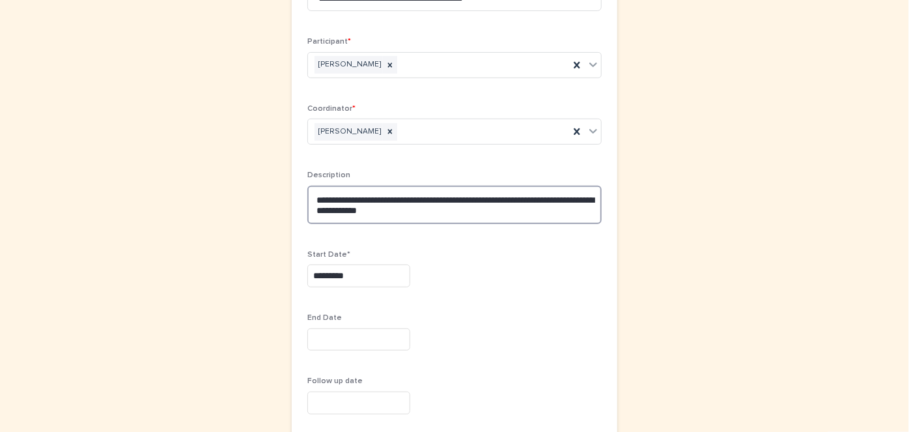
type textarea "**********"
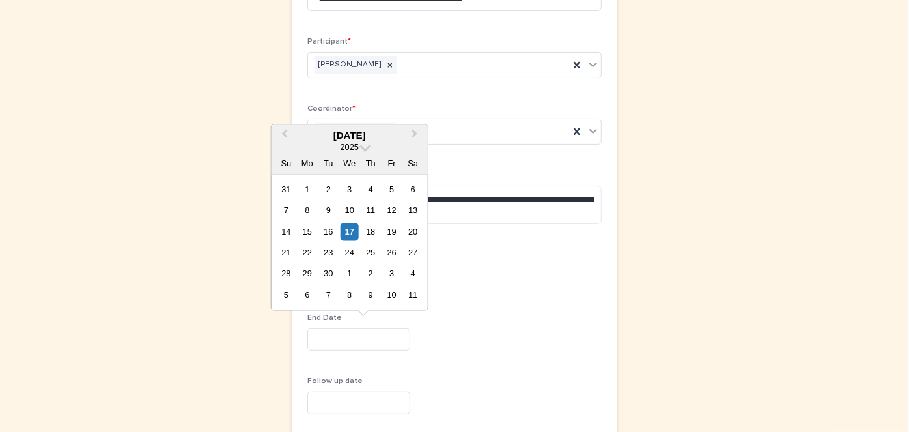
click at [313, 345] on input "text" at bounding box center [358, 339] width 103 height 23
click at [415, 133] on span "Next Month" at bounding box center [415, 135] width 0 height 18
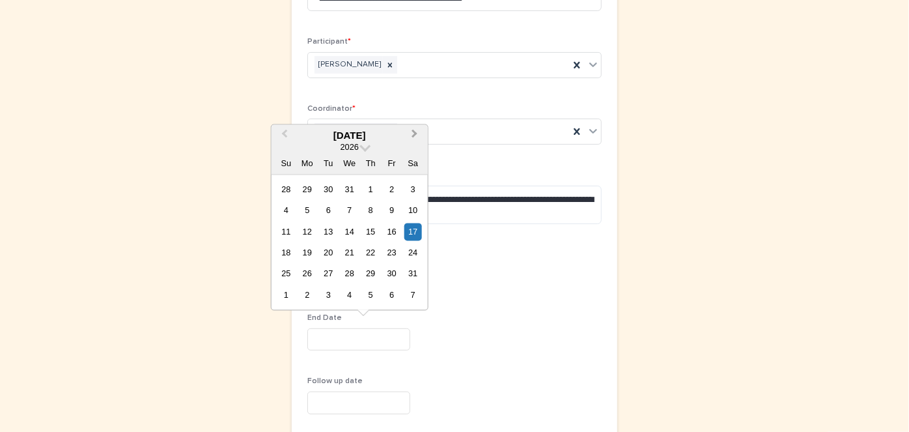
click at [415, 133] on span "Next Month" at bounding box center [415, 135] width 0 height 18
click at [285, 132] on span "Previous Month" at bounding box center [285, 135] width 0 height 18
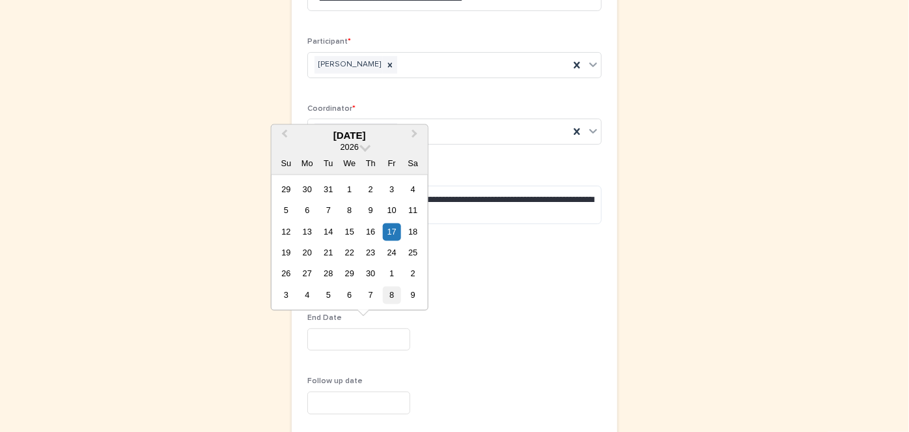
click at [391, 291] on div "8" at bounding box center [392, 296] width 18 height 18
type input "********"
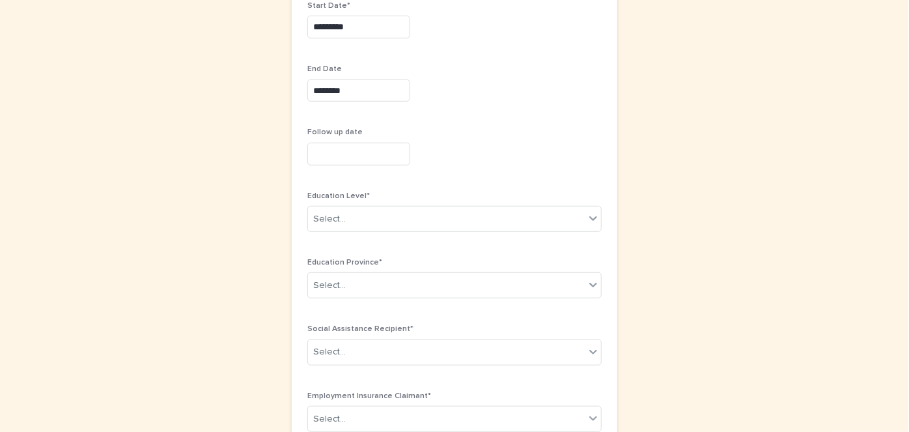
scroll to position [413, 0]
click at [592, 214] on icon at bounding box center [593, 215] width 13 height 13
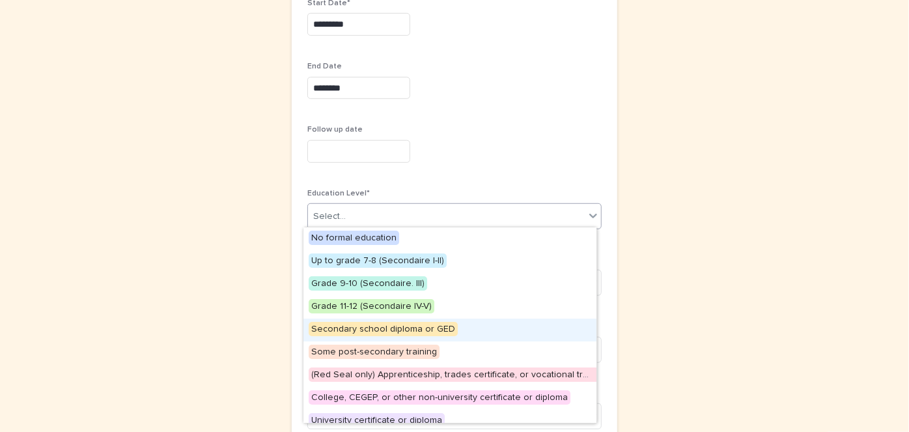
click at [383, 325] on span "Secondary school diploma or GED" at bounding box center [383, 329] width 149 height 14
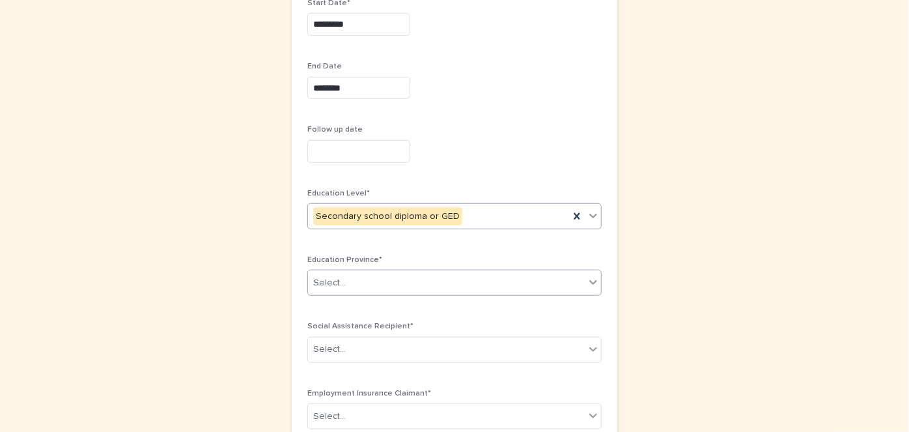
click at [587, 275] on icon at bounding box center [593, 281] width 13 height 13
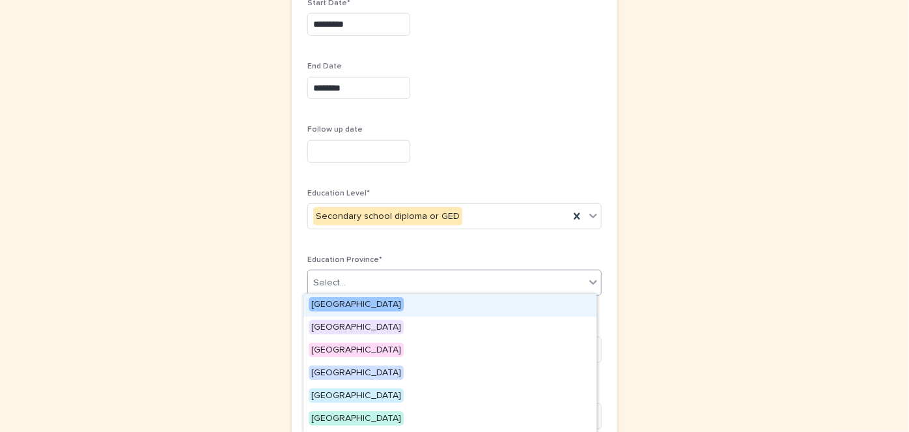
click at [356, 303] on span "[GEOGRAPHIC_DATA]" at bounding box center [356, 304] width 95 height 14
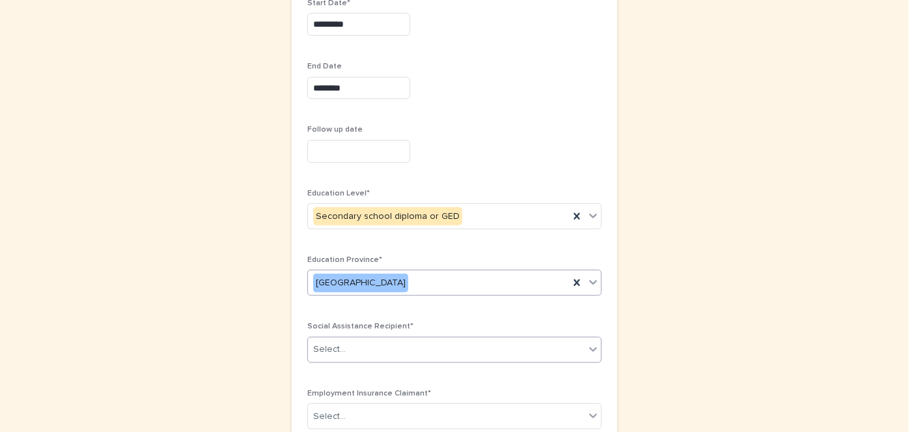
click at [590, 347] on icon at bounding box center [593, 349] width 8 height 5
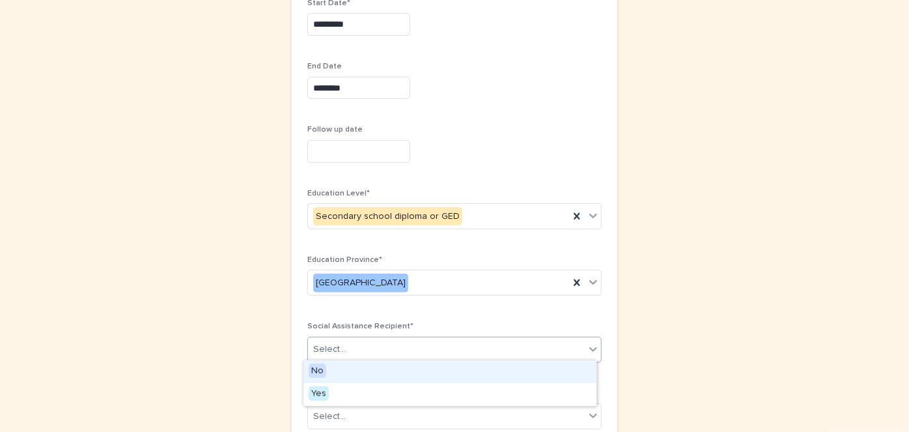
click at [323, 367] on span "No" at bounding box center [318, 370] width 18 height 14
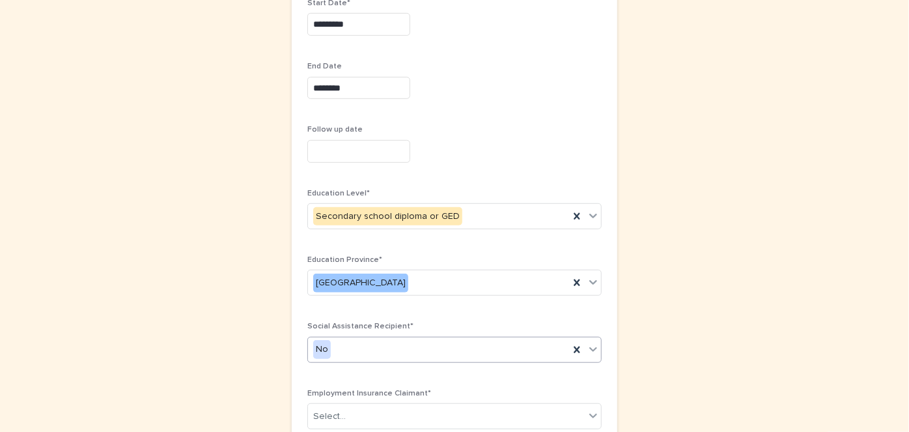
scroll to position [550, 0]
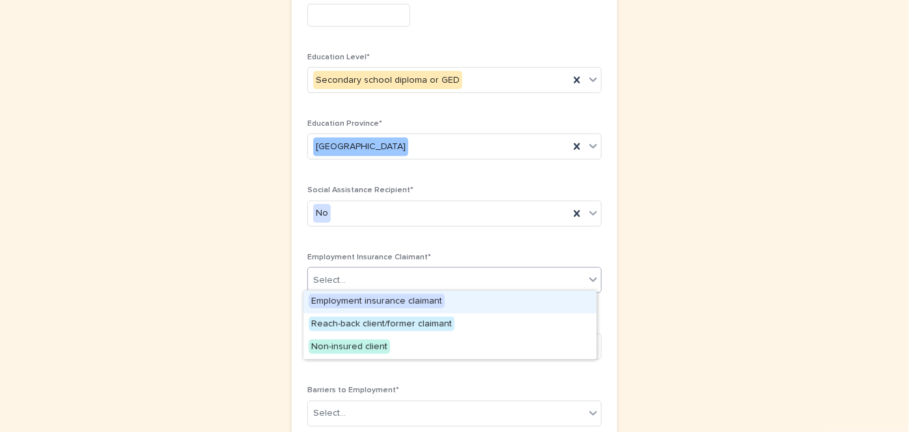
click at [589, 277] on icon at bounding box center [593, 279] width 8 height 5
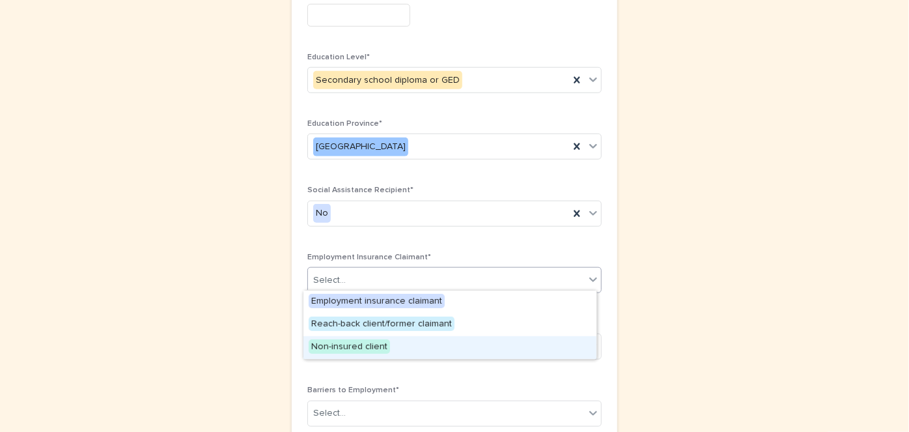
click at [364, 344] on span "Non-insured client" at bounding box center [349, 346] width 81 height 14
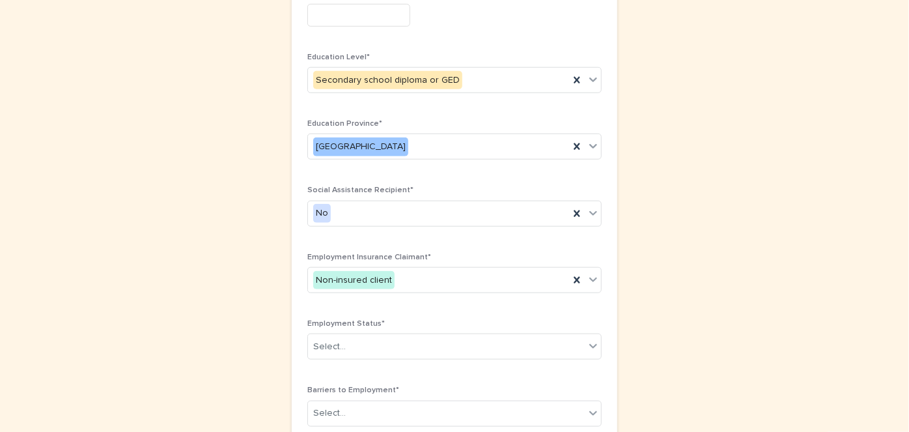
click at [598, 339] on div "**********" at bounding box center [455, 110] width 326 height 1085
click at [592, 338] on div "**********" at bounding box center [455, 110] width 326 height 1085
click at [592, 339] on icon at bounding box center [593, 345] width 13 height 13
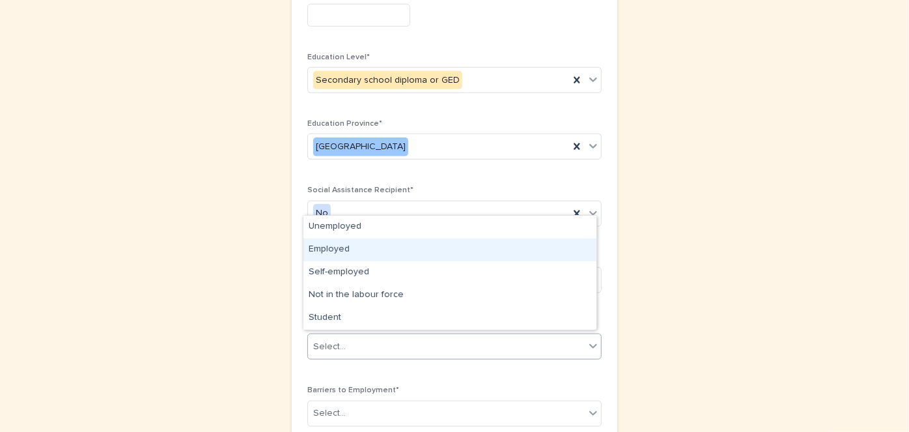
click at [318, 246] on div "Employed" at bounding box center [449, 249] width 293 height 23
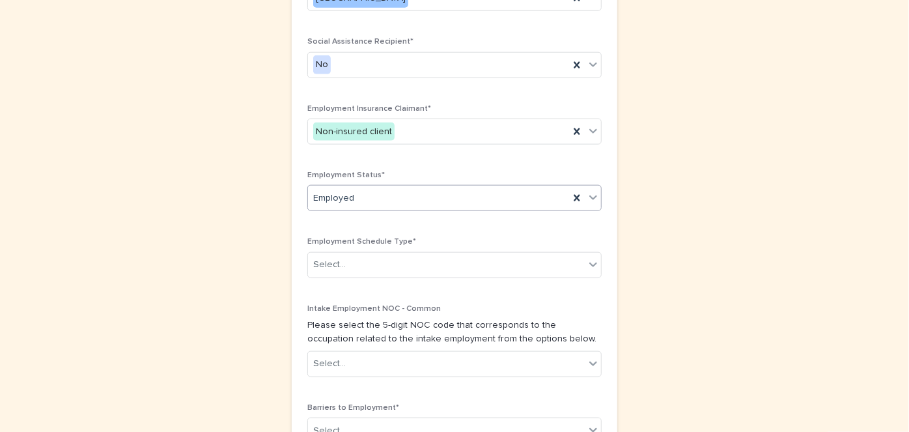
scroll to position [698, 0]
click at [589, 260] on icon at bounding box center [593, 264] width 13 height 13
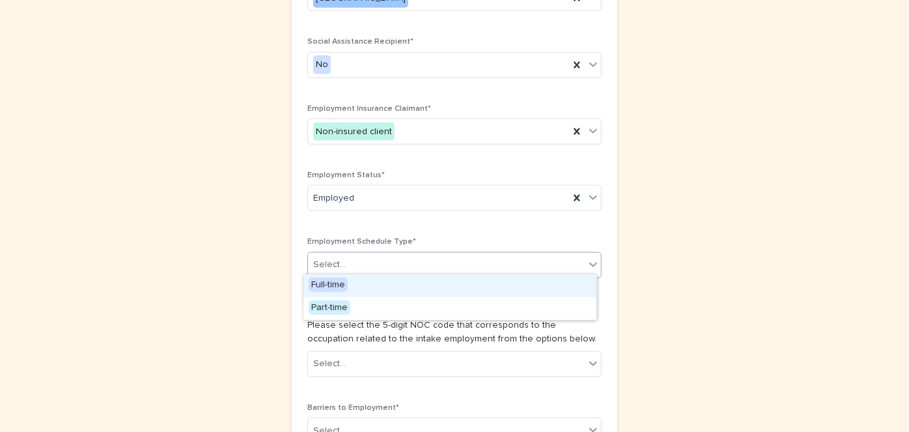
click at [320, 281] on span "Full-time" at bounding box center [328, 284] width 39 height 14
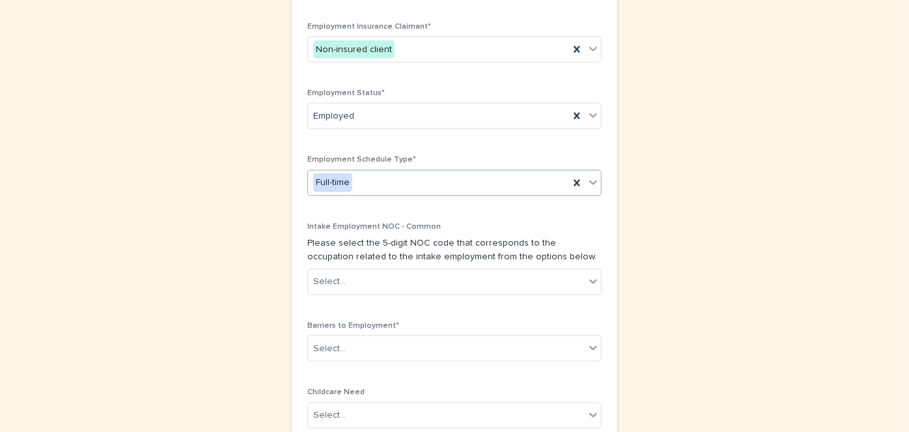
scroll to position [781, 0]
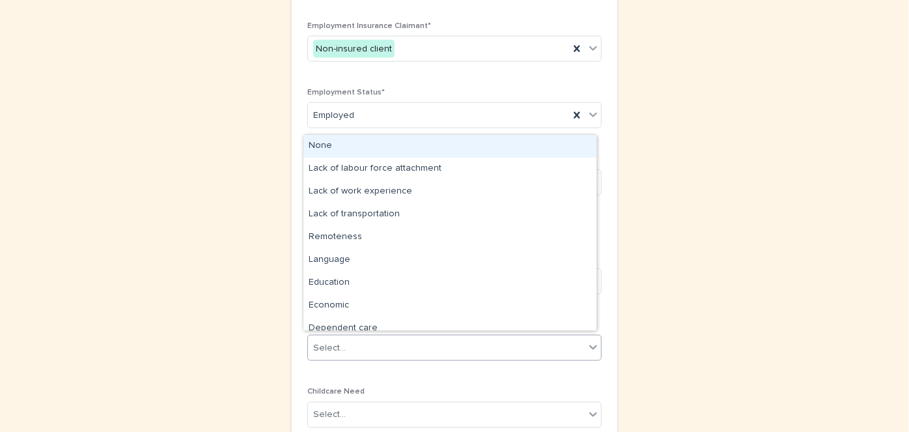
click at [589, 345] on icon at bounding box center [593, 347] width 8 height 5
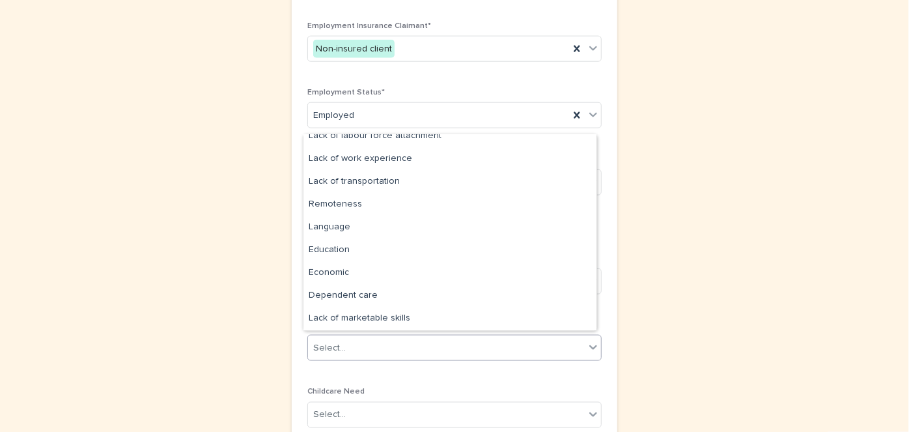
scroll to position [0, 0]
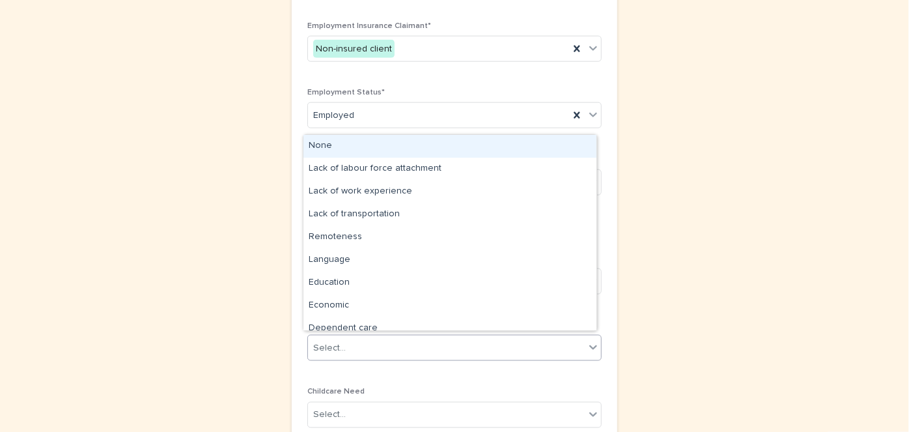
click at [316, 145] on div "None" at bounding box center [449, 146] width 293 height 23
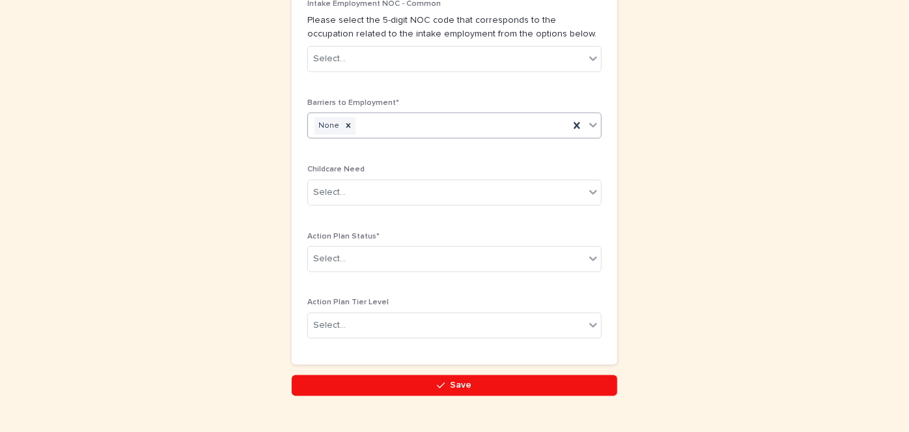
scroll to position [1003, 0]
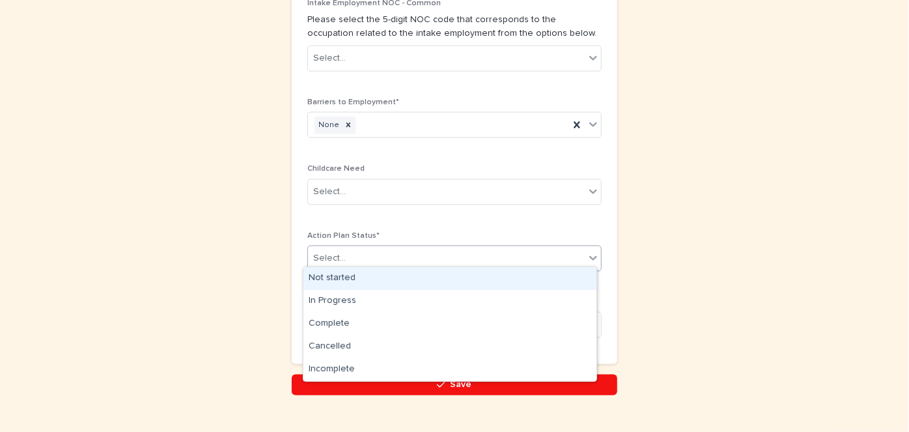
click at [589, 252] on icon at bounding box center [593, 257] width 13 height 13
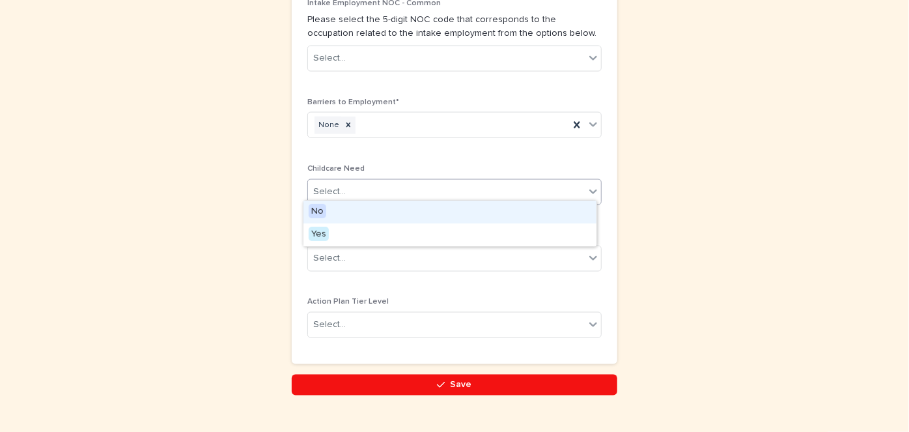
click at [587, 185] on icon at bounding box center [593, 191] width 13 height 13
click at [323, 212] on span "No" at bounding box center [318, 211] width 18 height 14
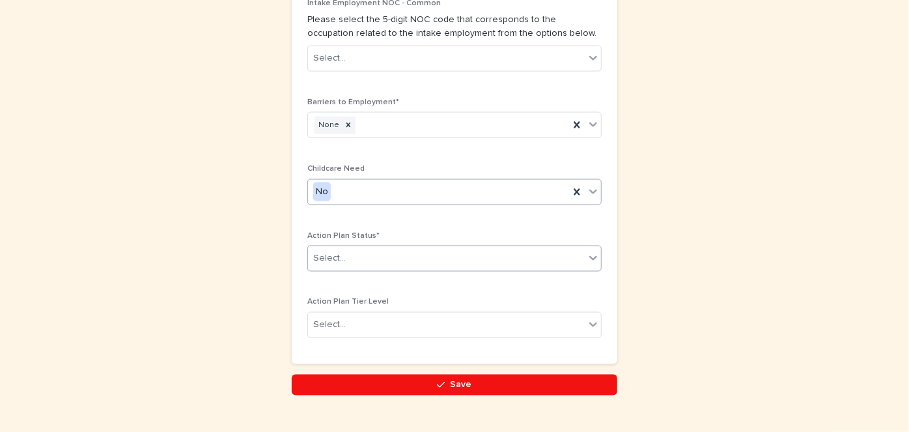
click at [590, 255] on icon at bounding box center [593, 257] width 13 height 13
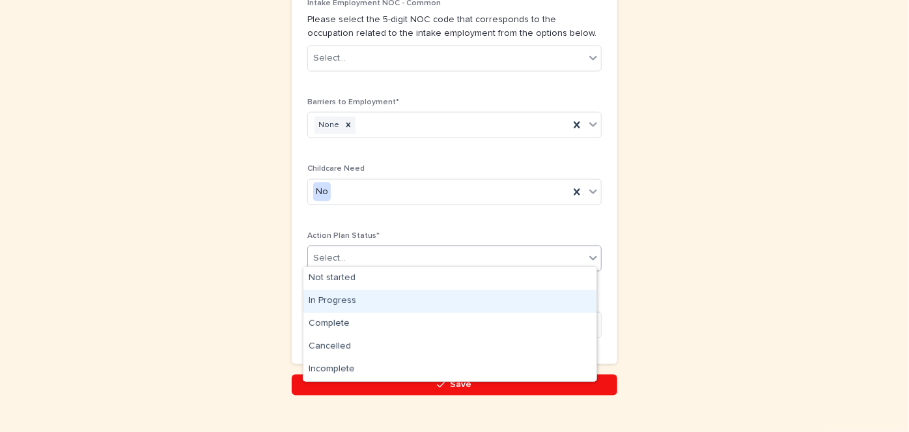
click at [315, 296] on div "In Progress" at bounding box center [449, 301] width 293 height 23
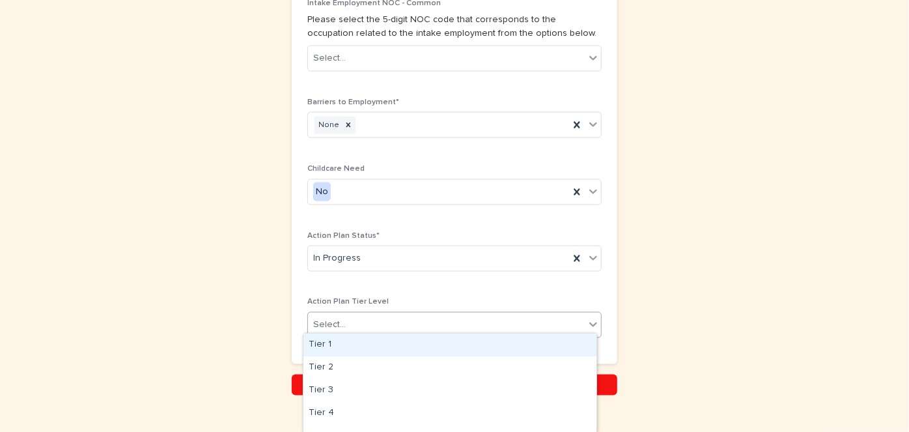
click at [591, 318] on icon at bounding box center [593, 324] width 13 height 13
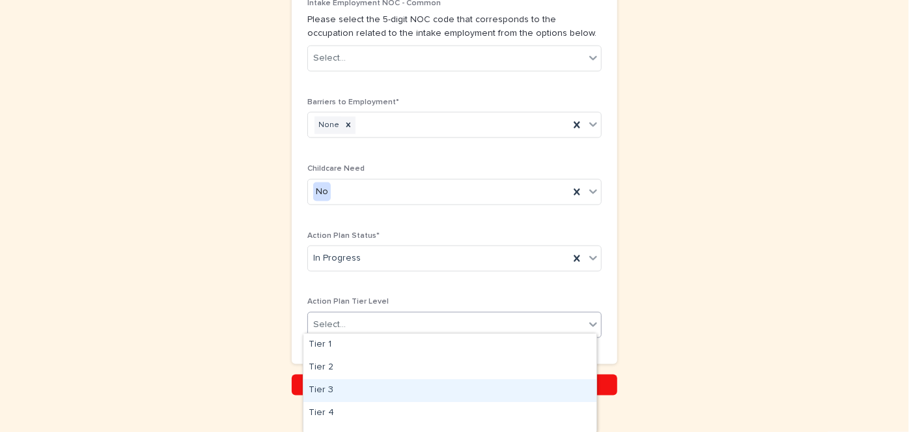
click at [313, 387] on div "Tier 3" at bounding box center [449, 390] width 293 height 23
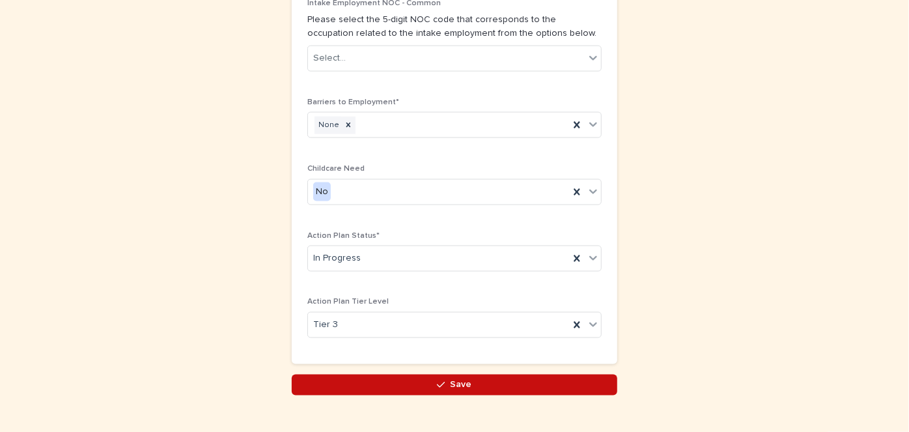
click at [476, 378] on button "Save" at bounding box center [455, 384] width 326 height 21
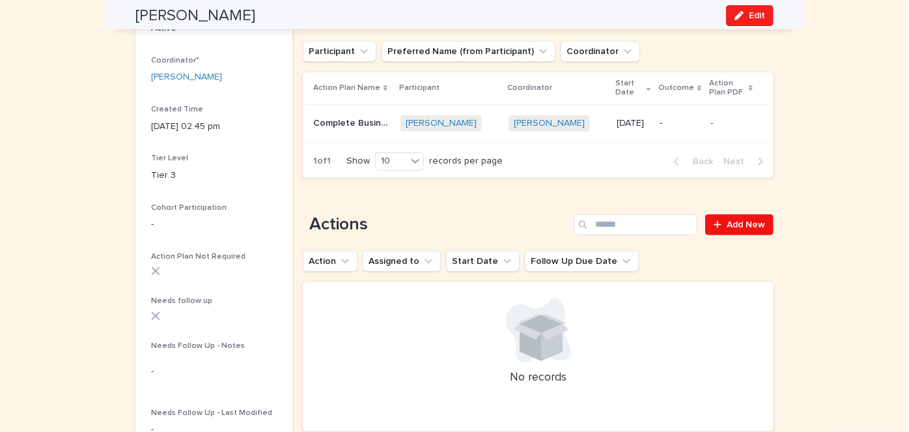
scroll to position [189, 0]
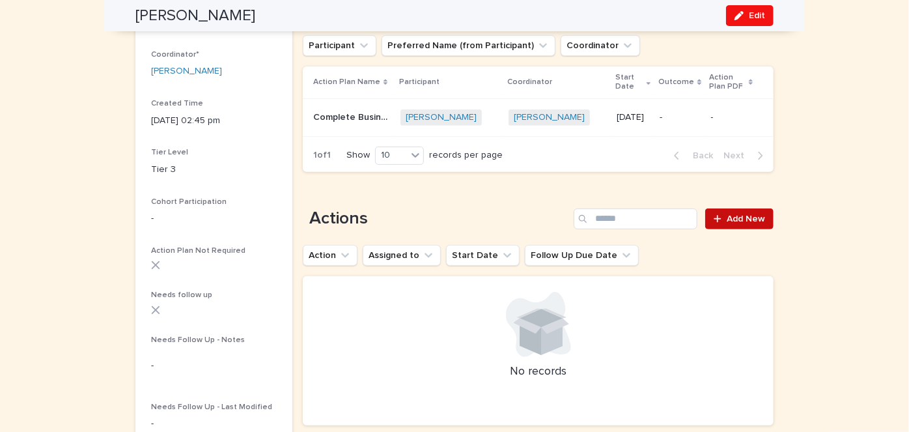
click at [748, 221] on span "Add New" at bounding box center [746, 218] width 38 height 9
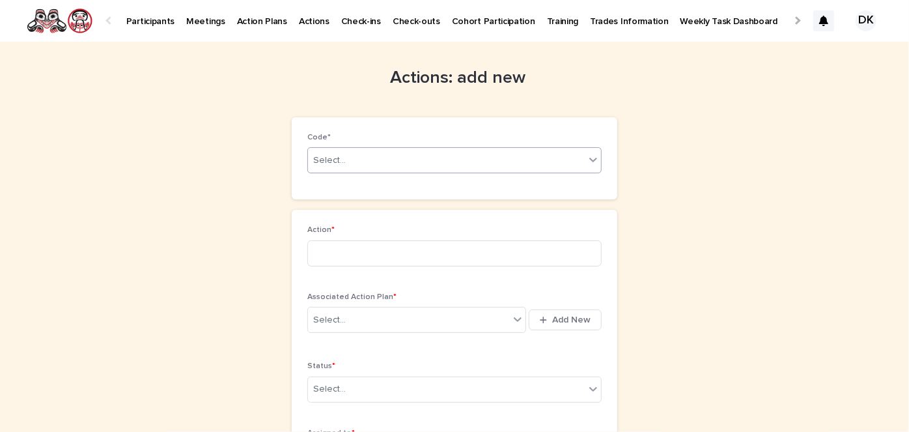
click at [589, 160] on icon at bounding box center [593, 160] width 8 height 5
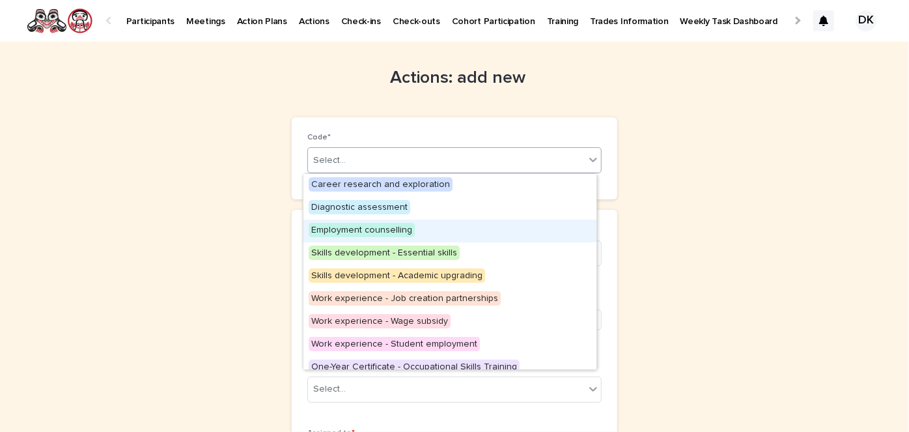
click at [377, 226] on span "Employment counselling" at bounding box center [362, 230] width 106 height 14
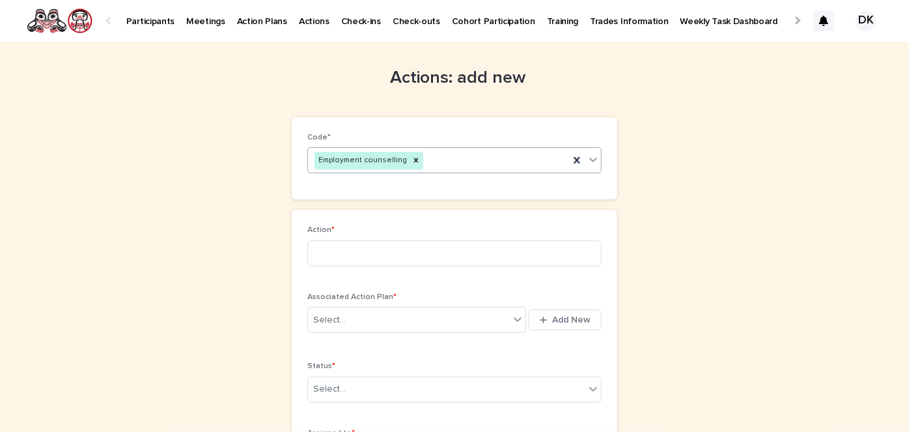
click at [587, 156] on icon at bounding box center [593, 159] width 13 height 13
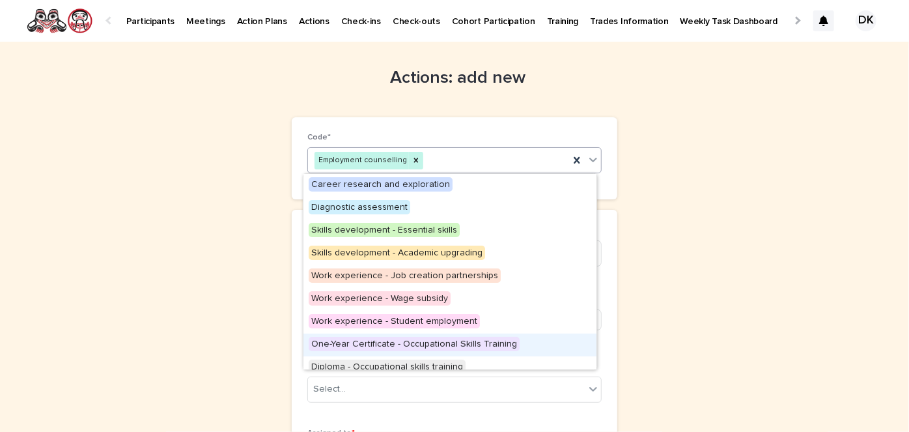
scroll to position [237, 0]
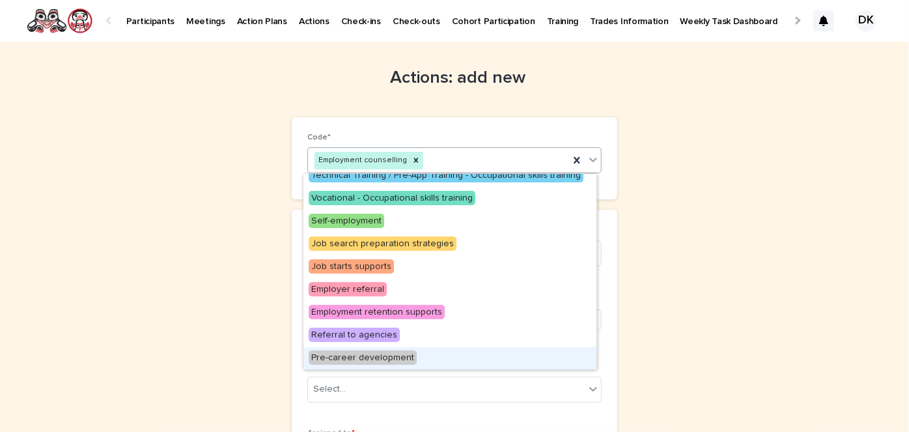
click at [378, 358] on span "Pre-career development" at bounding box center [363, 357] width 108 height 14
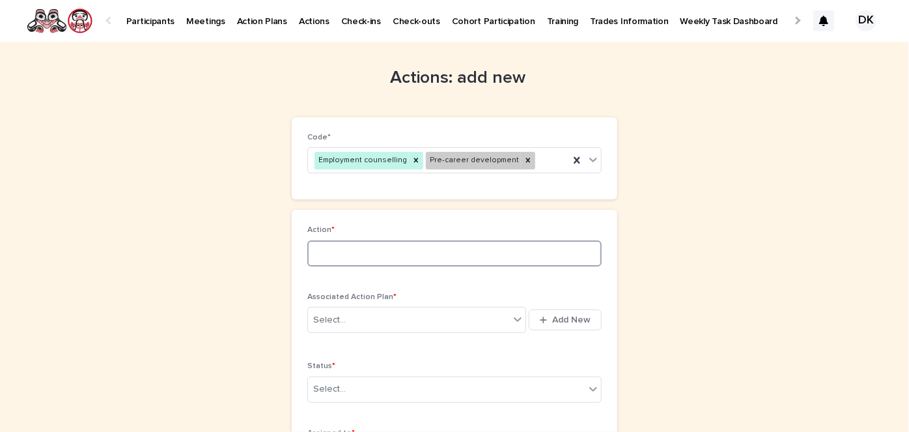
click at [309, 249] on input at bounding box center [454, 253] width 294 height 26
type input "**********"
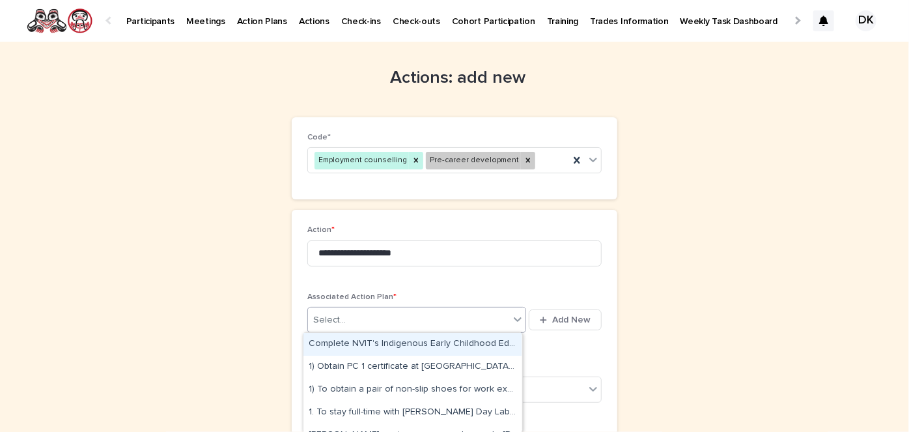
click at [514, 320] on icon at bounding box center [518, 319] width 8 height 5
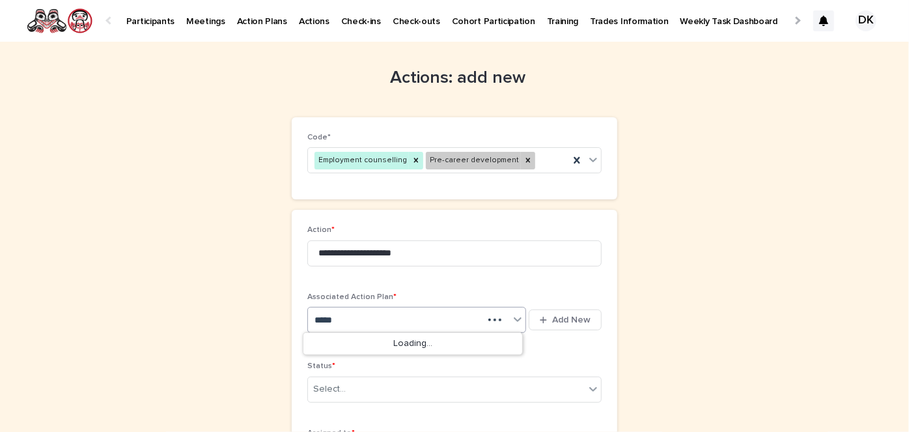
type input "******"
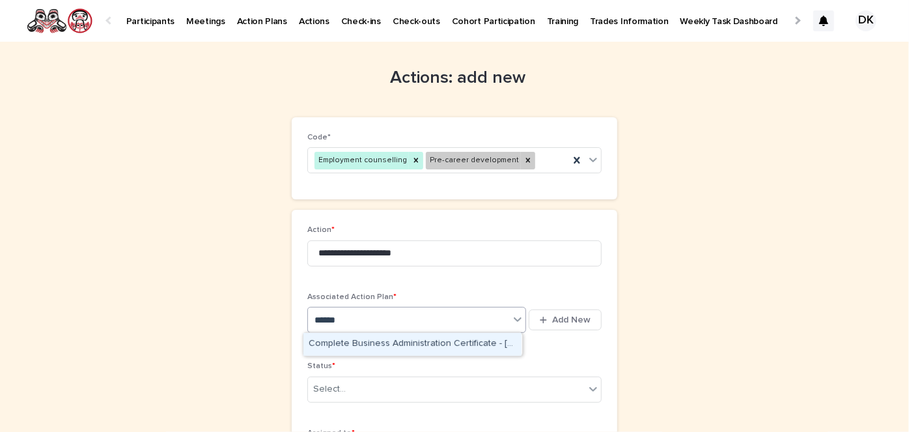
click at [458, 339] on div "Complete Business Administration Certificate - [GEOGRAPHIC_DATA][PERSON_NAME] -…" at bounding box center [412, 344] width 218 height 23
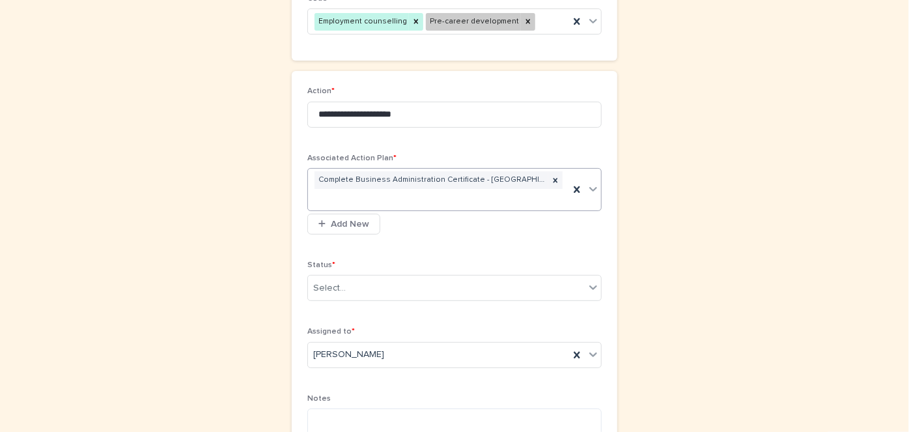
scroll to position [154, 0]
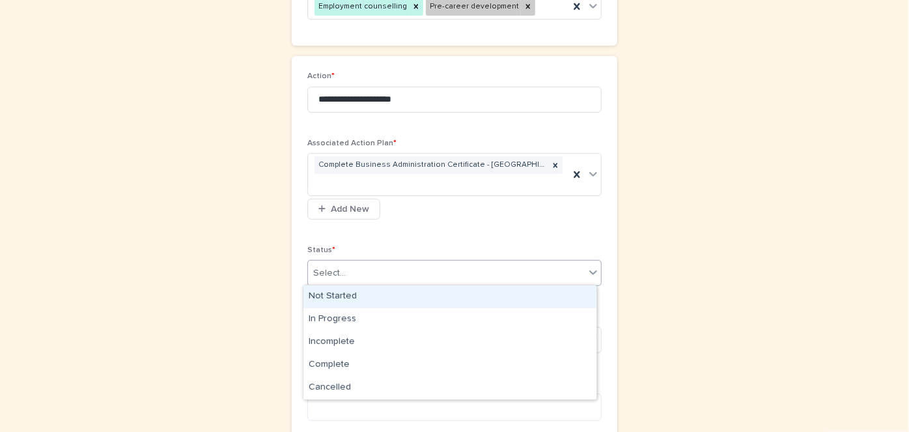
click at [589, 273] on icon at bounding box center [593, 272] width 8 height 5
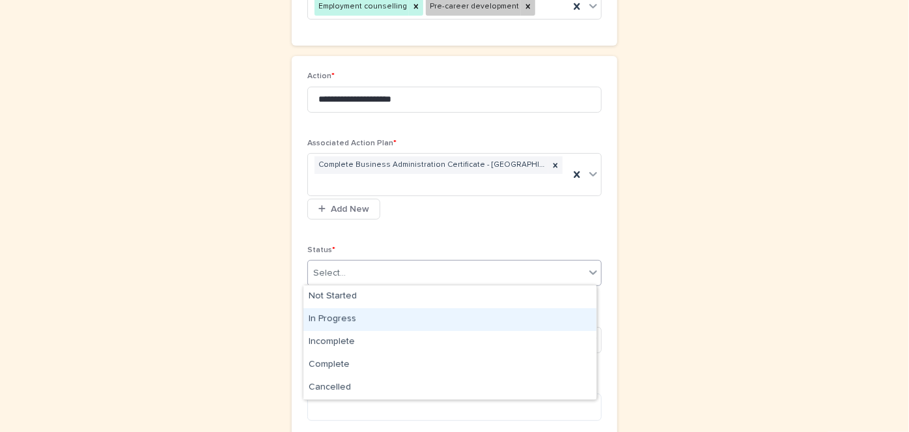
click at [331, 316] on div "In Progress" at bounding box center [449, 319] width 293 height 23
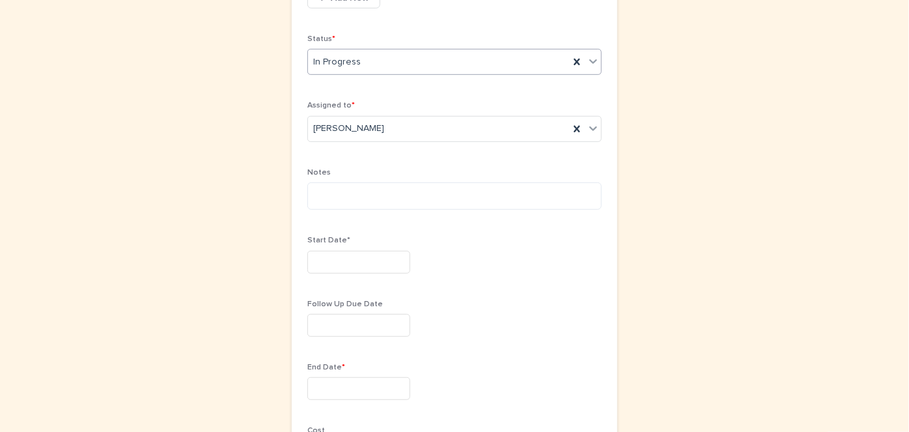
scroll to position [366, 0]
click at [309, 187] on textarea at bounding box center [454, 194] width 294 height 27
type textarea "**********"
click at [311, 261] on input "text" at bounding box center [358, 260] width 103 height 23
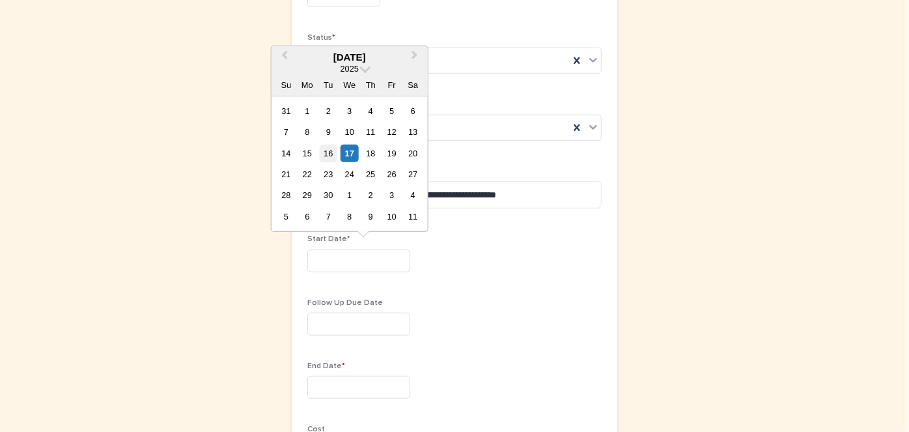
click at [328, 151] on div "16" at bounding box center [329, 153] width 18 height 18
type input "*********"
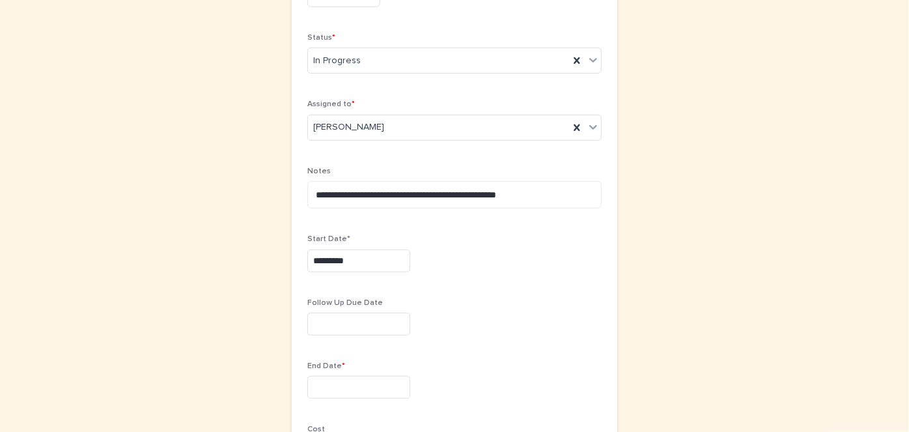
scroll to position [470, 0]
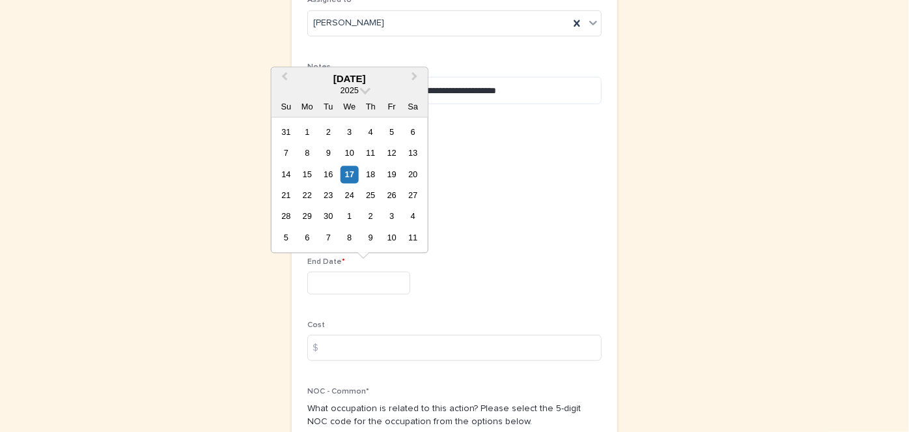
click at [309, 275] on input "text" at bounding box center [358, 283] width 103 height 23
click at [415, 76] on span "Next Month" at bounding box center [415, 78] width 0 height 18
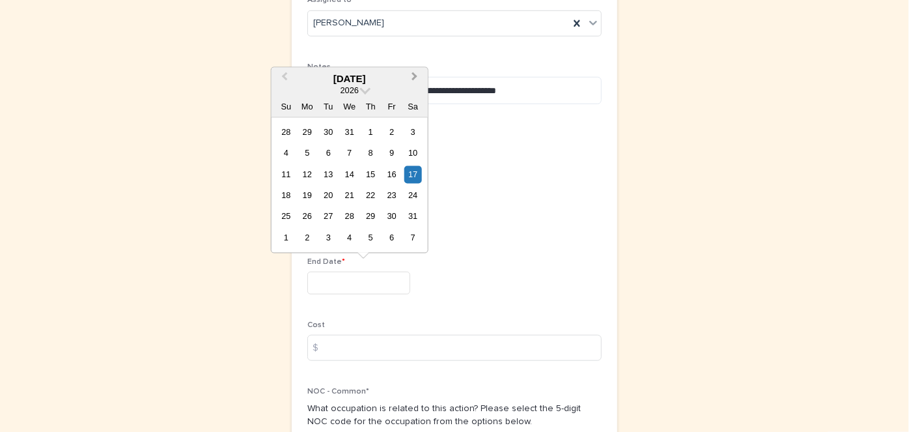
click at [415, 76] on span "Next Month" at bounding box center [415, 78] width 0 height 18
click at [395, 189] on div "22" at bounding box center [392, 196] width 18 height 18
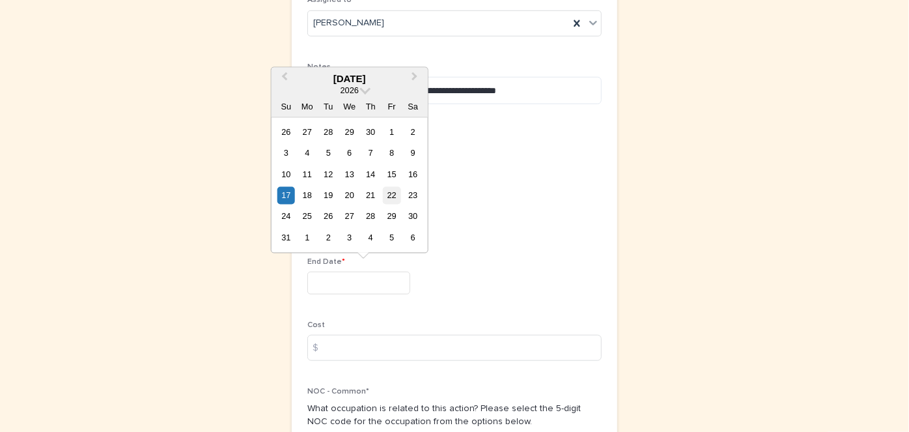
type input "*********"
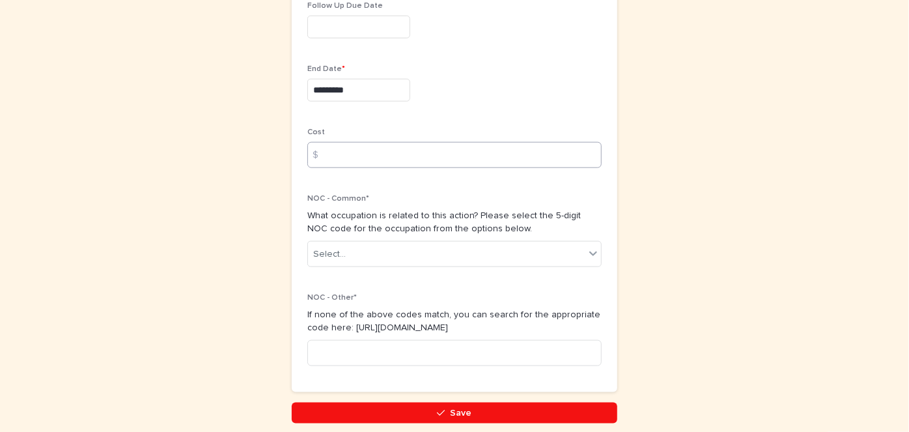
scroll to position [664, 0]
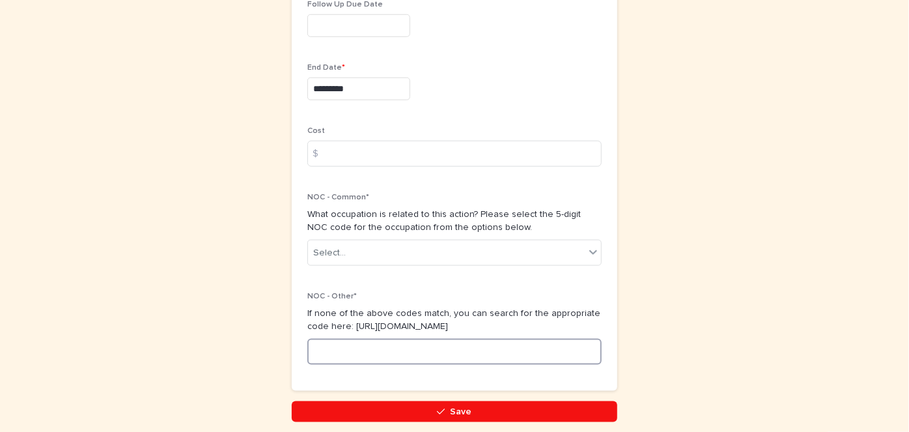
click at [332, 341] on input at bounding box center [454, 352] width 294 height 26
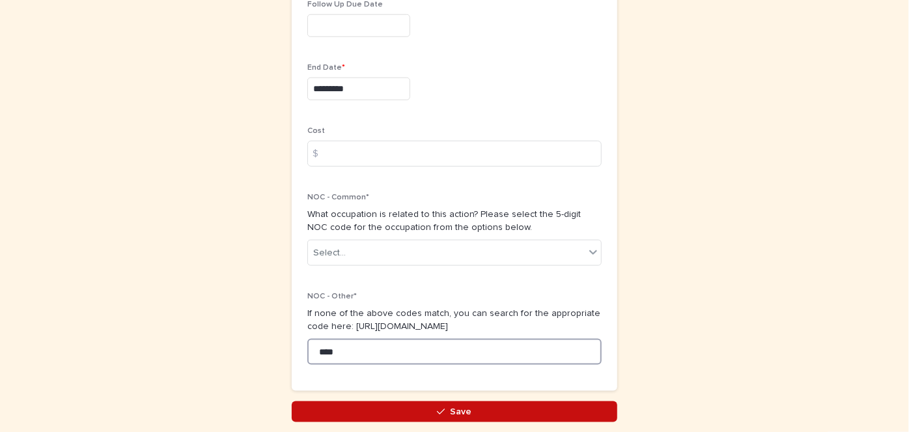
type input "****"
click at [460, 407] on span "Save" at bounding box center [461, 411] width 21 height 9
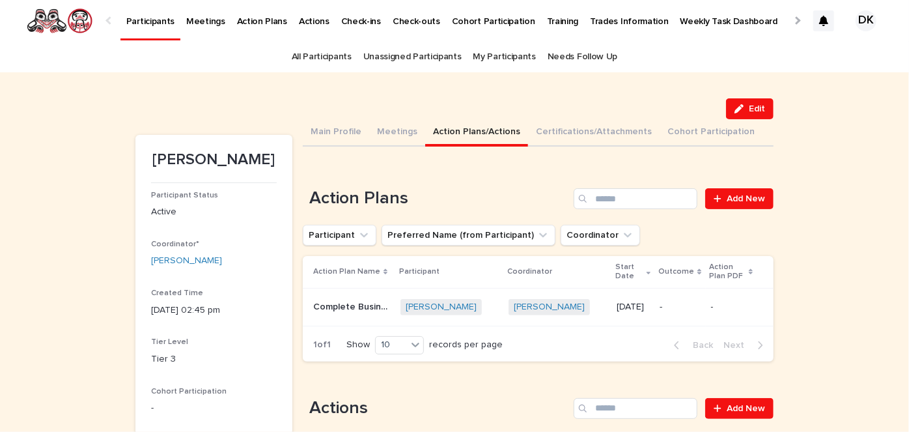
click at [132, 16] on p "Participants" at bounding box center [150, 13] width 48 height 27
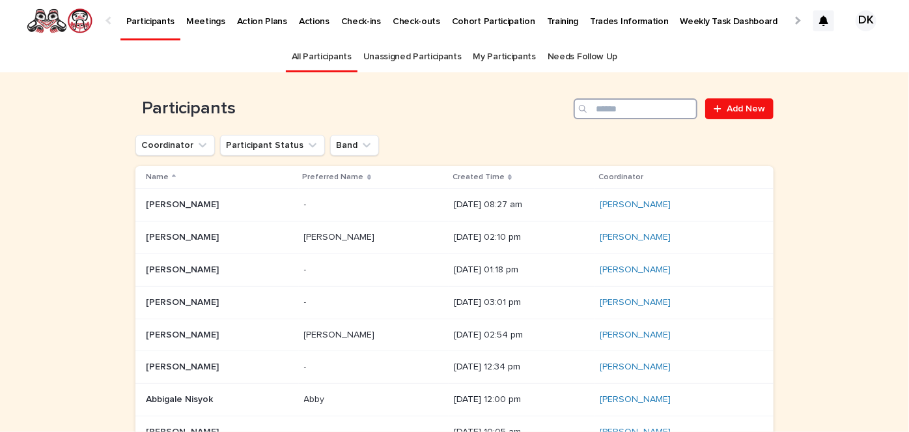
click at [620, 111] on input "Search" at bounding box center [636, 108] width 124 height 21
click at [625, 113] on input "Search" at bounding box center [636, 108] width 124 height 21
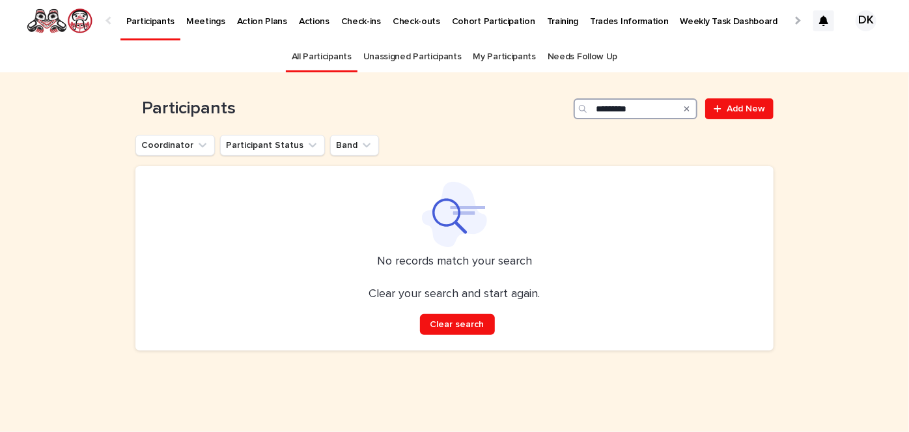
click at [642, 109] on input "*********" at bounding box center [636, 108] width 124 height 21
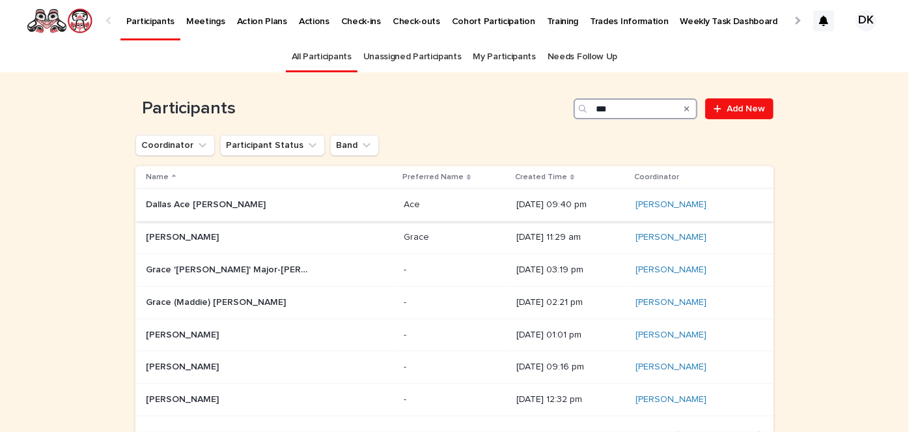
type input "***"
click at [168, 201] on p "Dallas Ace [PERSON_NAME]" at bounding box center [207, 204] width 122 height 14
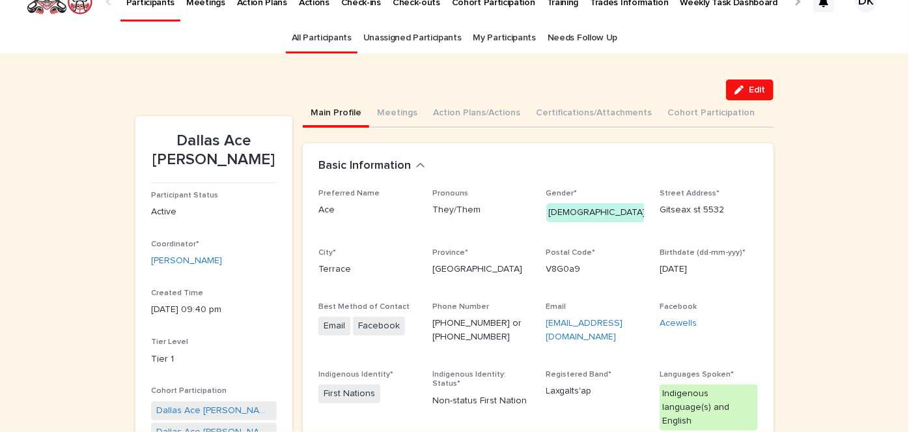
scroll to position [19, 0]
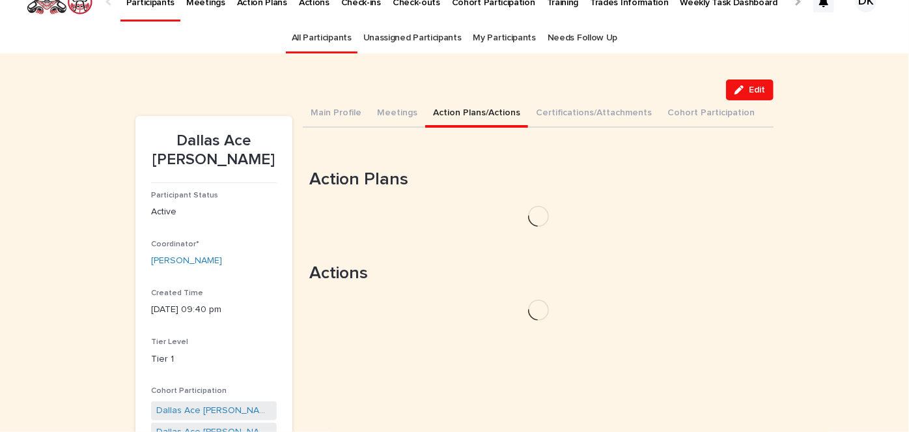
click at [431, 109] on button "Action Plans/Actions" at bounding box center [476, 113] width 103 height 27
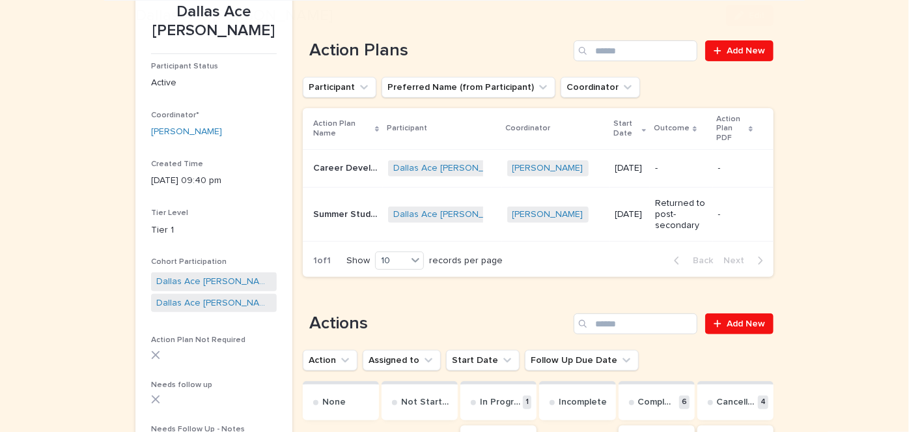
scroll to position [147, 0]
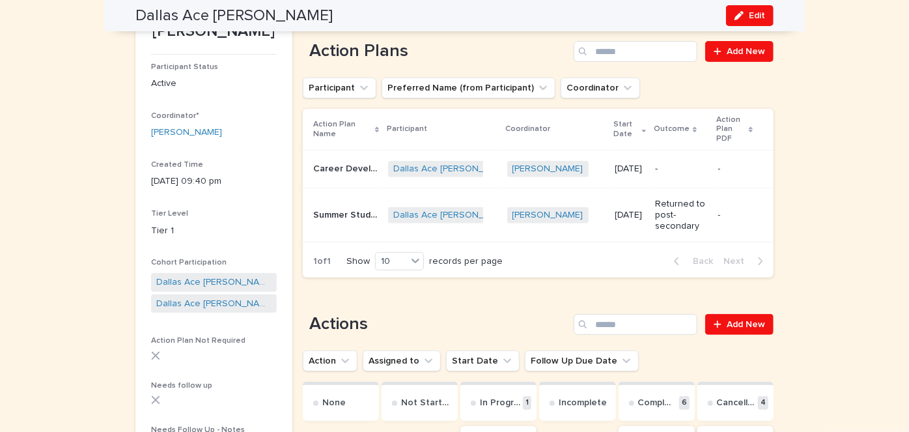
click at [324, 167] on p "Career Development and Exploration" at bounding box center [346, 168] width 67 height 14
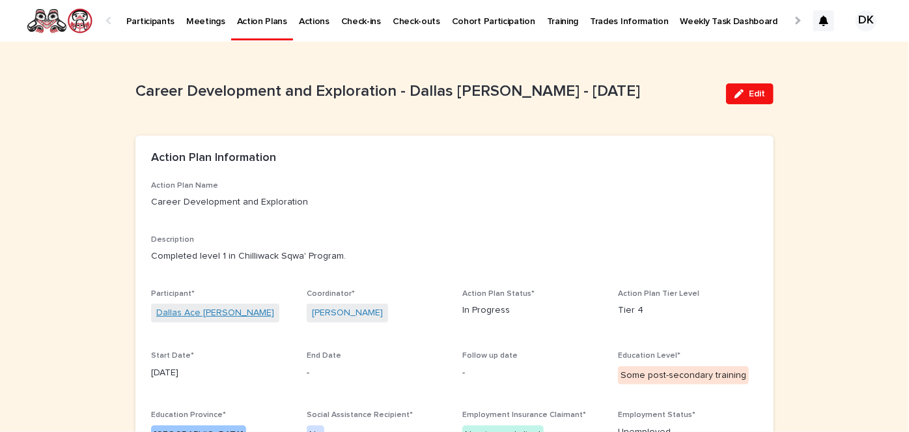
click at [183, 307] on link "Dallas Ace [PERSON_NAME]" at bounding box center [215, 313] width 118 height 14
